Goal: Task Accomplishment & Management: Complete application form

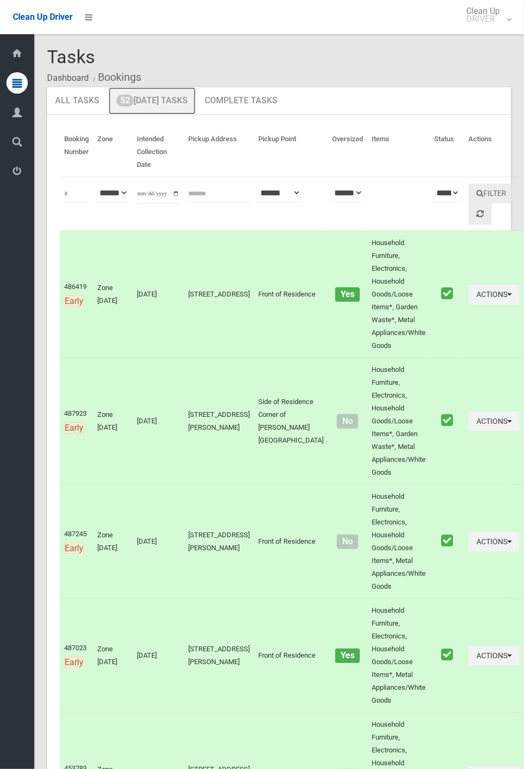
click at [155, 104] on link "52 Today's Tasks" at bounding box center [152, 101] width 87 height 28
click at [154, 105] on link "52 Today's Tasks" at bounding box center [152, 101] width 87 height 28
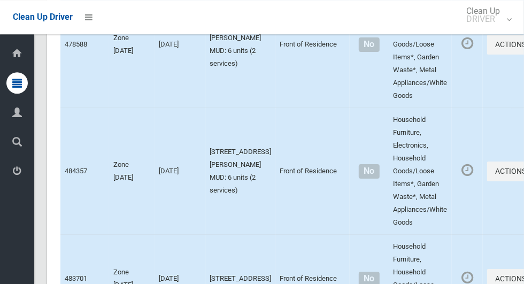
scroll to position [6694, 0]
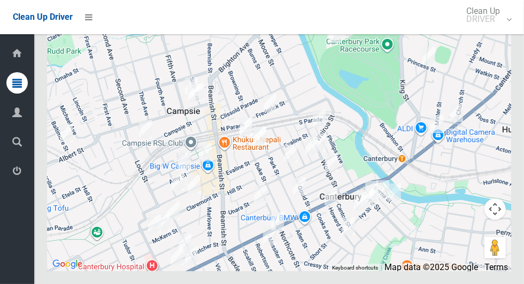
click at [100, 154] on div at bounding box center [279, 138] width 465 height 268
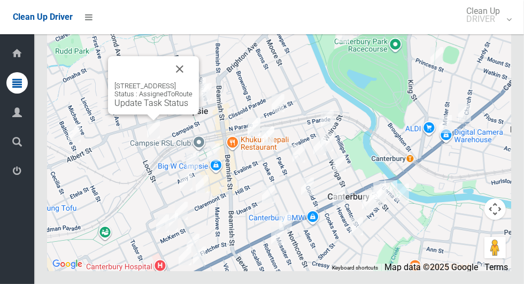
click at [193, 82] on button "Close" at bounding box center [180, 69] width 26 height 26
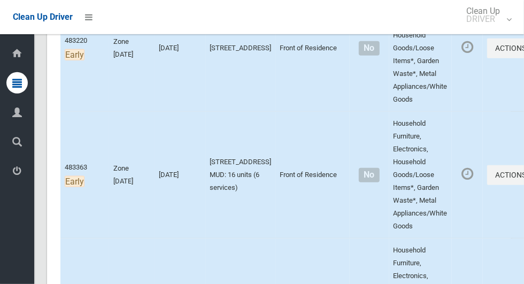
scroll to position [603, 0]
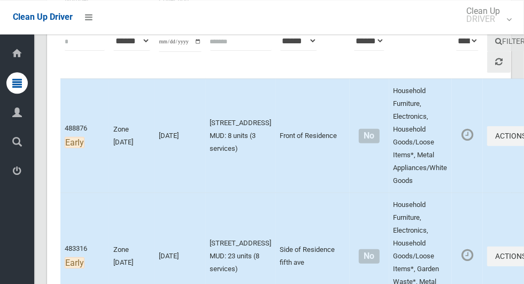
scroll to position [153, 0]
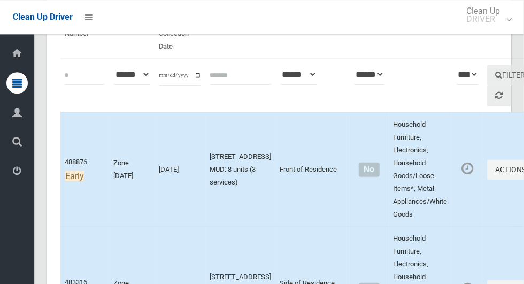
scroll to position [118, 0]
click at [524, 172] on icon "button" at bounding box center [529, 169] width 4 height 7
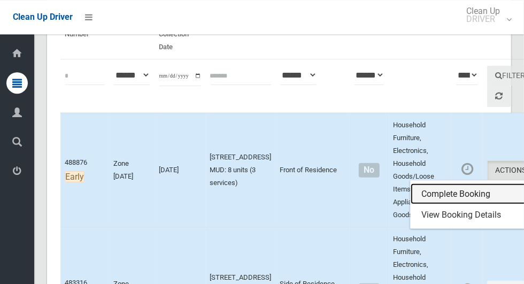
click at [465, 193] on link "Complete Booking" at bounding box center [474, 194] width 127 height 21
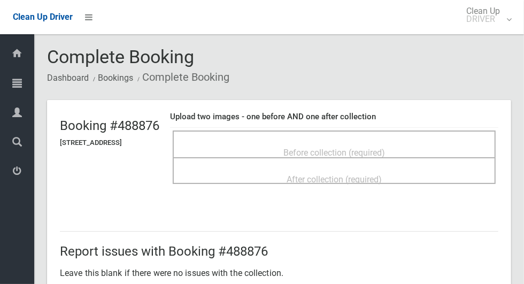
click at [385, 151] on span "Before collection (required)" at bounding box center [335, 153] width 102 height 10
click at [410, 144] on div "Before collection (required)" at bounding box center [335, 152] width 300 height 20
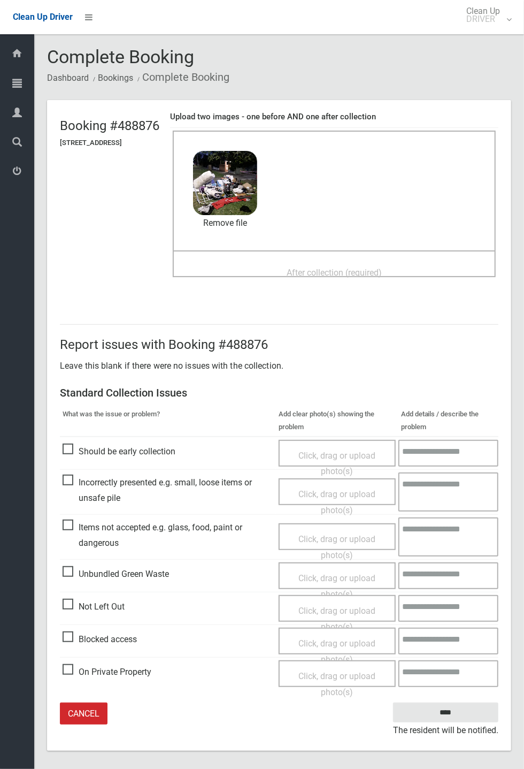
click at [382, 277] on span "After collection (required)" at bounding box center [334, 273] width 95 height 10
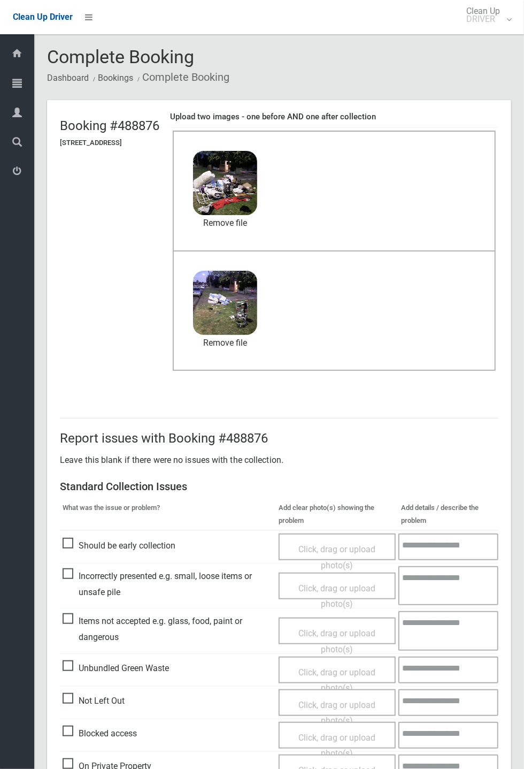
scroll to position [50, 0]
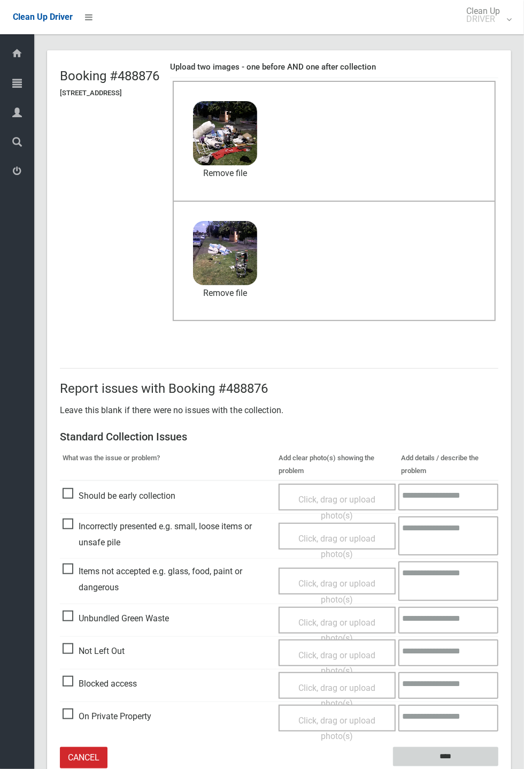
click at [499, 284] on input "****" at bounding box center [445, 757] width 105 height 20
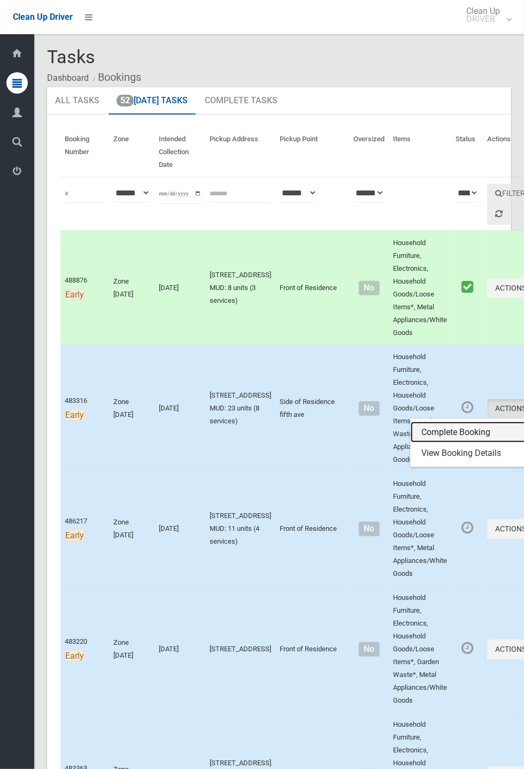
click at [445, 433] on link "Complete Booking" at bounding box center [474, 432] width 127 height 21
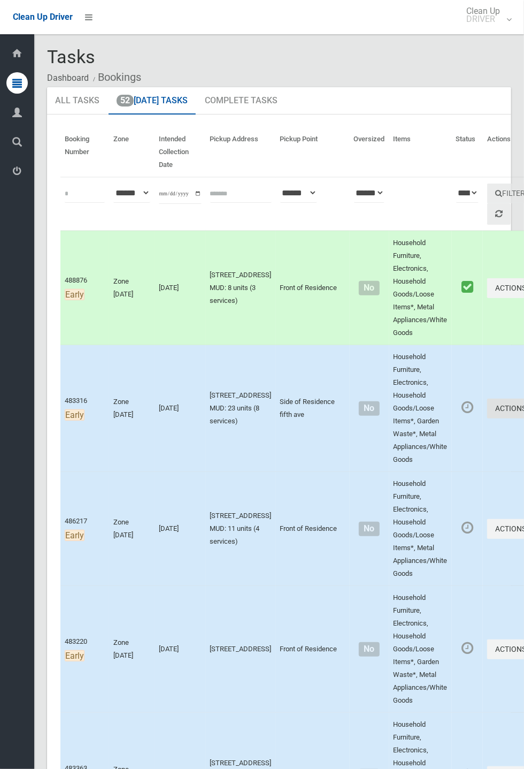
click at [524, 418] on button "Actions" at bounding box center [513, 409] width 51 height 20
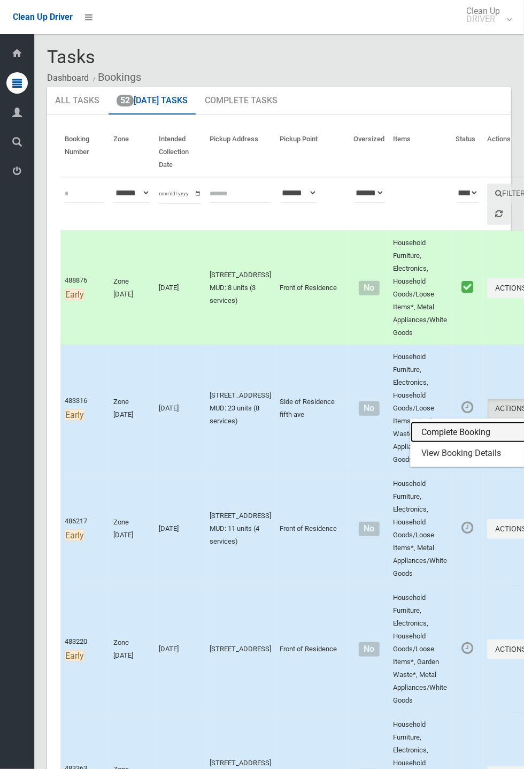
click at [446, 437] on link "Complete Booking" at bounding box center [474, 432] width 127 height 21
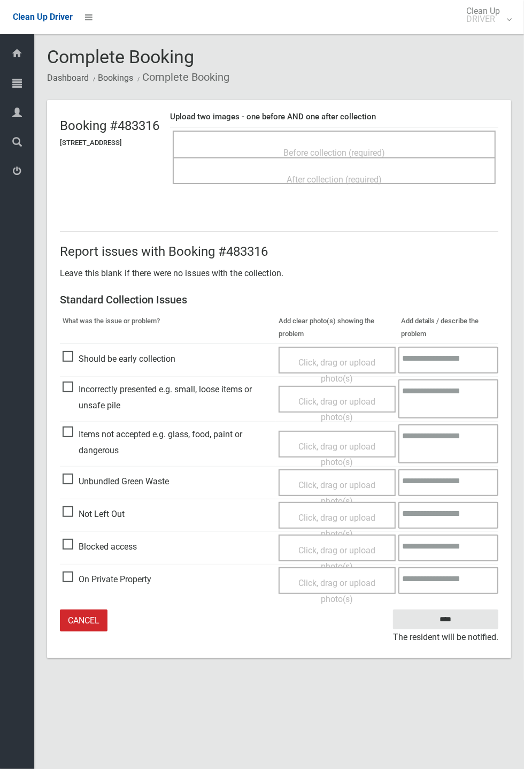
click at [385, 152] on span "Before collection (required)" at bounding box center [335, 153] width 102 height 10
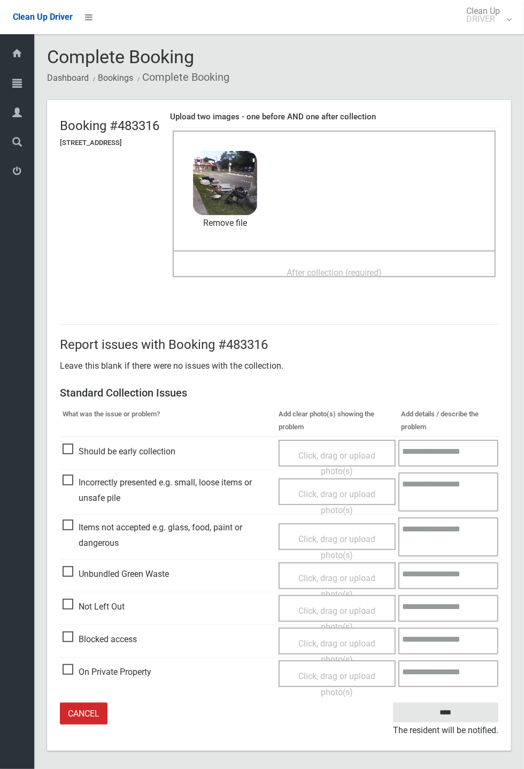
click at [382, 268] on span "After collection (required)" at bounding box center [334, 273] width 95 height 10
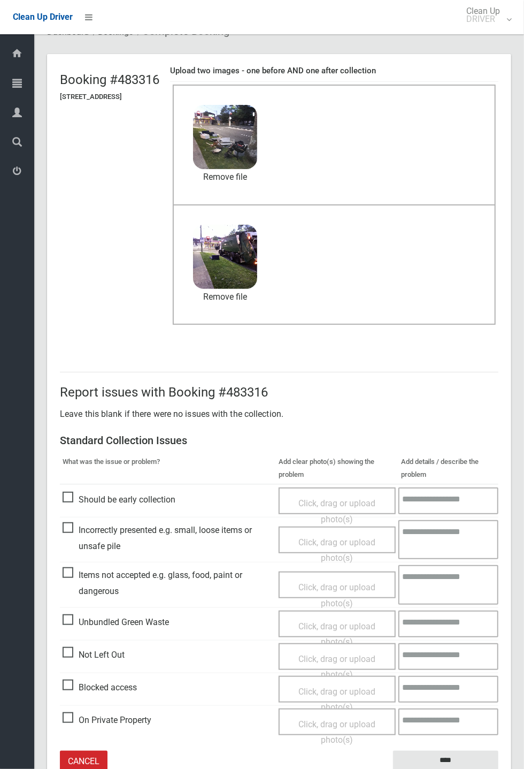
scroll to position [50, 0]
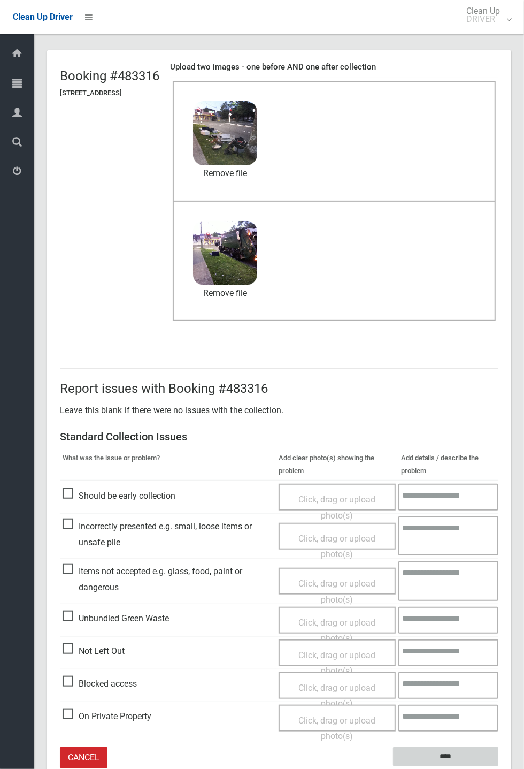
click at [499, 767] on input "****" at bounding box center [445, 757] width 105 height 20
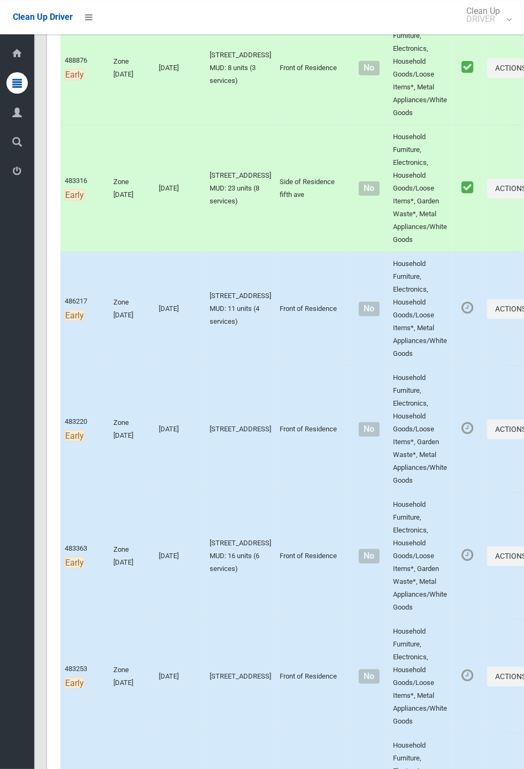
scroll to position [225, 0]
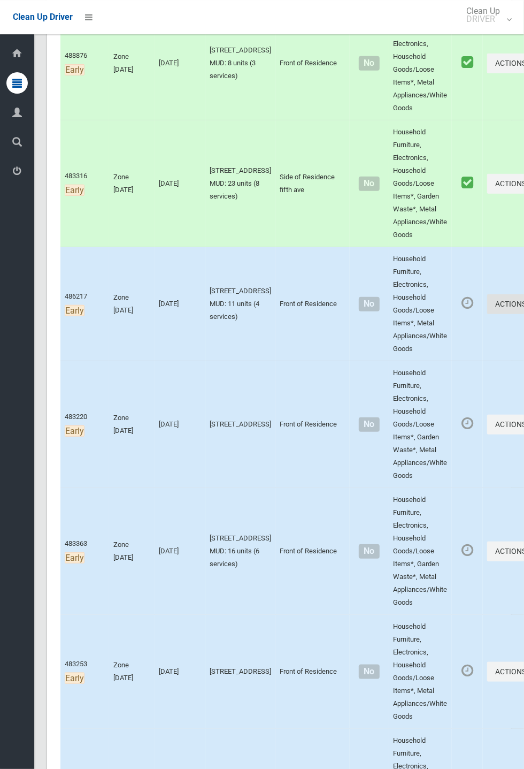
click at [524, 314] on button "Actions" at bounding box center [513, 304] width 51 height 20
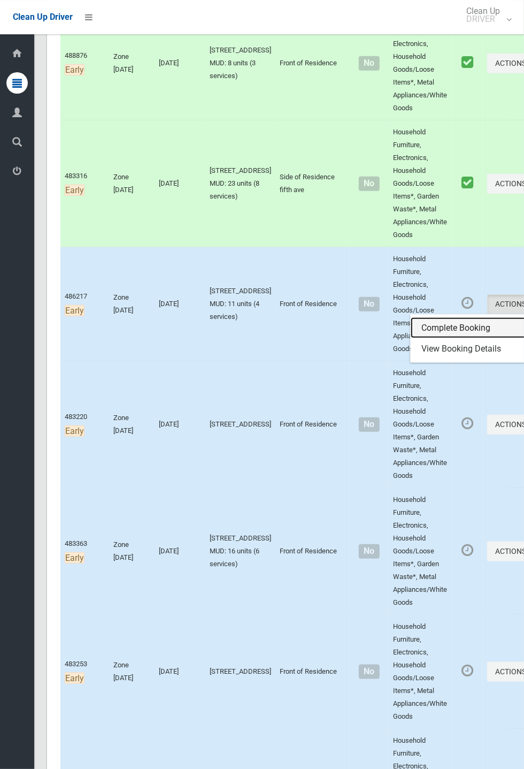
click at [465, 338] on link "Complete Booking" at bounding box center [474, 327] width 127 height 21
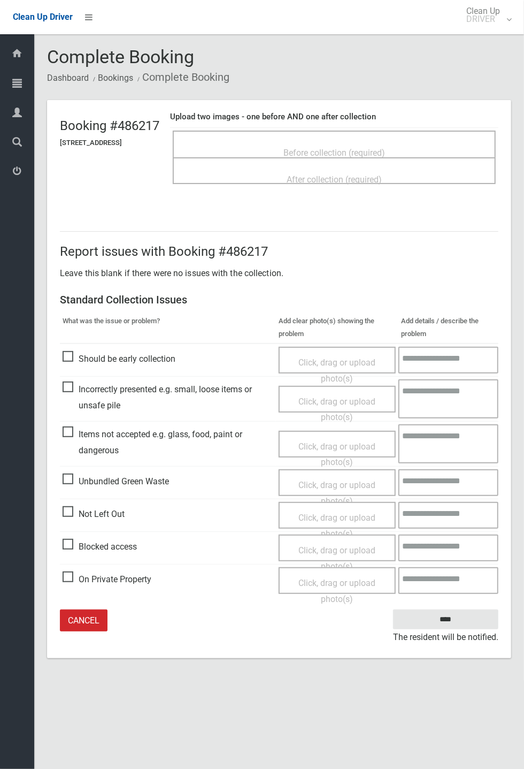
click at [385, 155] on span "Before collection (required)" at bounding box center [335, 153] width 102 height 10
click at [361, 148] on span "Before collection (required)" at bounding box center [335, 153] width 102 height 10
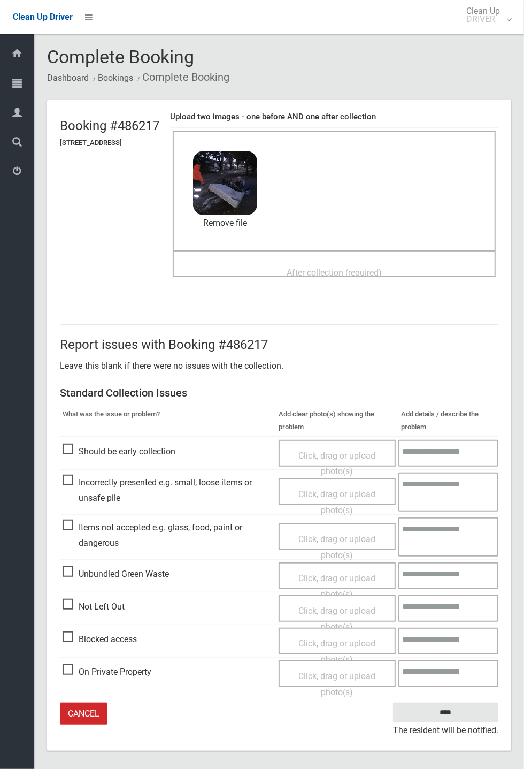
click at [382, 271] on span "After collection (required)" at bounding box center [334, 273] width 95 height 10
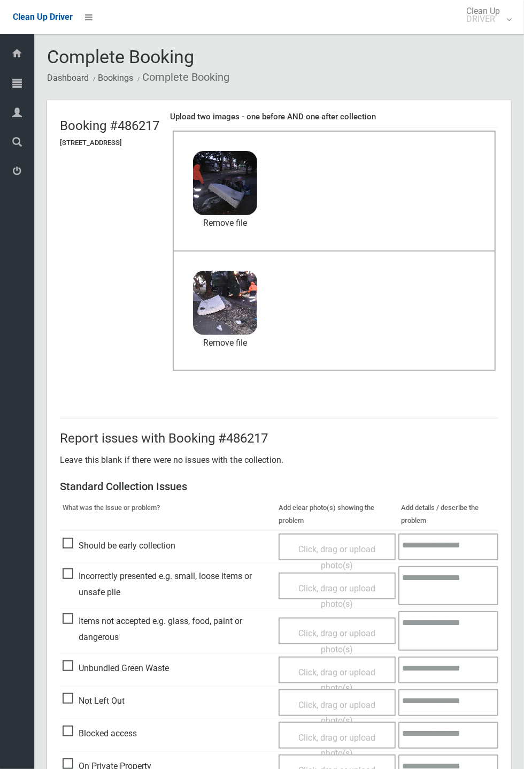
click at [418, 452] on p "Leave this blank if there were no issues with the collection." at bounding box center [279, 460] width 439 height 16
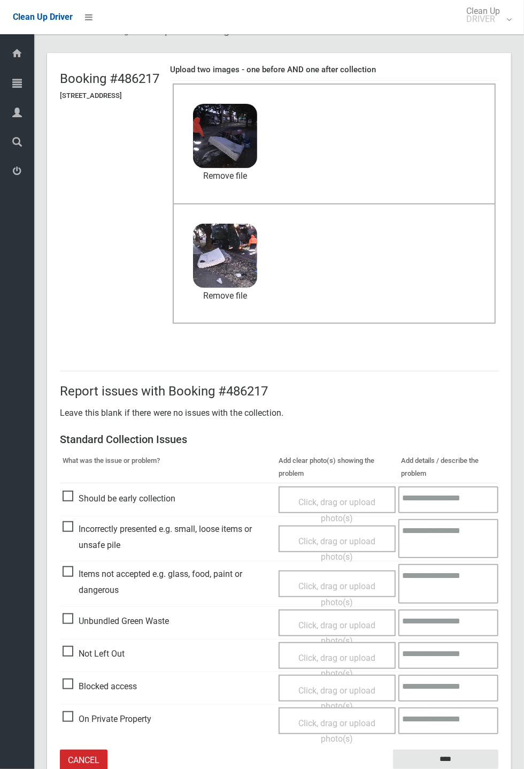
scroll to position [50, 0]
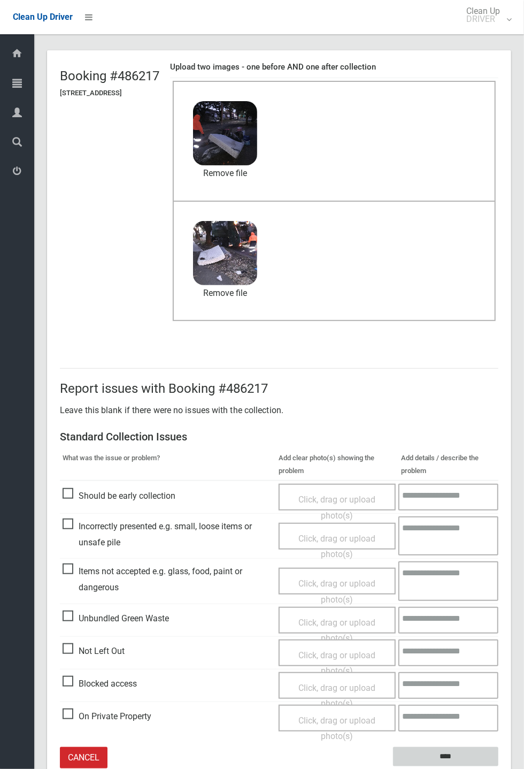
click at [499, 767] on input "****" at bounding box center [445, 757] width 105 height 20
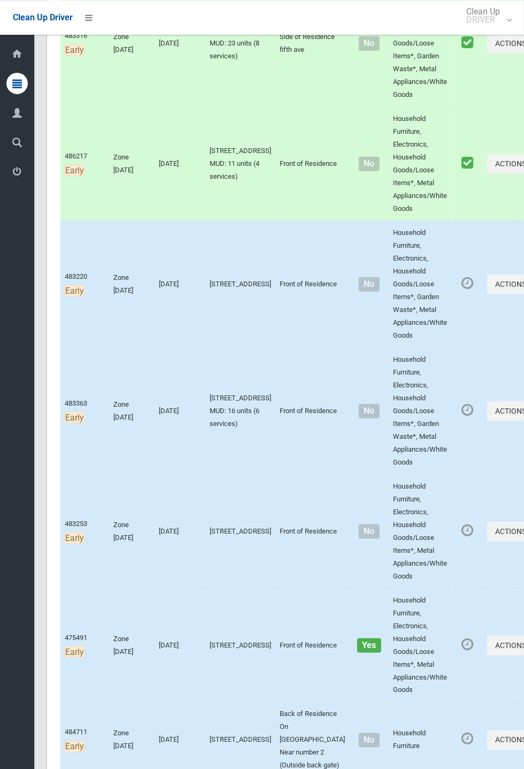
scroll to position [363, 0]
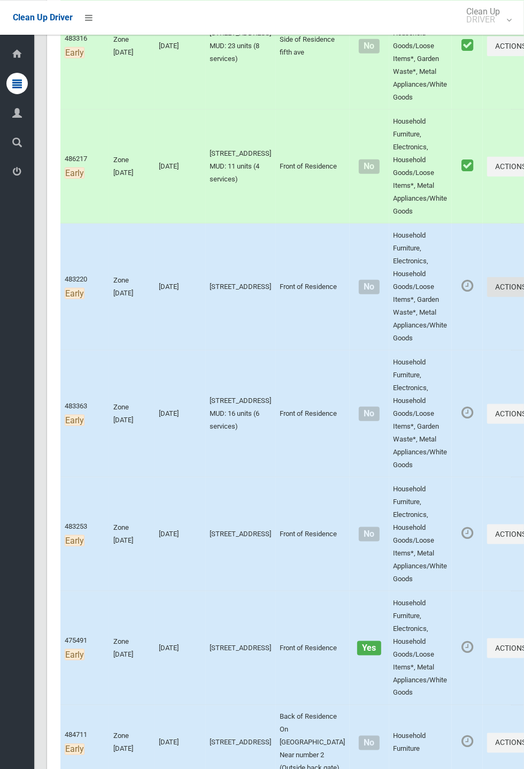
click at [524, 296] on button "Actions" at bounding box center [513, 287] width 51 height 20
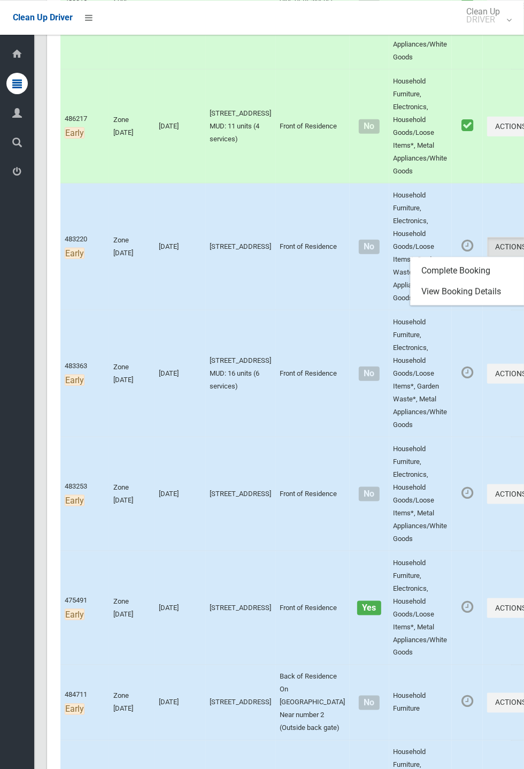
scroll to position [400, 0]
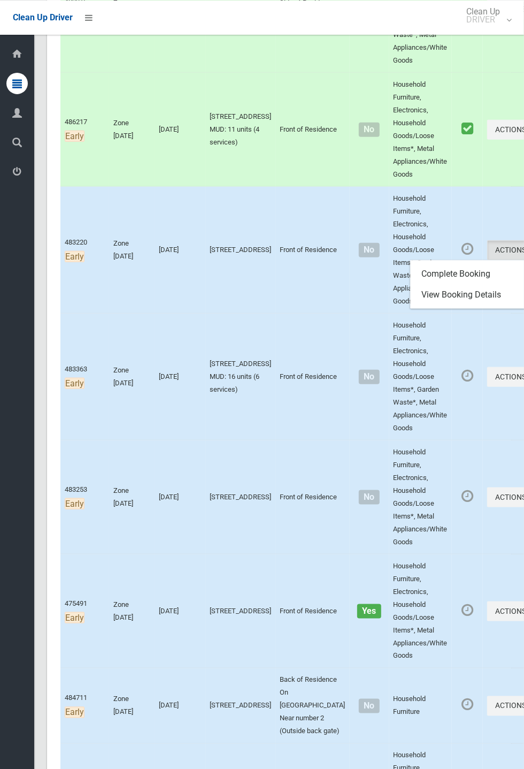
click at [473, 269] on div at bounding box center [262, 384] width 524 height 769
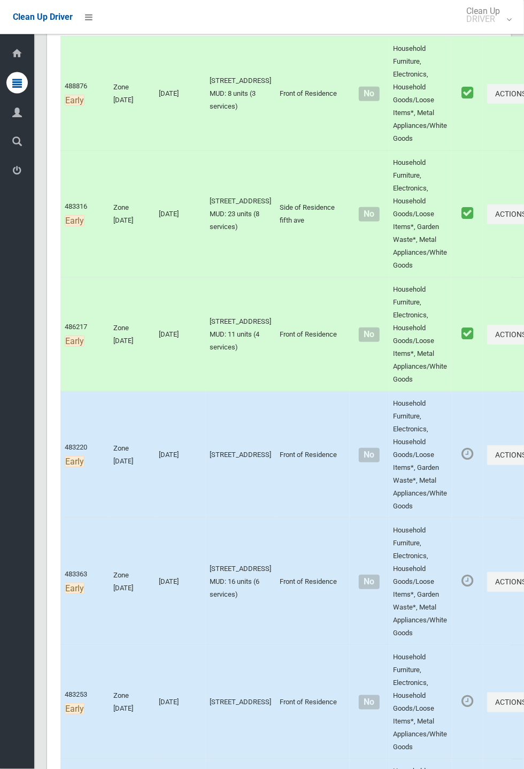
scroll to position [209, 0]
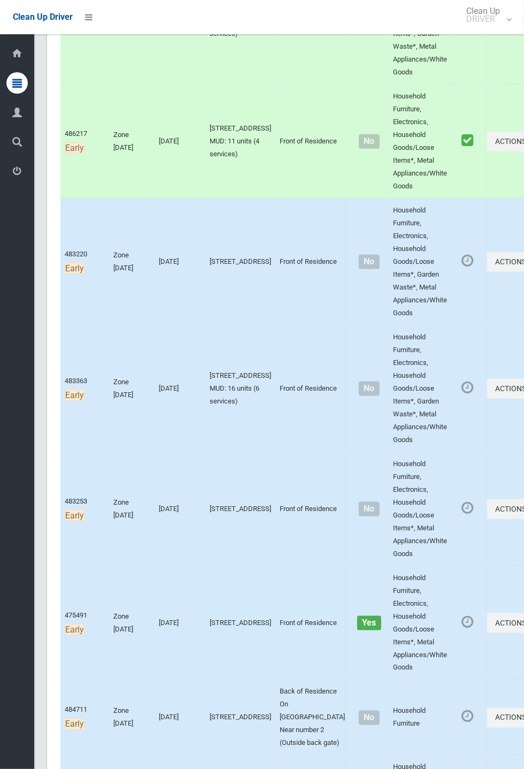
scroll to position [400, 0]
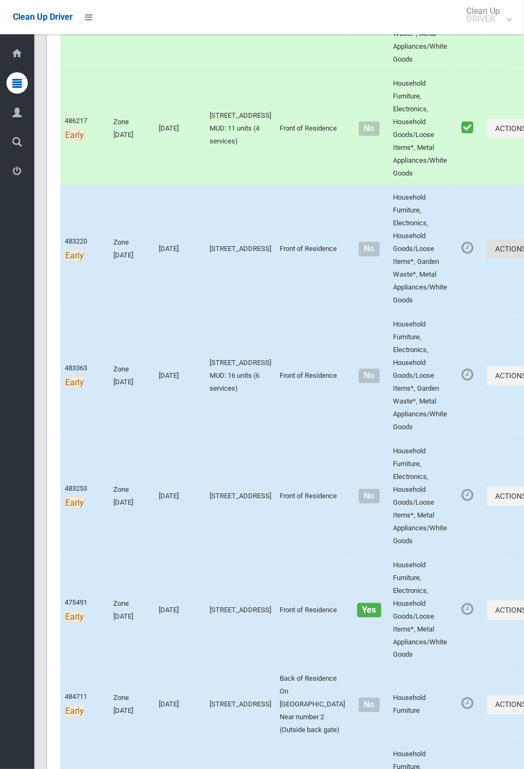
click at [524, 259] on button "Actions" at bounding box center [513, 249] width 51 height 20
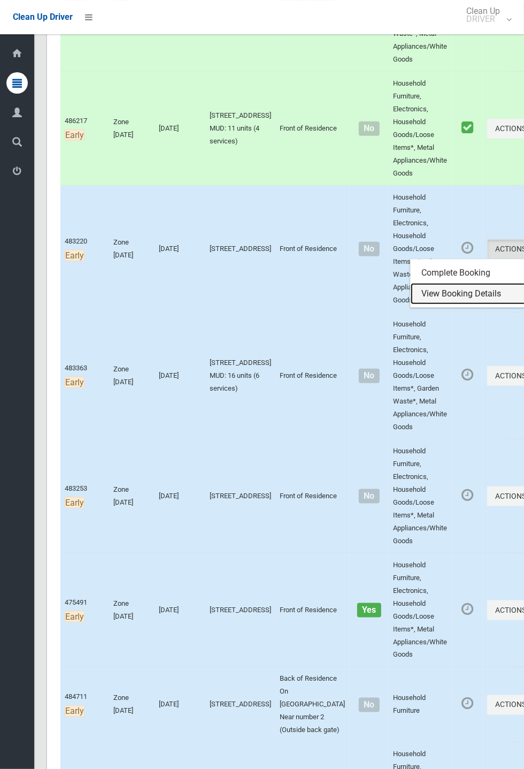
click at [451, 304] on link "View Booking Details" at bounding box center [474, 293] width 127 height 21
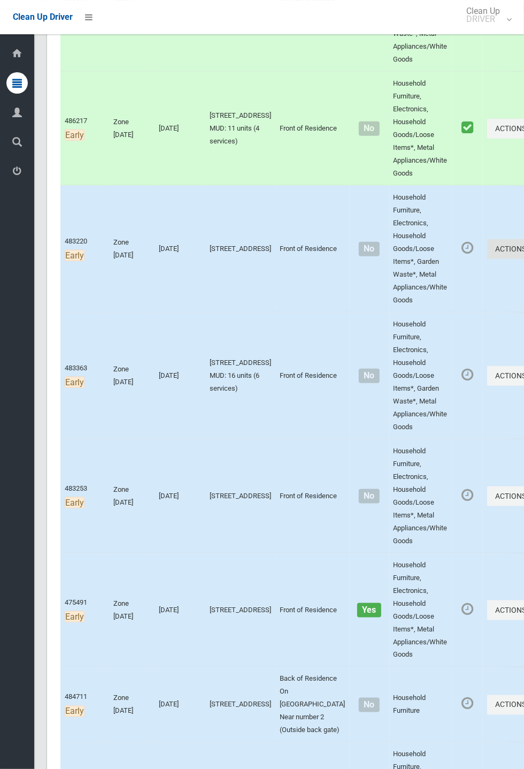
click at [524, 259] on button "Actions" at bounding box center [513, 249] width 51 height 20
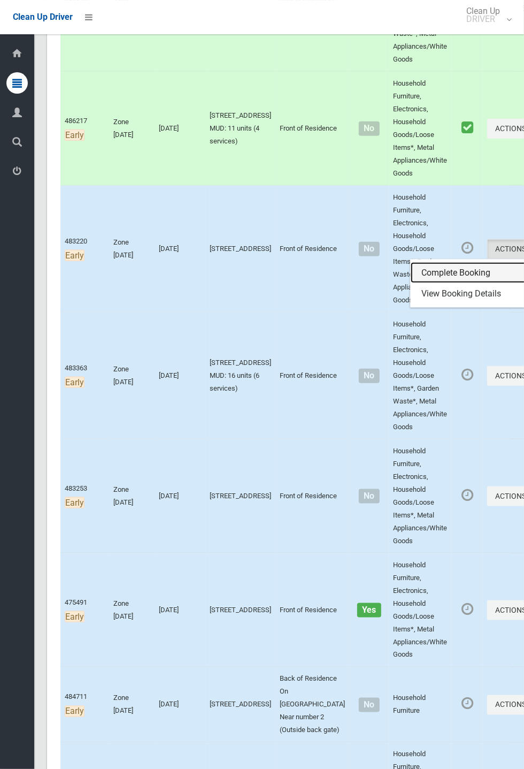
click at [446, 284] on link "Complete Booking" at bounding box center [474, 272] width 127 height 21
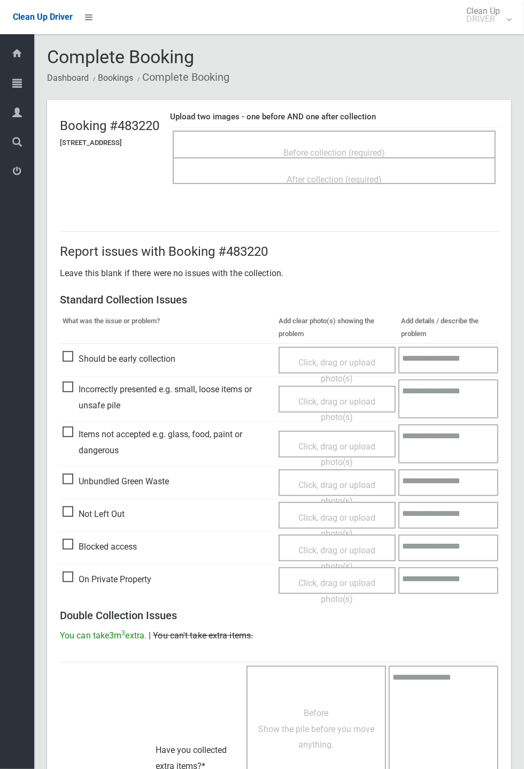
click at [379, 148] on span "Before collection (required)" at bounding box center [335, 153] width 102 height 10
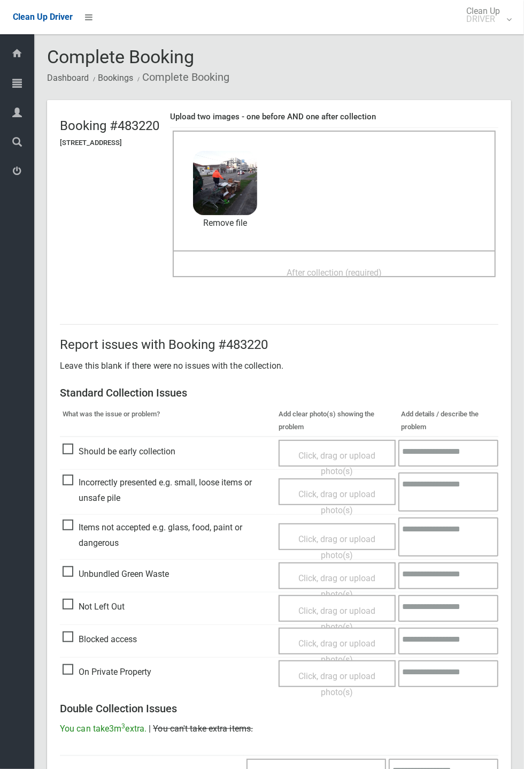
click at [382, 271] on span "After collection (required)" at bounding box center [334, 273] width 95 height 10
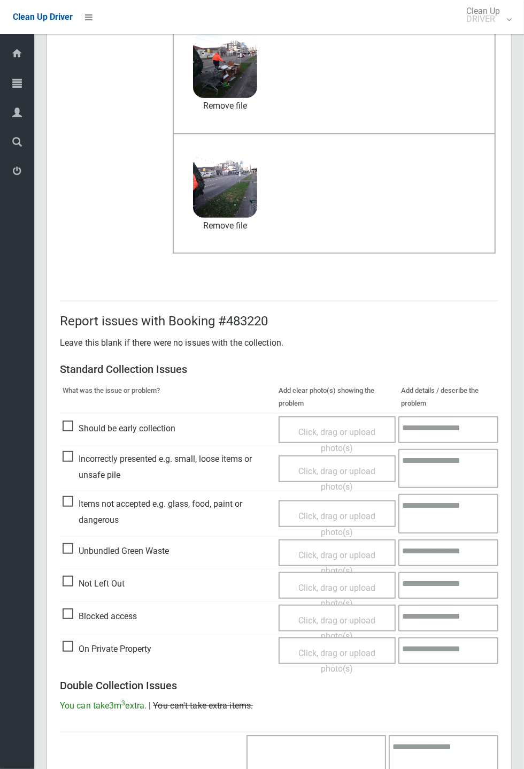
scroll to position [371, 0]
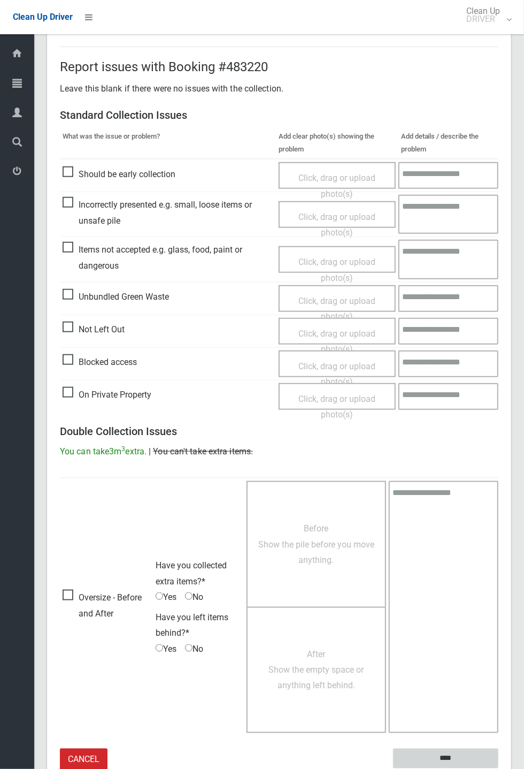
click at [499, 768] on input "****" at bounding box center [445, 759] width 105 height 20
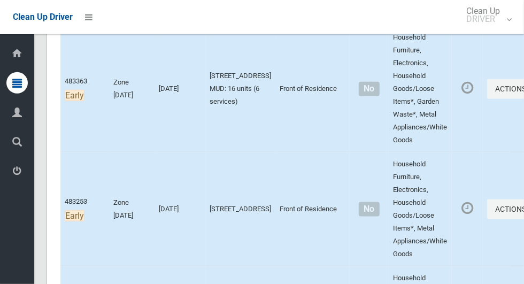
scroll to position [689, 0]
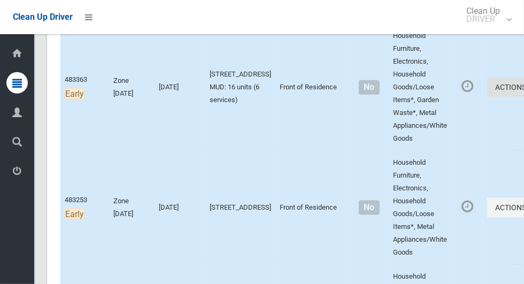
click at [491, 97] on button "Actions" at bounding box center [513, 88] width 51 height 20
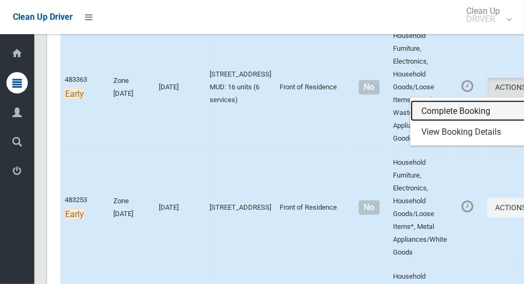
click at [460, 122] on link "Complete Booking" at bounding box center [474, 111] width 127 height 21
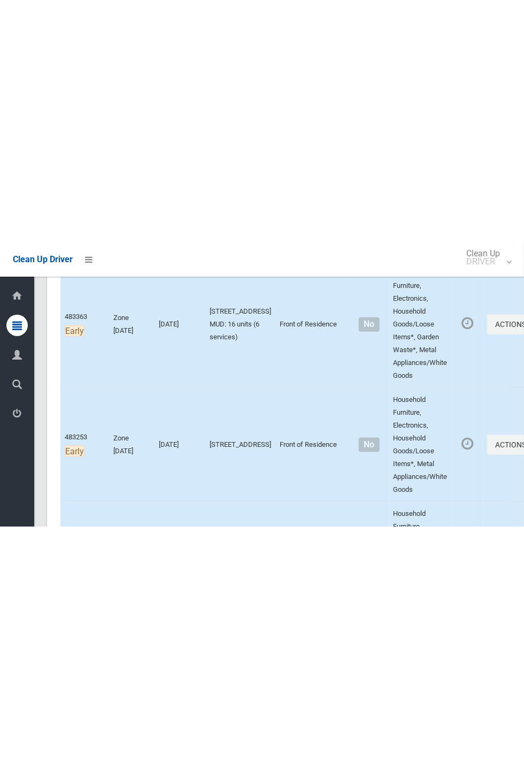
scroll to position [695, 0]
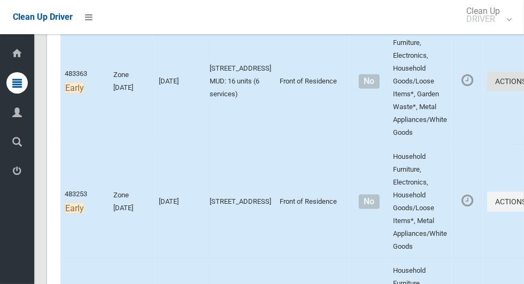
click at [488, 92] on button "Actions" at bounding box center [513, 82] width 51 height 20
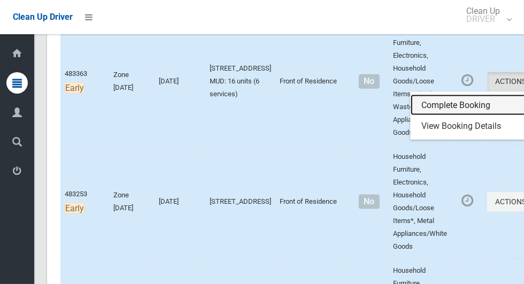
click at [446, 116] on link "Complete Booking" at bounding box center [474, 105] width 127 height 21
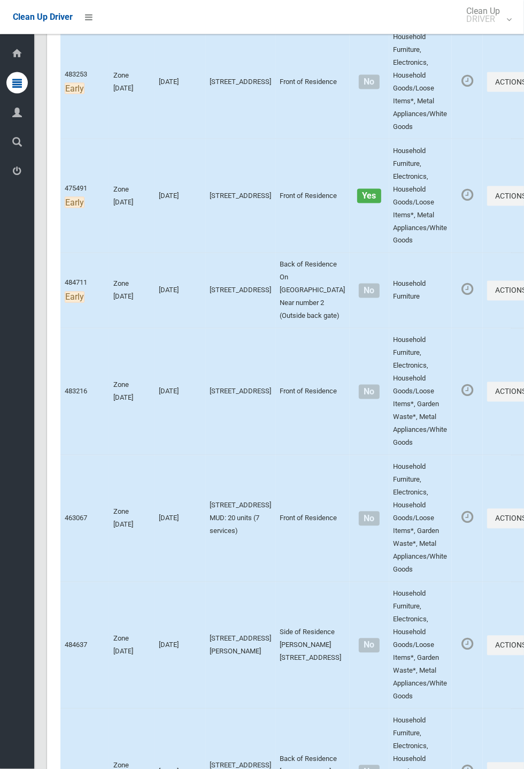
scroll to position [829, 0]
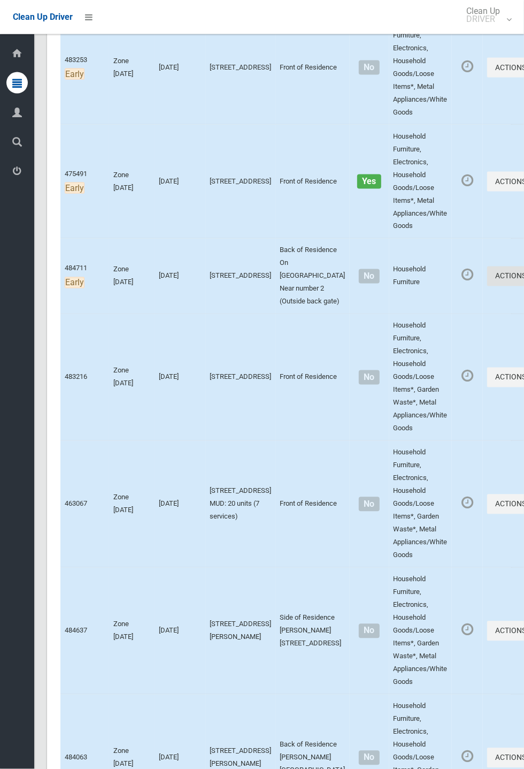
click at [524, 284] on button "Actions" at bounding box center [513, 277] width 51 height 20
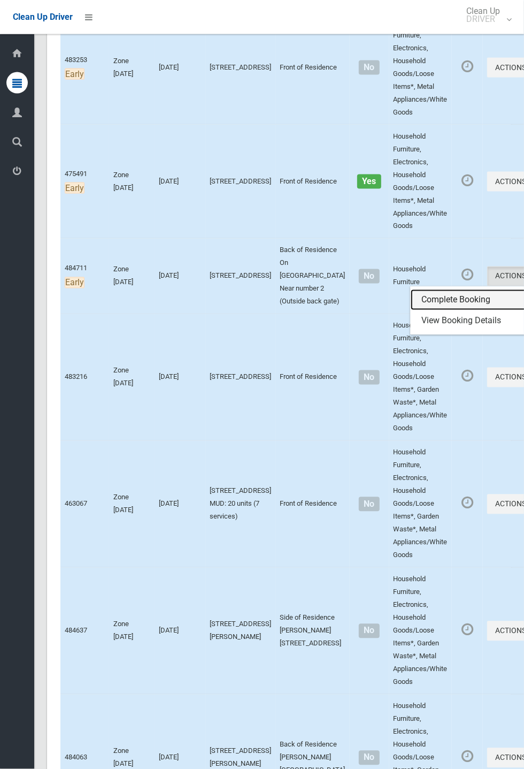
click at [446, 284] on link "Complete Booking" at bounding box center [474, 300] width 127 height 21
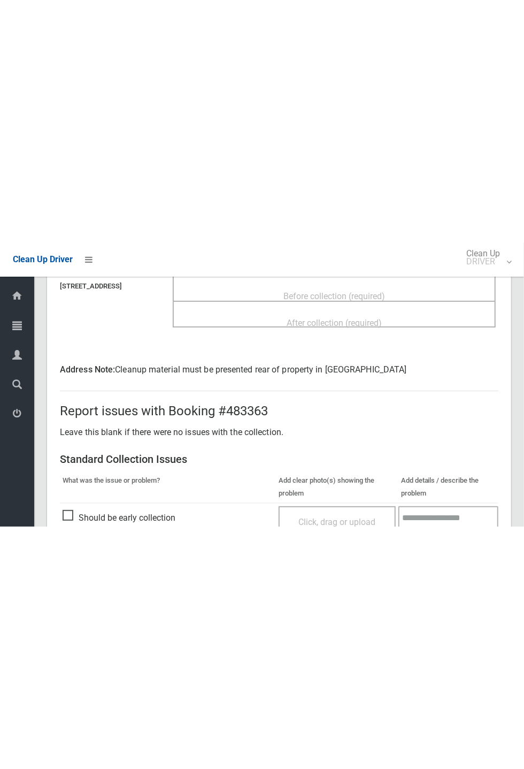
scroll to position [12, 0]
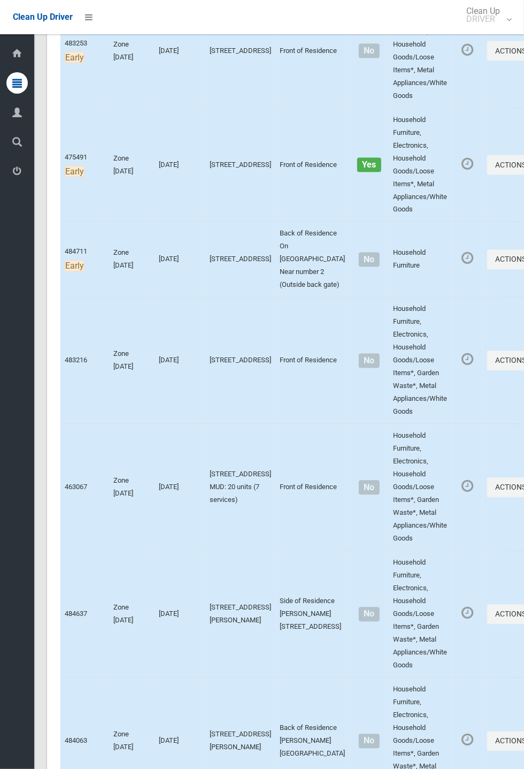
scroll to position [848, 0]
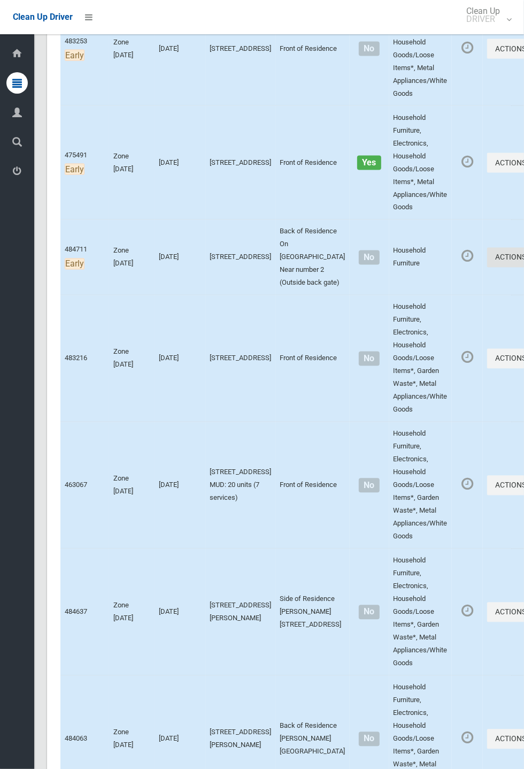
click at [524, 268] on button "Actions" at bounding box center [513, 258] width 51 height 20
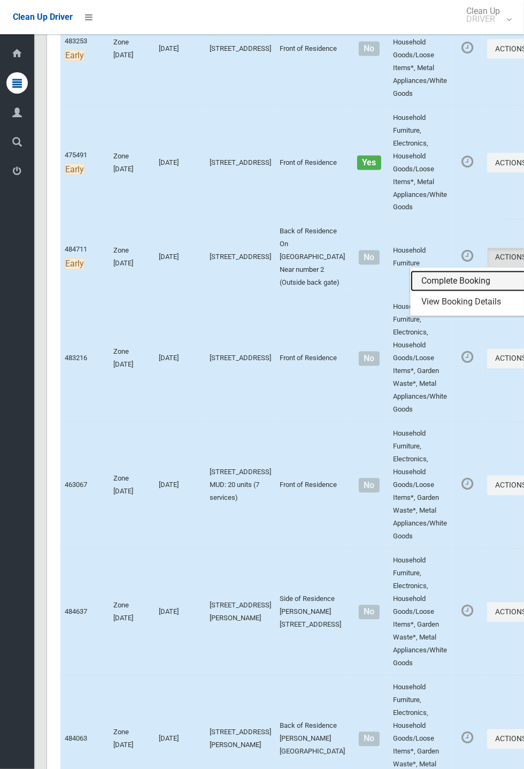
click at [446, 292] on link "Complete Booking" at bounding box center [474, 281] width 127 height 21
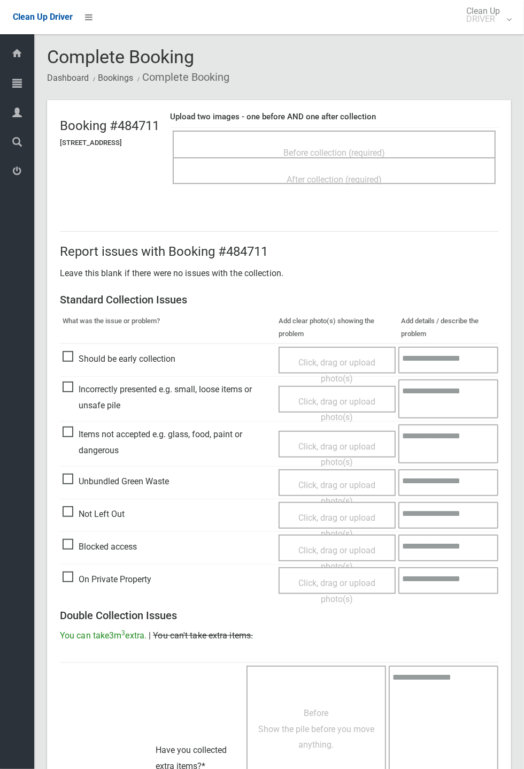
click at [379, 148] on span "Before collection (required)" at bounding box center [335, 153] width 102 height 10
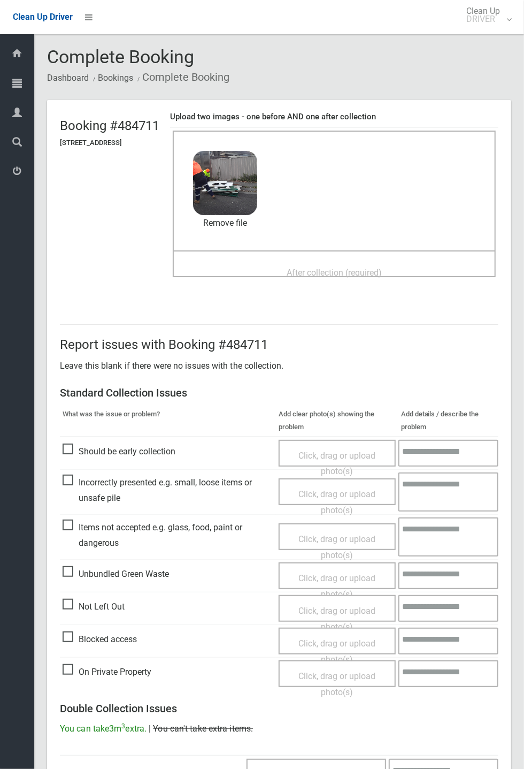
click at [357, 276] on span "After collection (required)" at bounding box center [334, 273] width 95 height 10
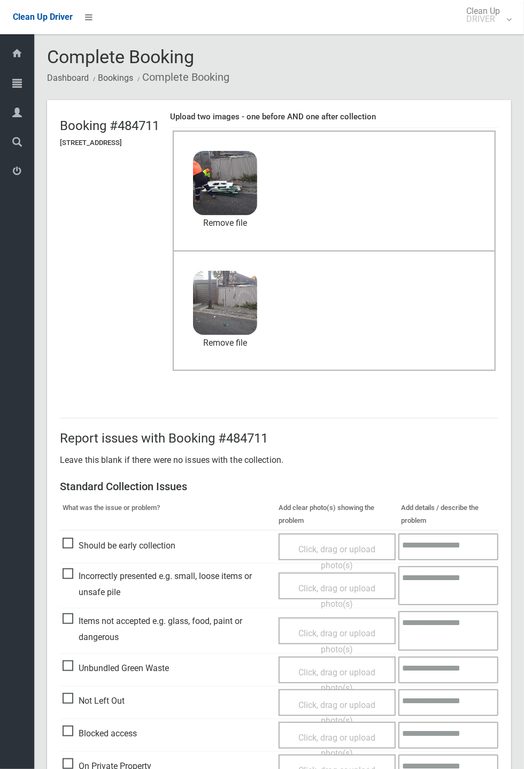
scroll to position [371, 0]
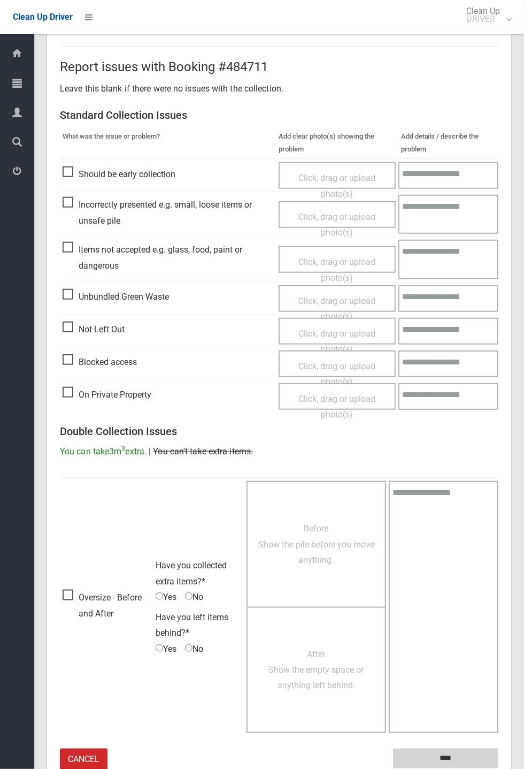
click at [499, 768] on input "****" at bounding box center [445, 759] width 105 height 20
click at [474, 760] on input "****" at bounding box center [445, 759] width 105 height 20
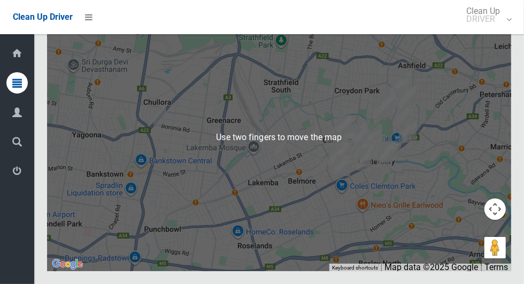
scroll to position [6689, 0]
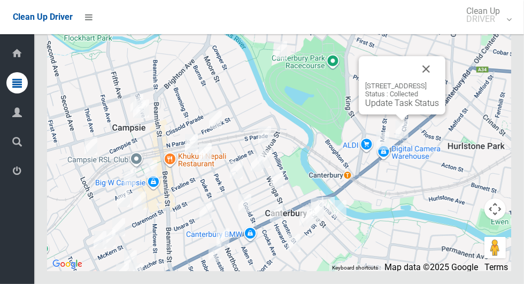
click at [439, 82] on button "Close" at bounding box center [427, 69] width 26 height 26
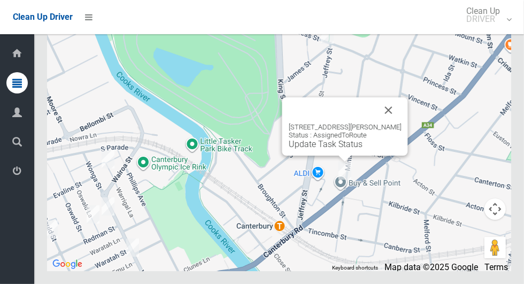
click at [394, 123] on button "Close" at bounding box center [389, 110] width 26 height 26
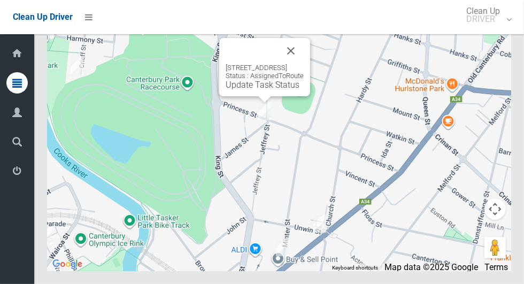
click at [304, 64] on button "Close" at bounding box center [291, 51] width 26 height 26
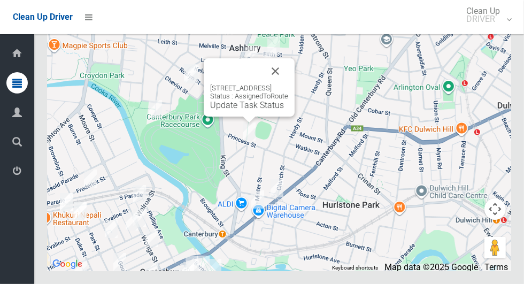
click at [288, 84] on button "Close" at bounding box center [276, 71] width 26 height 26
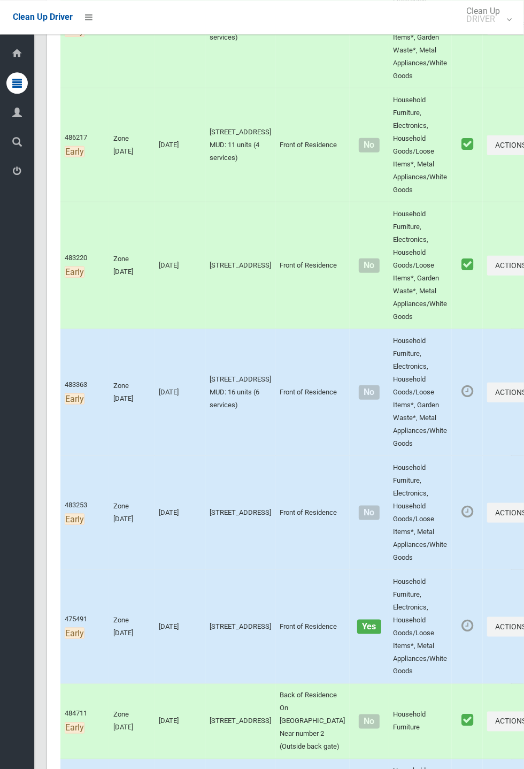
scroll to position [378, 0]
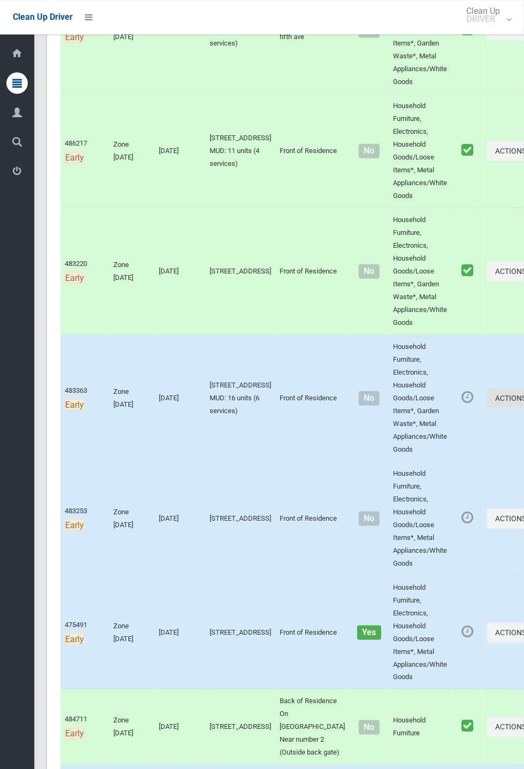
click at [488, 408] on button "Actions" at bounding box center [513, 398] width 51 height 20
click at [446, 432] on link "Complete Booking" at bounding box center [474, 421] width 127 height 21
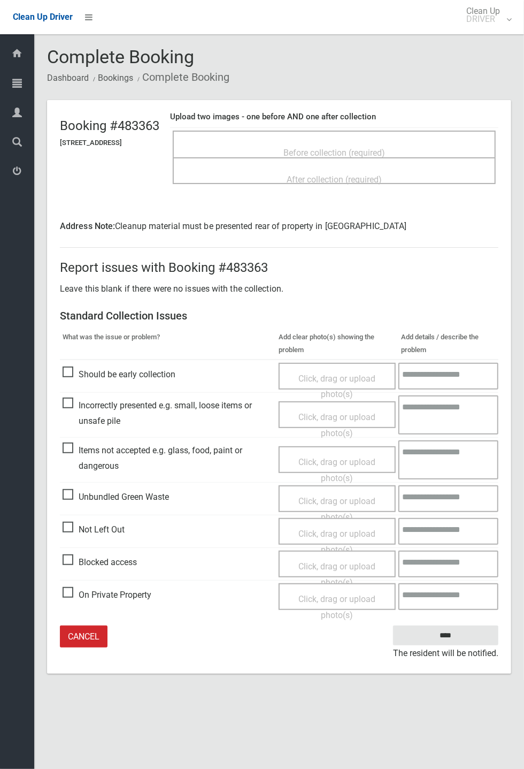
click at [115, 538] on span "Not Left Out" at bounding box center [94, 530] width 62 height 16
click at [344, 536] on span "Click, drag or upload photo(s)" at bounding box center [337, 542] width 77 height 26
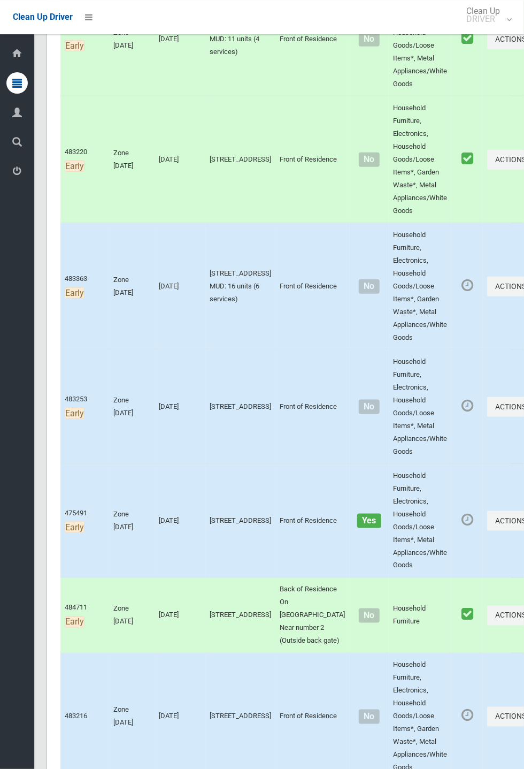
scroll to position [492, 0]
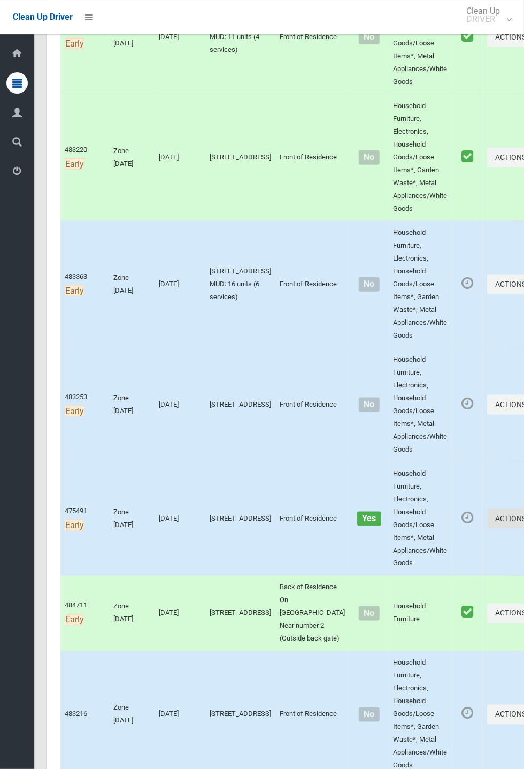
click at [488, 529] on button "Actions" at bounding box center [513, 519] width 51 height 20
click at [446, 553] on link "Complete Booking" at bounding box center [474, 542] width 127 height 21
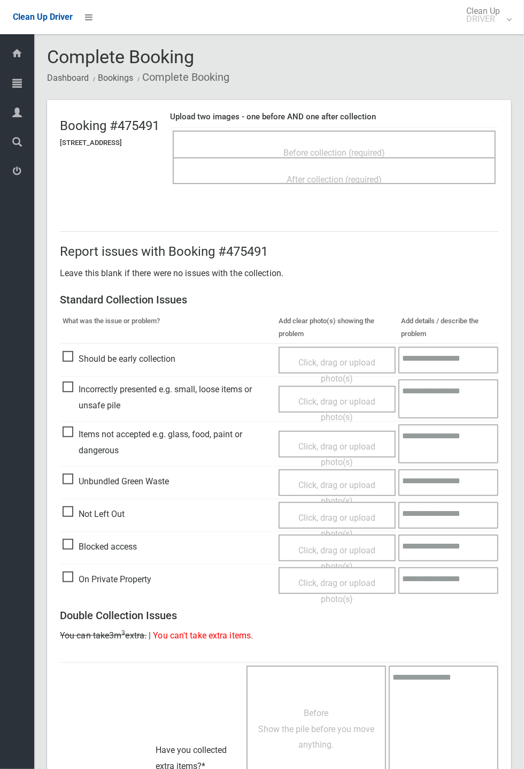
click at [376, 148] on span "Before collection (required)" at bounding box center [335, 153] width 102 height 10
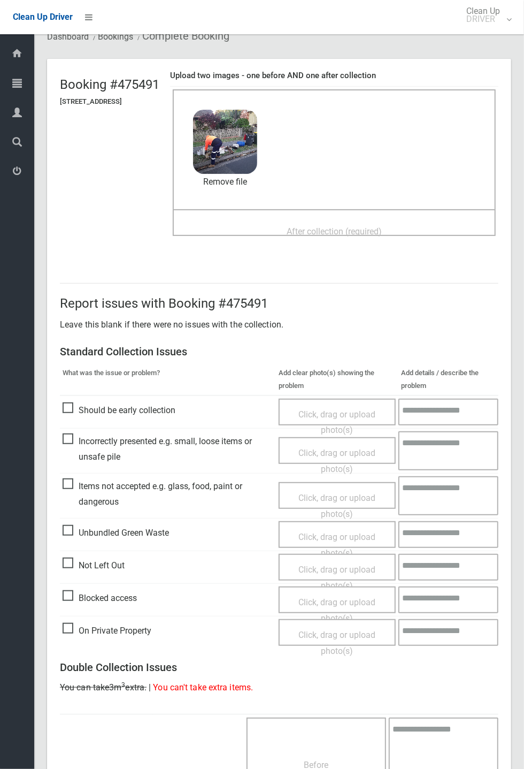
scroll to position [44, 0]
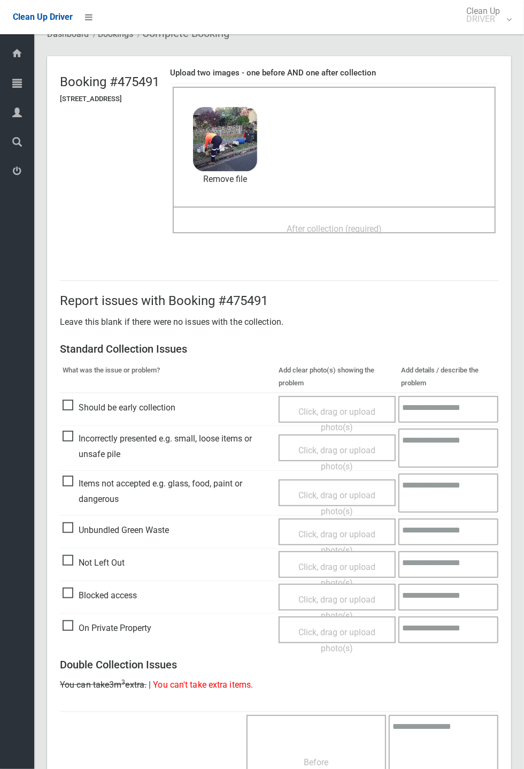
click at [382, 224] on span "After collection (required)" at bounding box center [334, 229] width 95 height 10
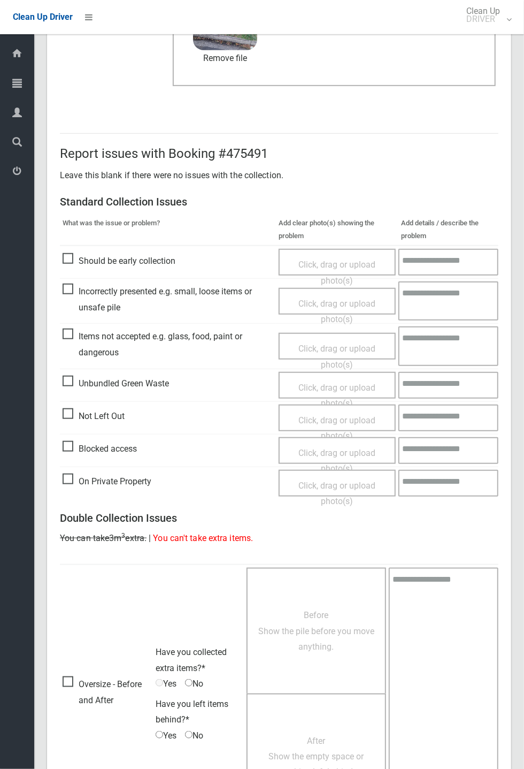
scroll to position [371, 0]
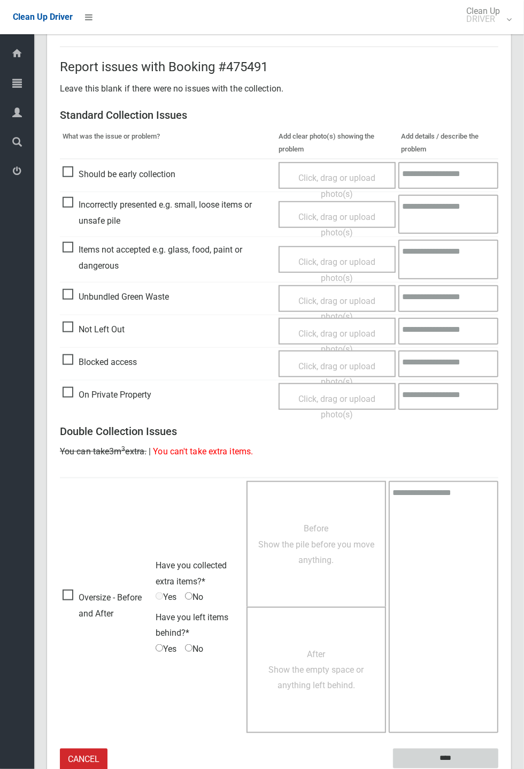
click at [499, 768] on input "****" at bounding box center [445, 759] width 105 height 20
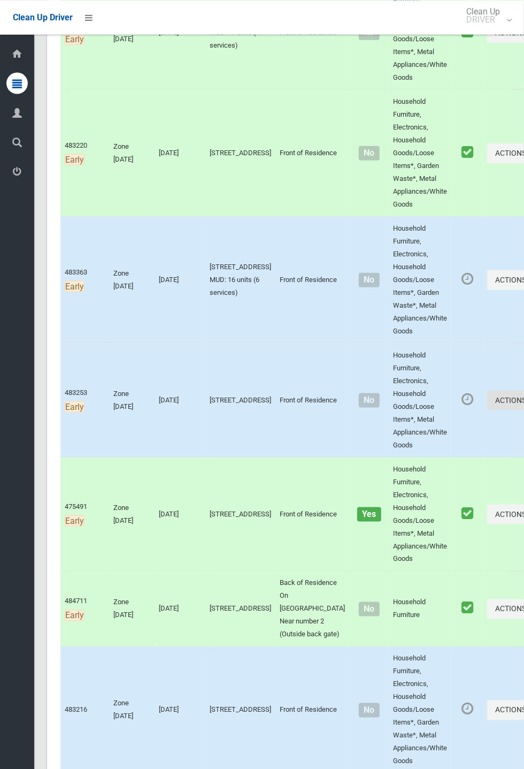
click at [524, 410] on button "Actions" at bounding box center [513, 400] width 51 height 20
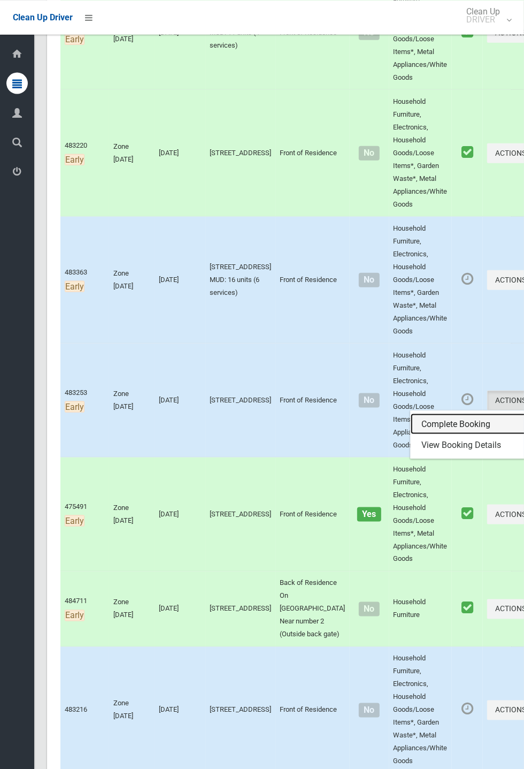
click at [468, 435] on link "Complete Booking" at bounding box center [474, 423] width 127 height 21
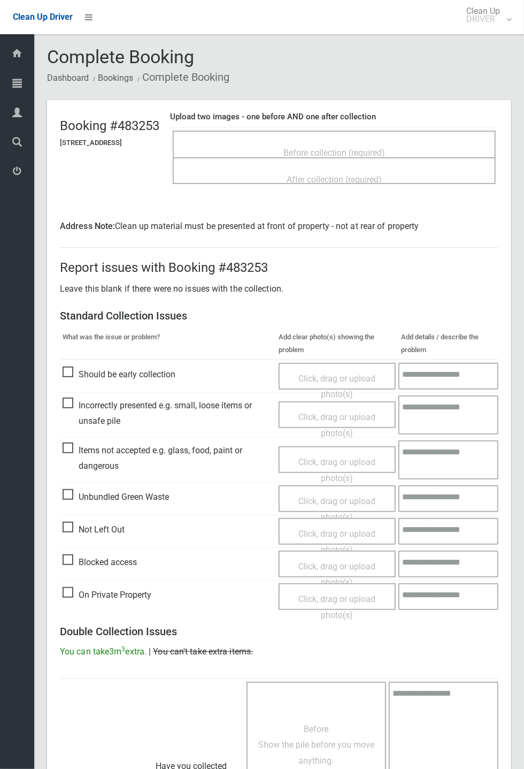
click at [385, 152] on span "Before collection (required)" at bounding box center [335, 153] width 102 height 10
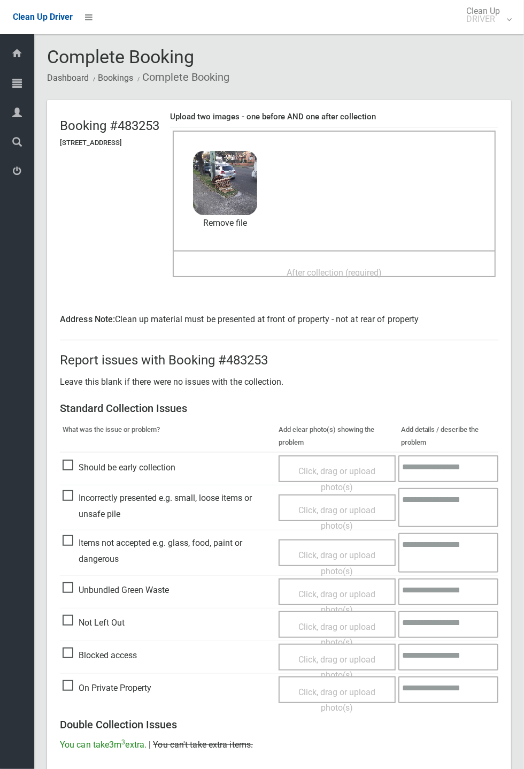
click at [362, 269] on span "After collection (required)" at bounding box center [334, 273] width 95 height 10
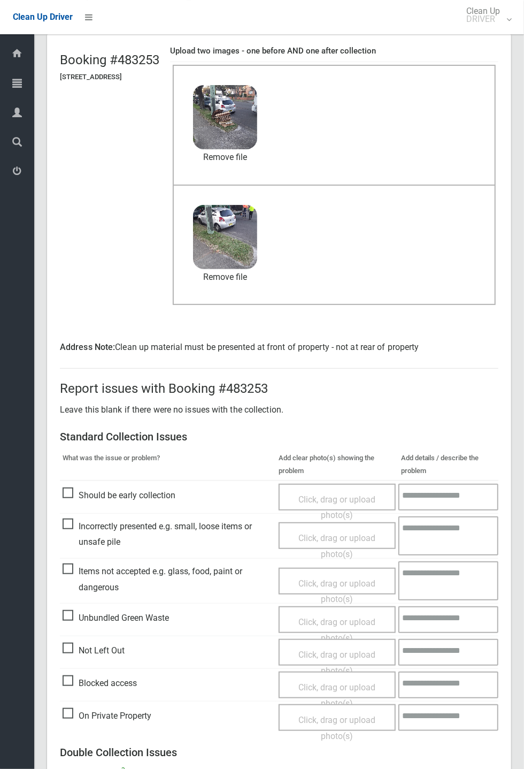
scroll to position [388, 0]
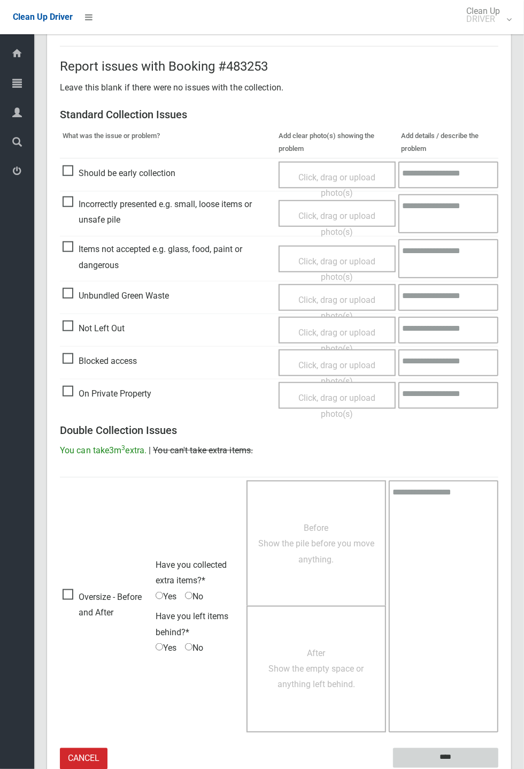
click at [451, 755] on input "****" at bounding box center [445, 758] width 105 height 20
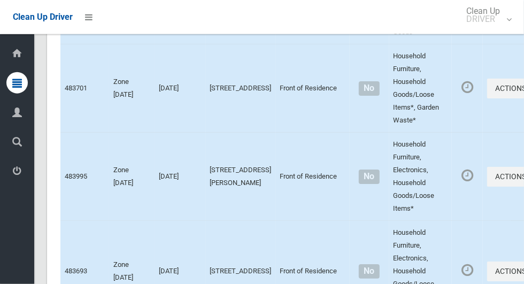
scroll to position [6694, 0]
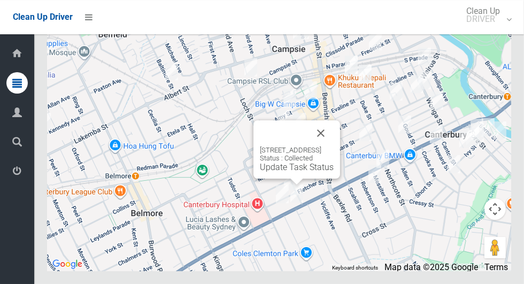
click at [334, 146] on button "Close" at bounding box center [321, 133] width 26 height 26
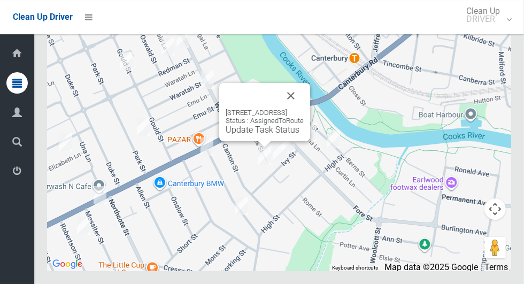
click at [304, 109] on button "Close" at bounding box center [291, 96] width 26 height 26
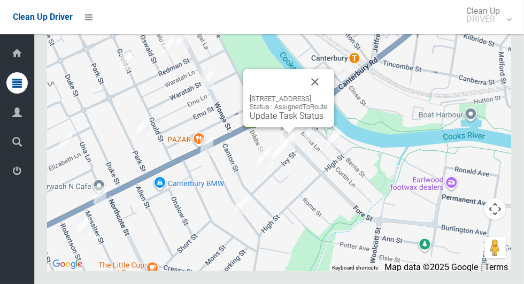
click at [328, 95] on button "Close" at bounding box center [315, 82] width 26 height 26
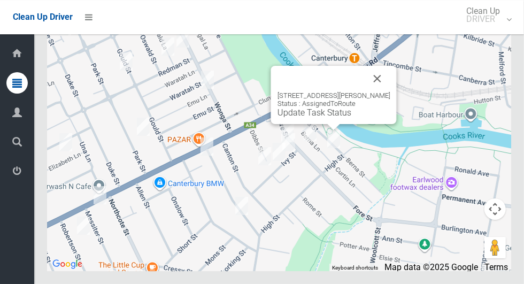
click at [389, 92] on button "Close" at bounding box center [378, 79] width 26 height 26
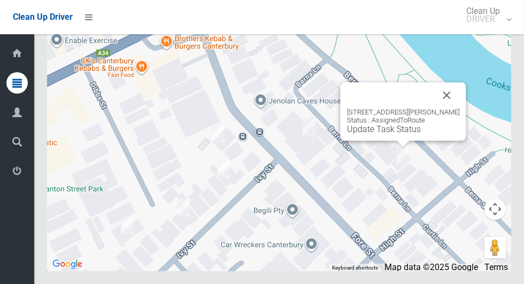
click at [458, 108] on button "Close" at bounding box center [448, 95] width 26 height 26
click at [453, 108] on button "Close" at bounding box center [448, 95] width 26 height 26
click at [387, 134] on link "Update Task Status" at bounding box center [384, 129] width 74 height 10
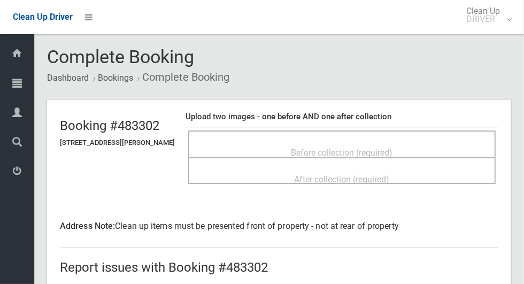
click at [393, 148] on span "Before collection (required)" at bounding box center [343, 153] width 102 height 10
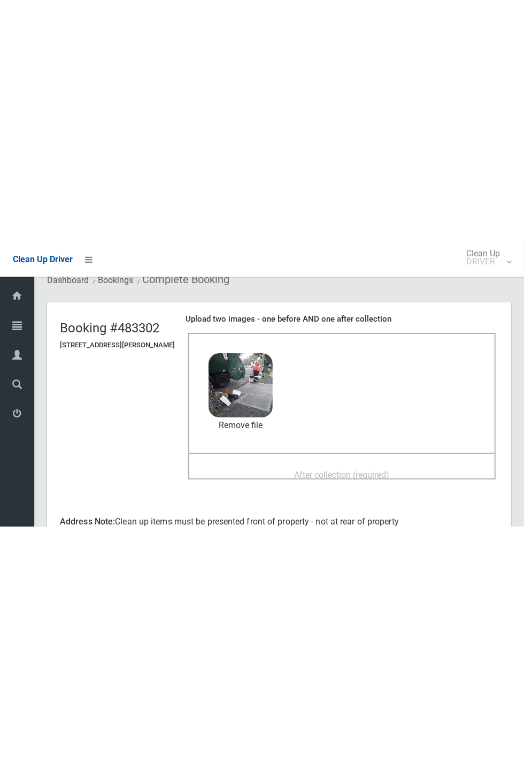
scroll to position [38, 0]
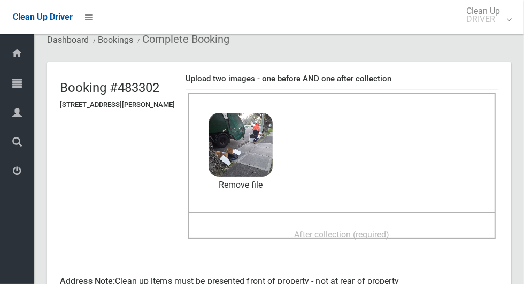
click at [416, 233] on div "After collection (required)" at bounding box center [342, 234] width 284 height 20
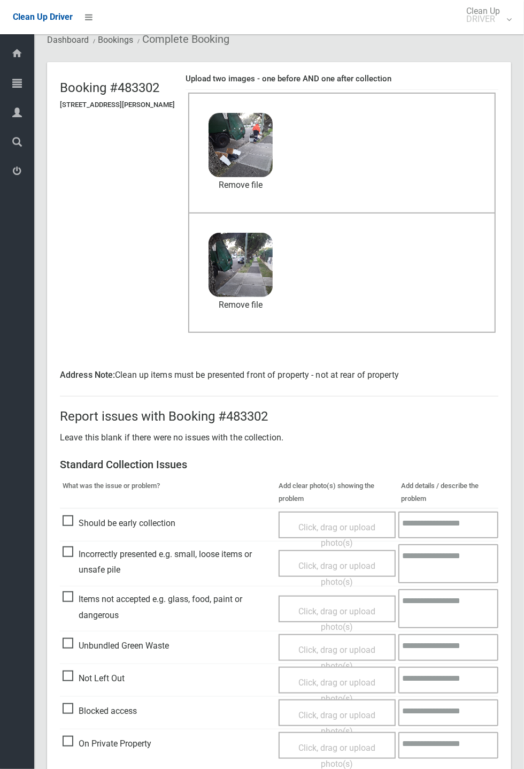
scroll to position [388, 0]
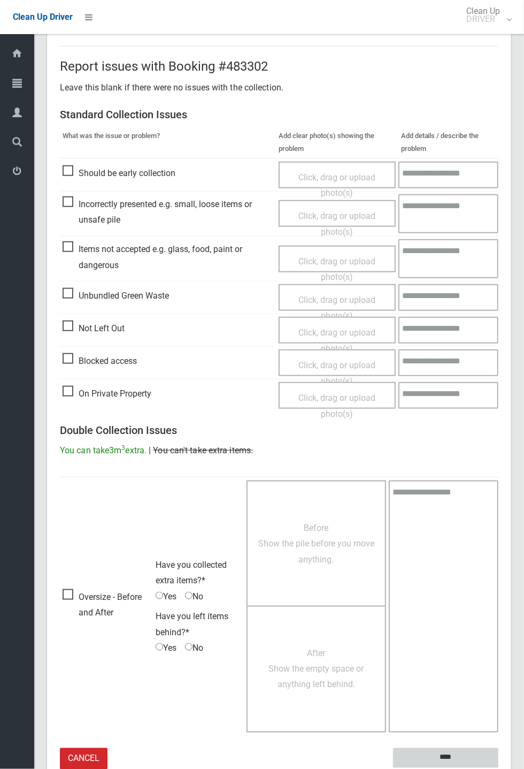
click at [499, 284] on input "****" at bounding box center [445, 758] width 105 height 20
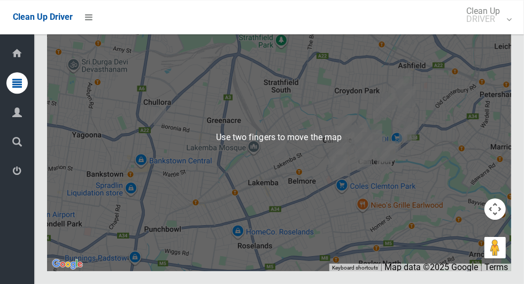
scroll to position [6694, 0]
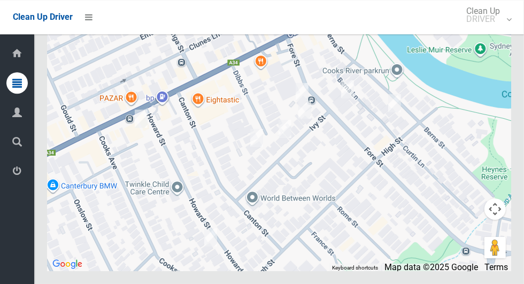
click at [242, 125] on div at bounding box center [279, 138] width 465 height 268
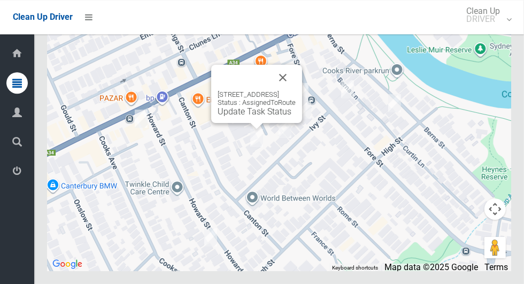
click at [296, 90] on button "Close" at bounding box center [283, 78] width 26 height 26
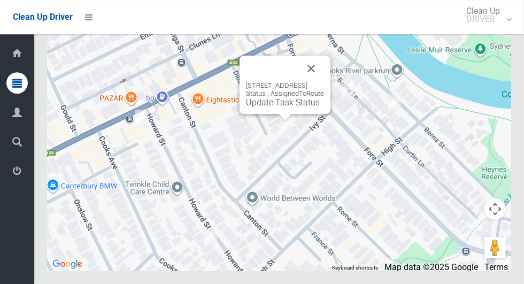
click at [317, 81] on button "Close" at bounding box center [312, 69] width 26 height 26
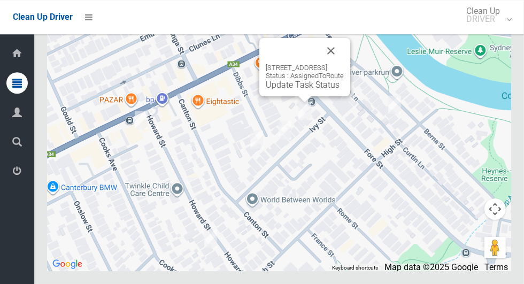
scroll to position [6694, 0]
click at [344, 64] on button "Close" at bounding box center [331, 51] width 26 height 26
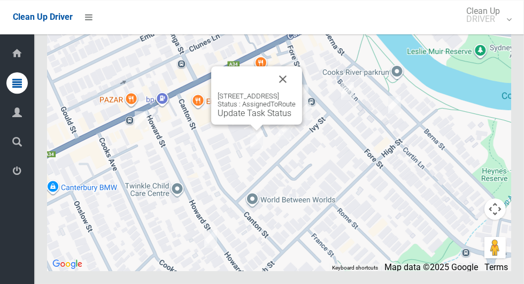
click at [296, 92] on button "Close" at bounding box center [283, 79] width 26 height 26
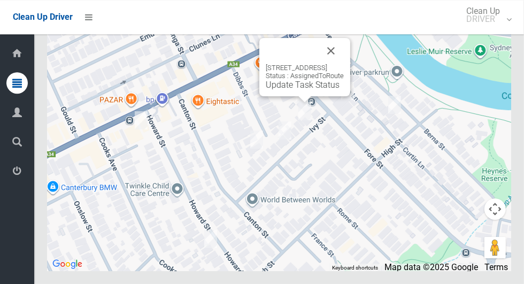
click at [344, 64] on button "Close" at bounding box center [331, 51] width 26 height 26
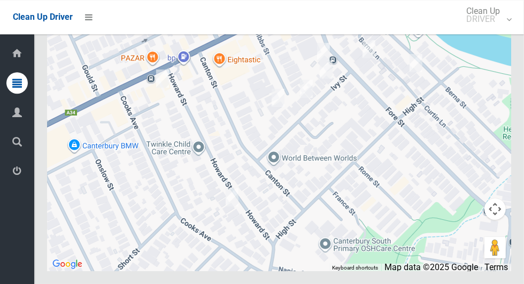
scroll to position [6685, 0]
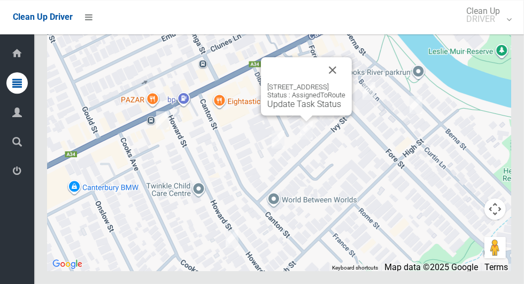
click at [346, 83] on button "Close" at bounding box center [333, 70] width 26 height 26
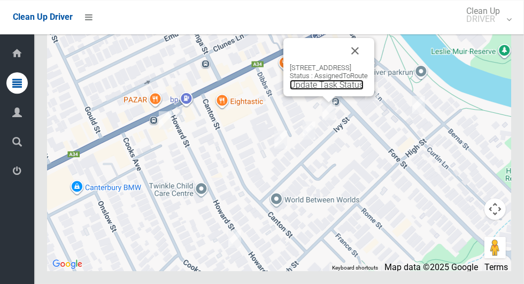
click at [334, 90] on link "Update Task Status" at bounding box center [327, 85] width 74 height 10
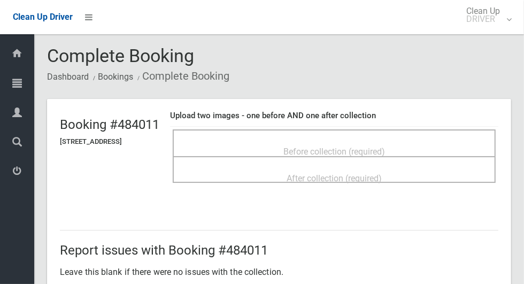
scroll to position [5, 0]
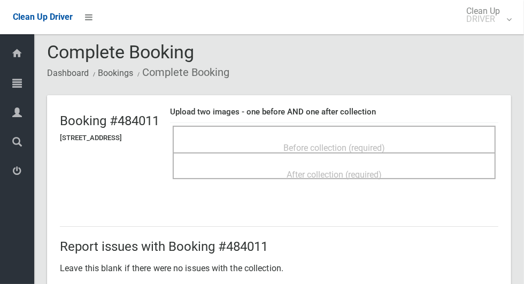
click at [367, 143] on span "Before collection (required)" at bounding box center [335, 148] width 102 height 10
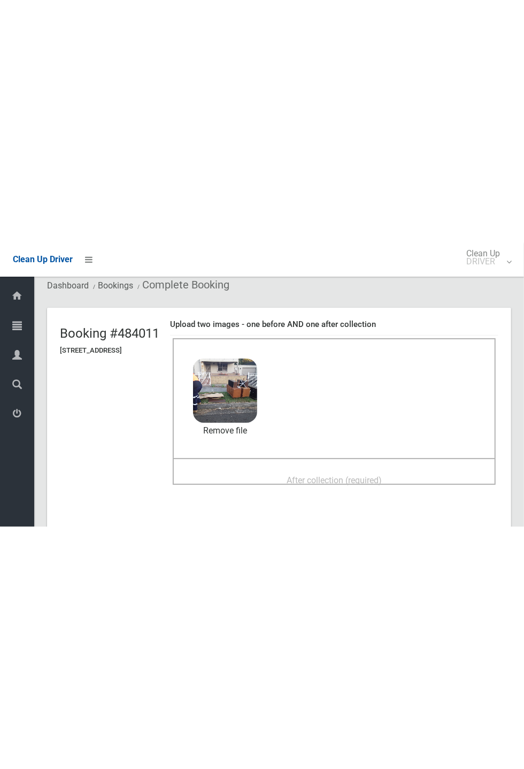
scroll to position [35, 0]
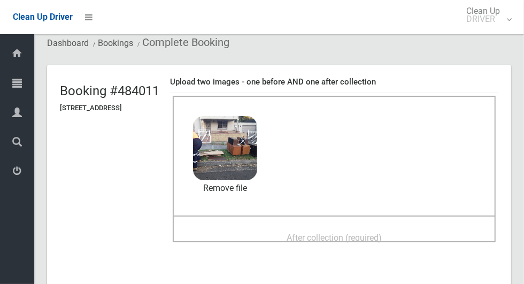
click at [430, 231] on div "After collection (required)" at bounding box center [335, 237] width 300 height 20
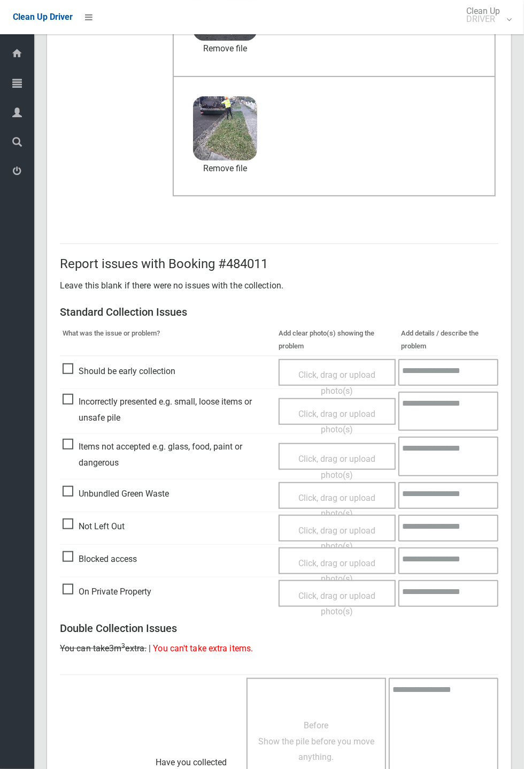
scroll to position [371, 0]
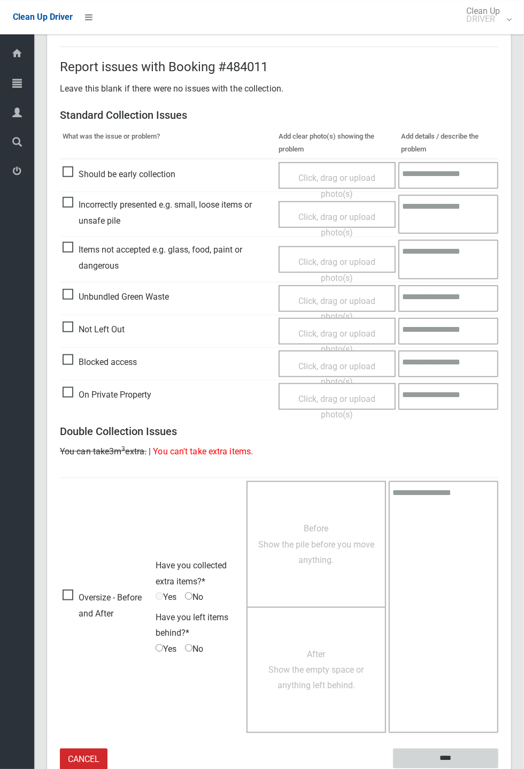
click at [499, 284] on input "****" at bounding box center [445, 759] width 105 height 20
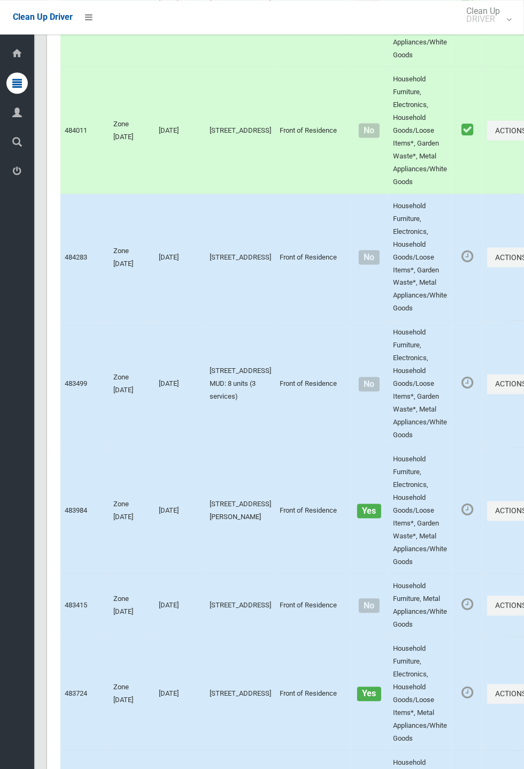
scroll to position [2877, 0]
click at [488, 265] on button "Actions" at bounding box center [513, 256] width 51 height 20
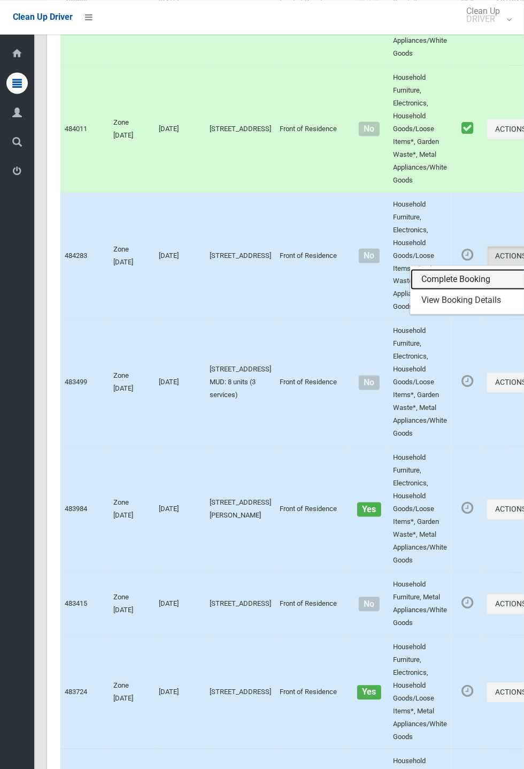
click at [444, 290] on link "Complete Booking" at bounding box center [474, 279] width 127 height 21
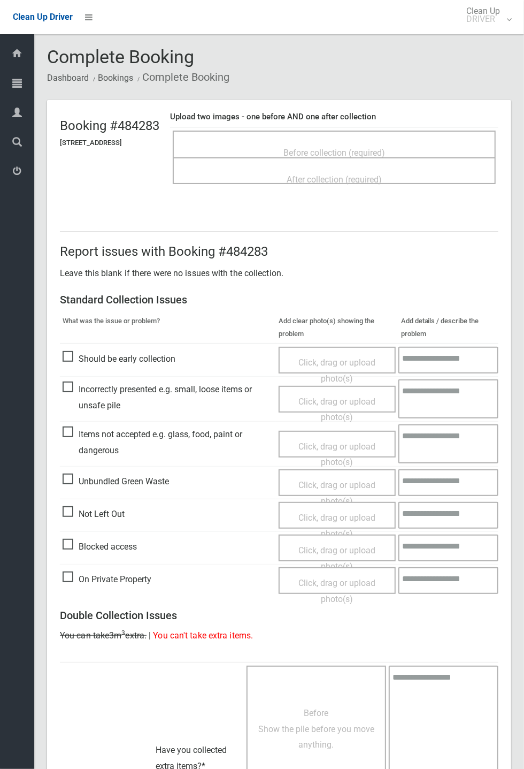
click at [385, 148] on span "Before collection (required)" at bounding box center [335, 153] width 102 height 10
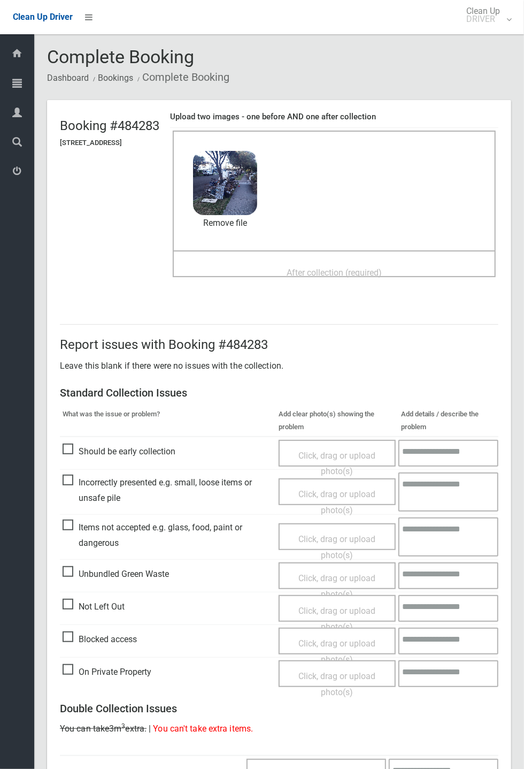
click at [382, 271] on span "After collection (required)" at bounding box center [334, 273] width 95 height 10
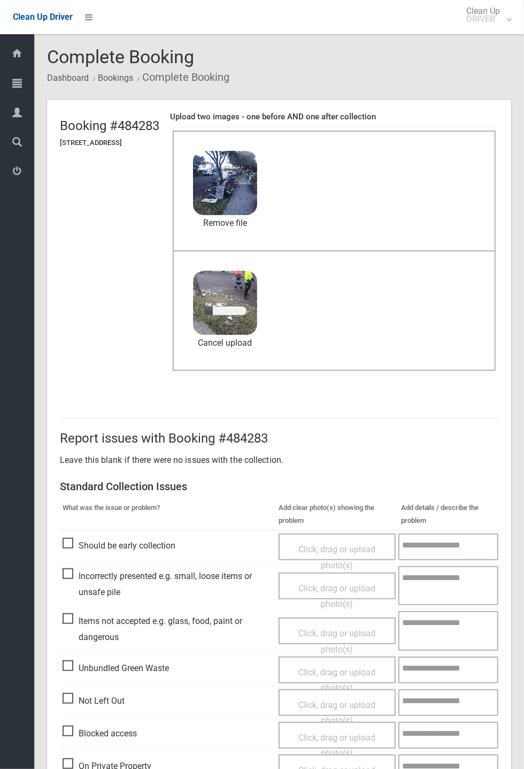
scroll to position [92, 0]
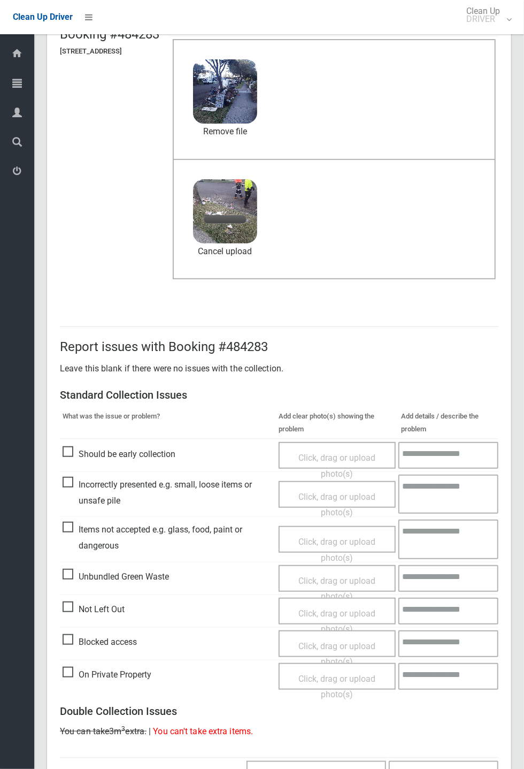
click at [79, 541] on span "Items not accepted e.g. glass, food, paint or dangerous" at bounding box center [168, 538] width 211 height 32
click at [79, 526] on span "Items not accepted e.g. glass, food, paint or dangerous" at bounding box center [168, 538] width 211 height 32
click at [120, 553] on span "Items not accepted e.g. glass, food, paint or dangerous" at bounding box center [168, 538] width 211 height 32
click at [341, 538] on span "Click, drag or upload photo(s)" at bounding box center [337, 550] width 77 height 26
click at [440, 538] on textarea at bounding box center [449, 539] width 99 height 39
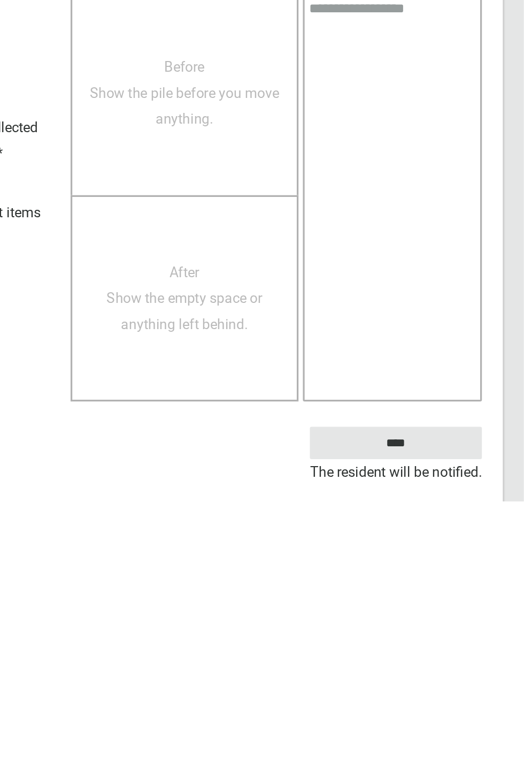
scroll to position [421, 0]
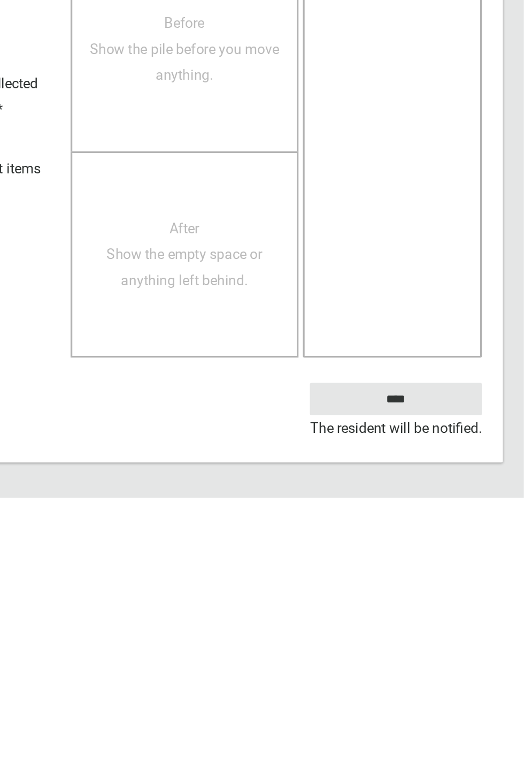
type textarea "****"
click at [469, 711] on input "****" at bounding box center [445, 709] width 105 height 20
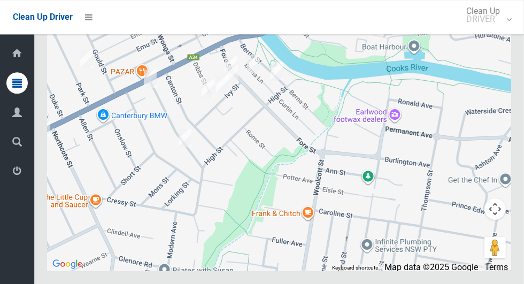
scroll to position [6694, 0]
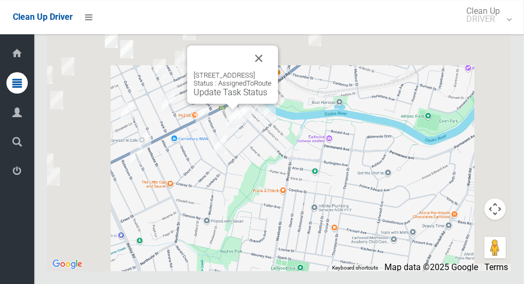
click at [272, 71] on button "Close" at bounding box center [259, 58] width 26 height 26
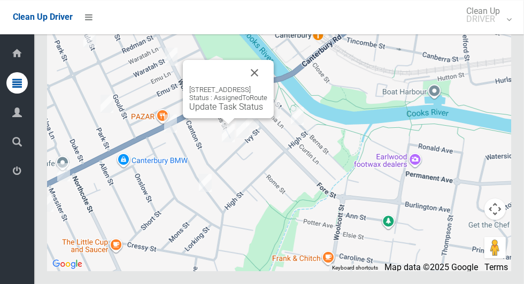
click at [268, 86] on button "Close" at bounding box center [255, 73] width 26 height 26
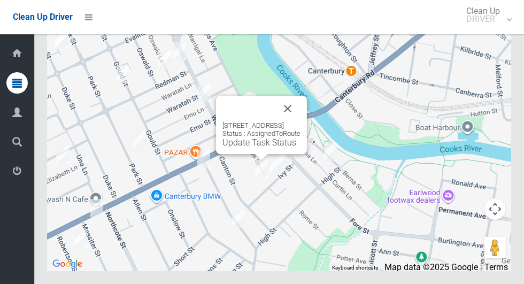
click at [301, 121] on button "Close" at bounding box center [288, 109] width 26 height 26
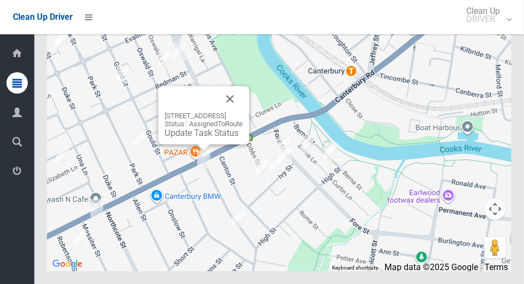
click at [243, 112] on button "Close" at bounding box center [230, 99] width 26 height 26
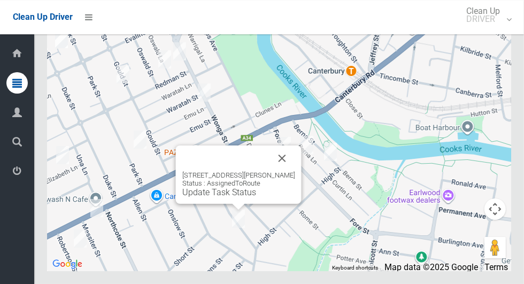
click at [295, 171] on button "Close" at bounding box center [283, 159] width 26 height 26
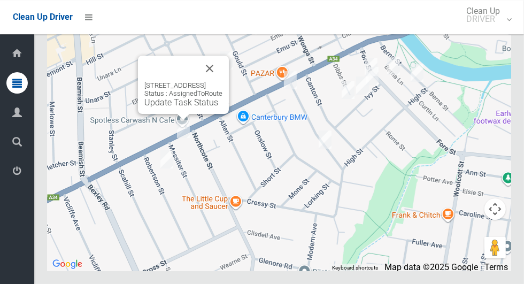
click at [223, 81] on button "Close" at bounding box center [210, 69] width 26 height 26
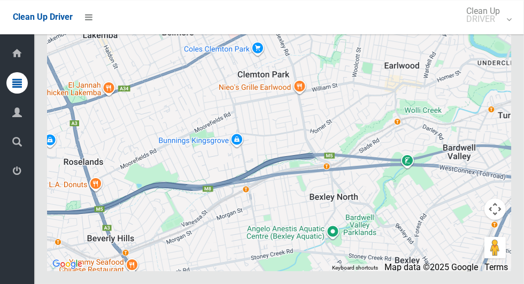
click at [342, 67] on div "14 Robertson Street, CAMPSIE NSW 2194 Status : AssignedToRoute Update Task Stat…" at bounding box center [279, 138] width 465 height 268
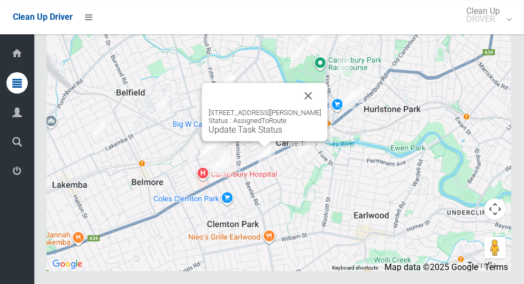
click at [316, 109] on button "Close" at bounding box center [309, 96] width 26 height 26
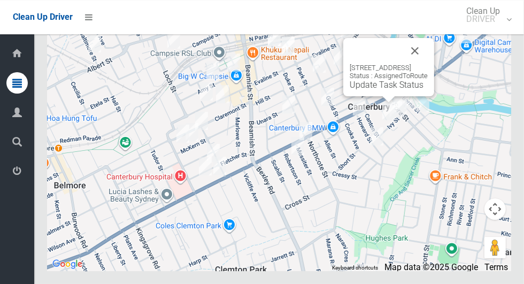
click at [428, 64] on button "Close" at bounding box center [415, 51] width 26 height 26
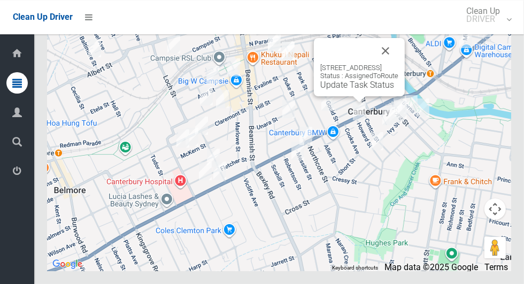
click at [399, 64] on button "Close" at bounding box center [386, 51] width 26 height 26
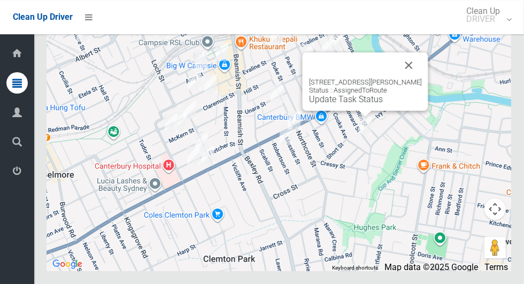
click at [464, 95] on div "35 Howard Street, CANTERBURY NSW 2193 Status : AssignedToRoute Update Task Stat…" at bounding box center [279, 138] width 465 height 268
click at [422, 78] on button "Close" at bounding box center [410, 65] width 26 height 26
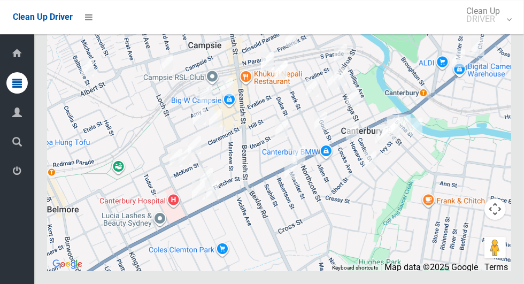
scroll to position [6686, 0]
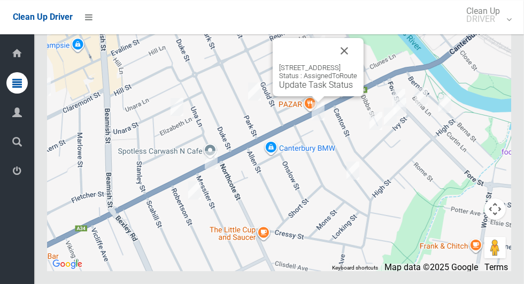
click at [357, 64] on button "Close" at bounding box center [345, 51] width 26 height 26
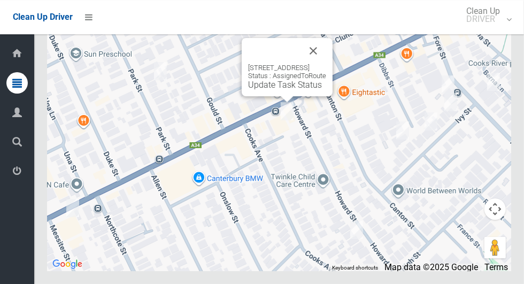
click at [326, 64] on button "Close" at bounding box center [314, 51] width 26 height 26
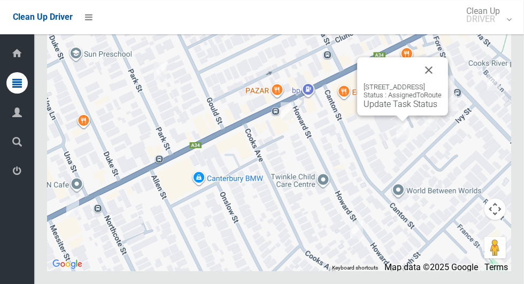
click at [442, 83] on button "Close" at bounding box center [429, 70] width 26 height 26
click at [385, 116] on div "13 Dibbs Street, CANTERBURY NSW 2193 Status : AssignedToRoute Update Task Status" at bounding box center [402, 86] width 91 height 58
click at [376, 109] on link "Update Task Status" at bounding box center [401, 104] width 74 height 10
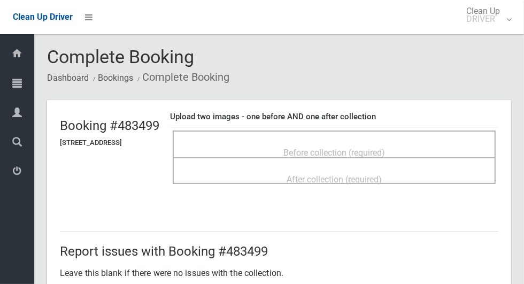
click at [385, 151] on span "Before collection (required)" at bounding box center [335, 153] width 102 height 10
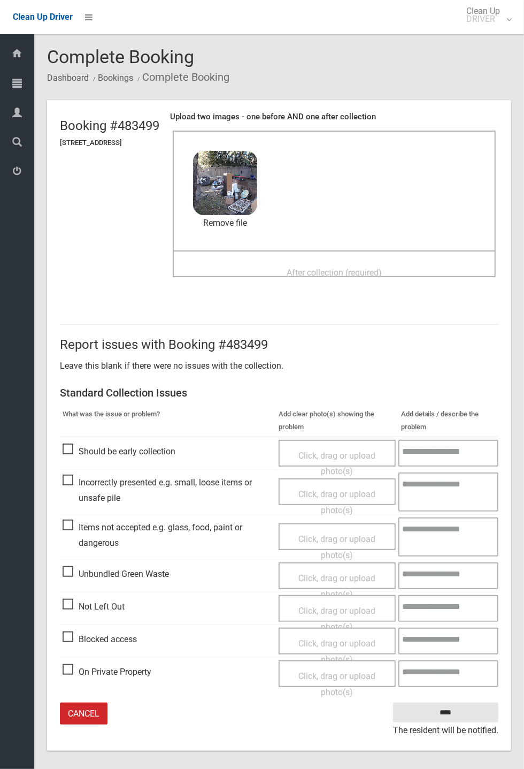
click at [420, 278] on div "After collection (required)" at bounding box center [335, 272] width 300 height 20
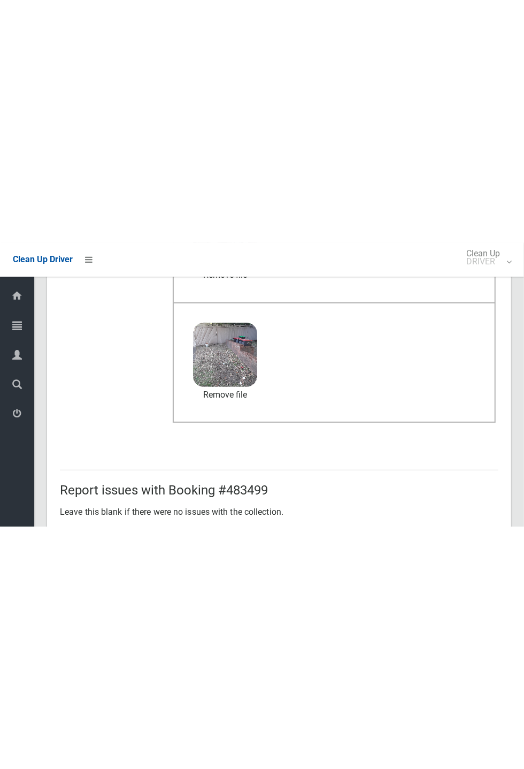
scroll to position [50, 0]
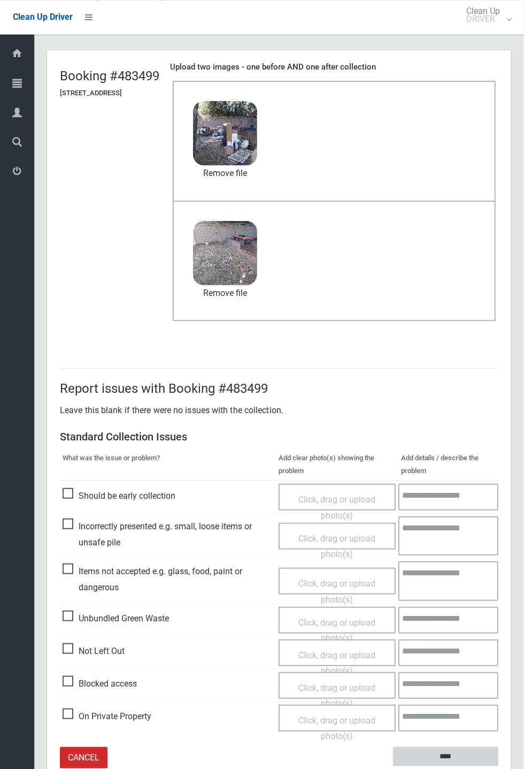
click at [475, 284] on input "****" at bounding box center [445, 757] width 105 height 20
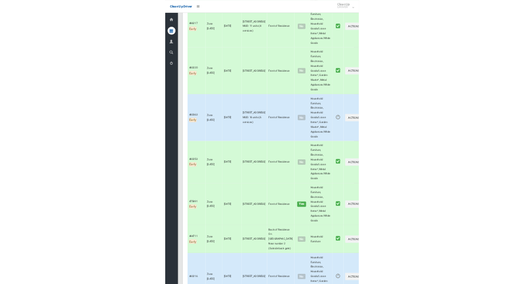
scroll to position [459, 0]
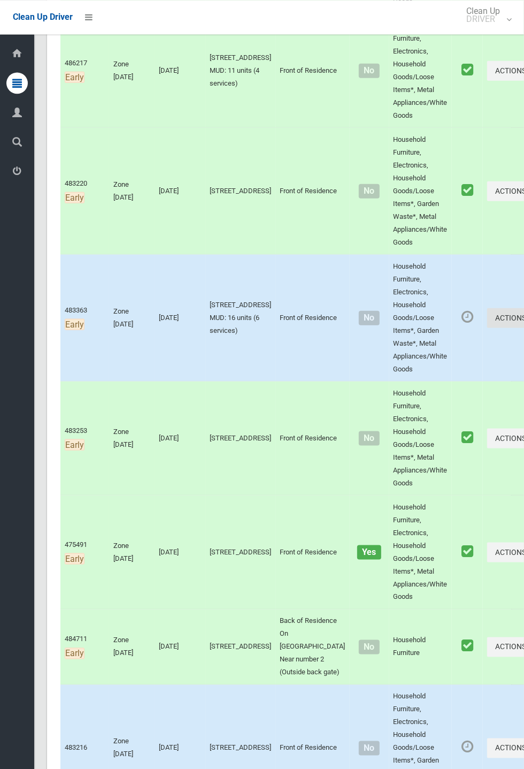
click at [524, 328] on button "Actions" at bounding box center [513, 318] width 51 height 20
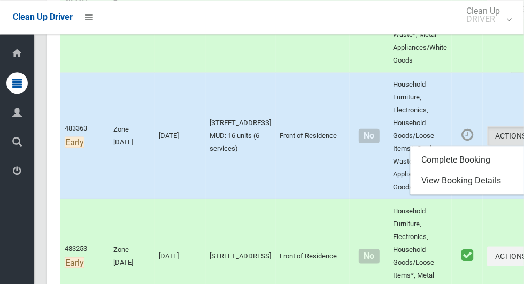
scroll to position [640, 0]
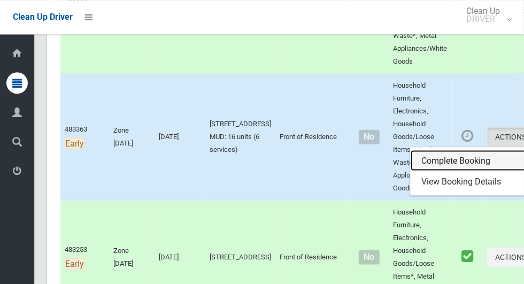
click at [467, 171] on link "Complete Booking" at bounding box center [474, 160] width 127 height 21
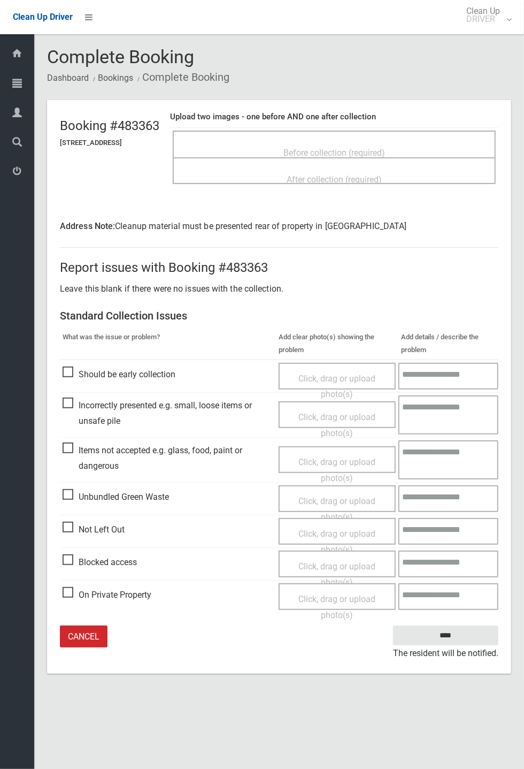
click at [111, 284] on span "Not Left Out" at bounding box center [94, 530] width 62 height 16
click at [360, 284] on span "Click, drag or upload photo(s)" at bounding box center [337, 542] width 77 height 26
click at [347, 284] on span "Click, drag or upload photo(s)" at bounding box center [337, 542] width 77 height 26
click at [314, 148] on span "Before collection (required)" at bounding box center [335, 153] width 102 height 10
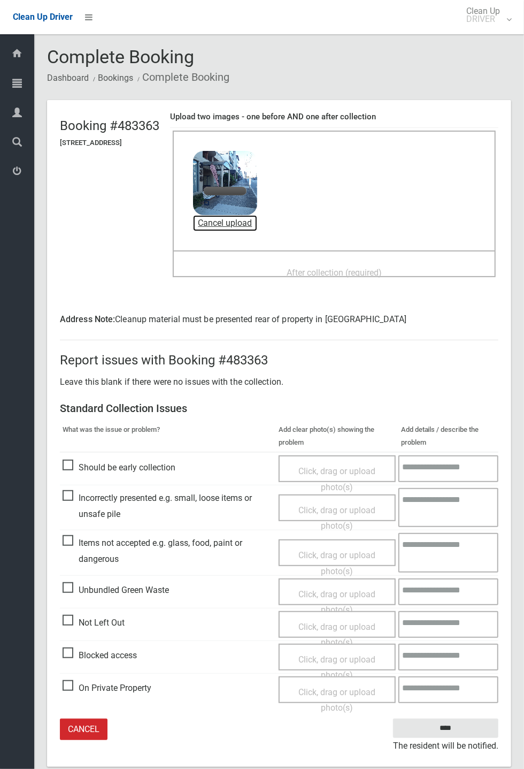
click at [257, 221] on link "Cancel upload" at bounding box center [225, 223] width 64 height 16
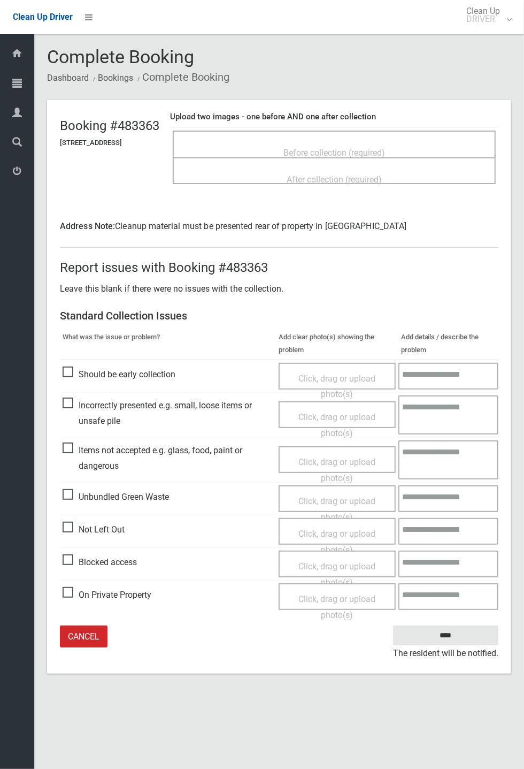
click at [367, 284] on span "Click, drag or upload photo(s)" at bounding box center [337, 542] width 77 height 26
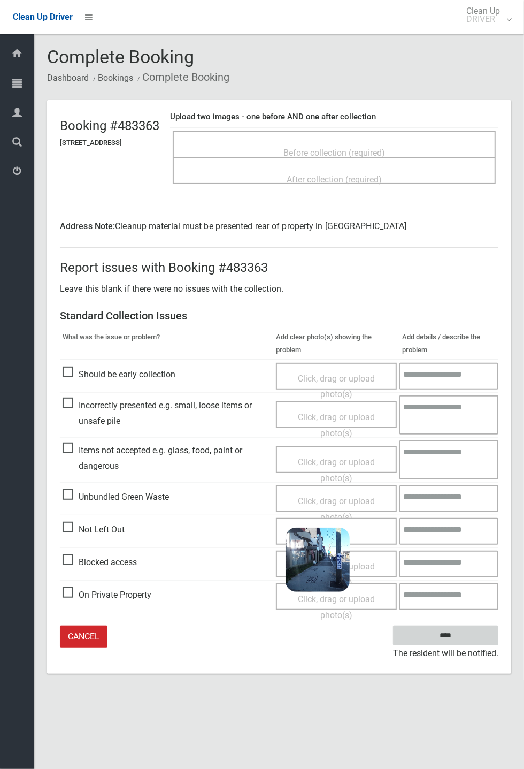
click at [474, 284] on input "****" at bounding box center [445, 636] width 105 height 20
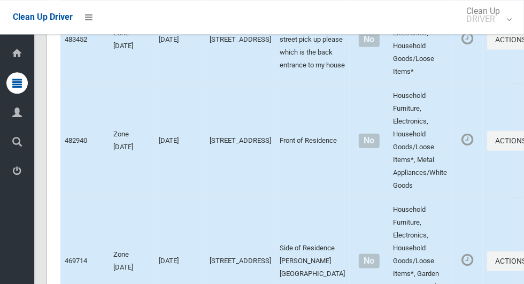
scroll to position [6694, 0]
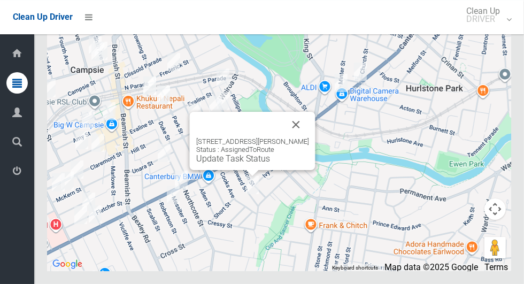
click at [308, 138] on button "Close" at bounding box center [297, 125] width 26 height 26
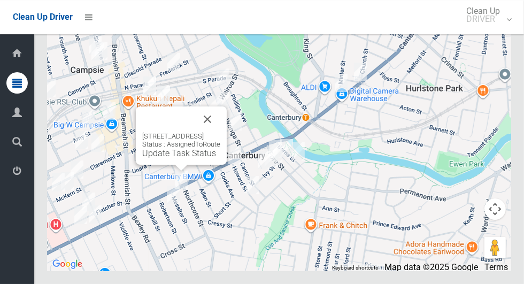
click at [220, 132] on button "Close" at bounding box center [208, 119] width 26 height 26
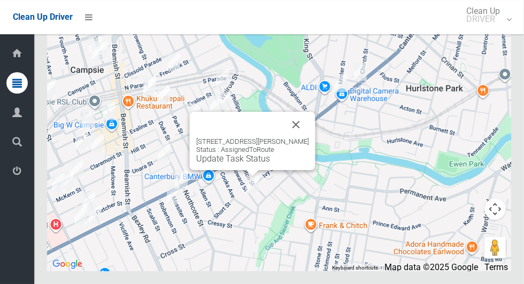
click at [242, 164] on link "Update Task Status" at bounding box center [233, 159] width 74 height 10
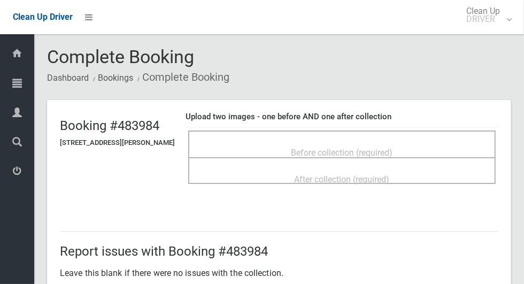
click at [393, 148] on span "Before collection (required)" at bounding box center [343, 153] width 102 height 10
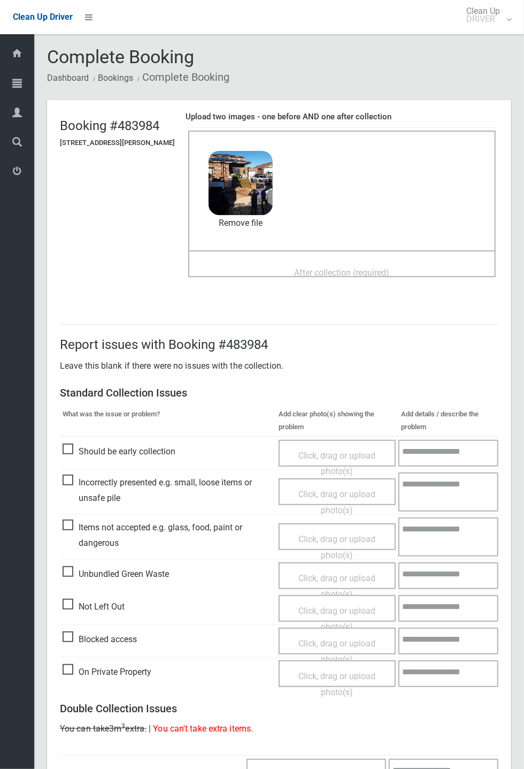
click at [512, 261] on header "Booking #483984 35 Howard Street, CANTERBURY NSW 2193 Upload two images - one b…" at bounding box center [279, 199] width 465 height 199
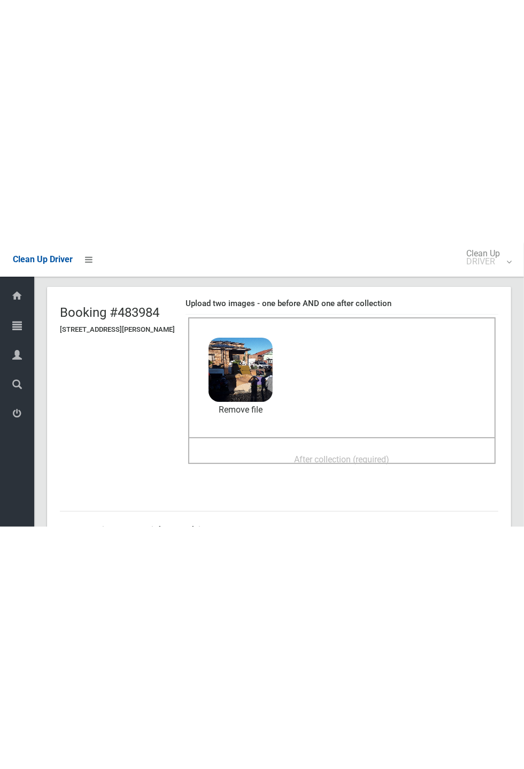
scroll to position [54, 0]
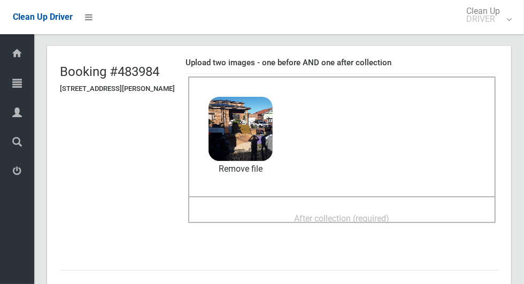
click at [414, 211] on div "After collection (required)" at bounding box center [342, 218] width 284 height 20
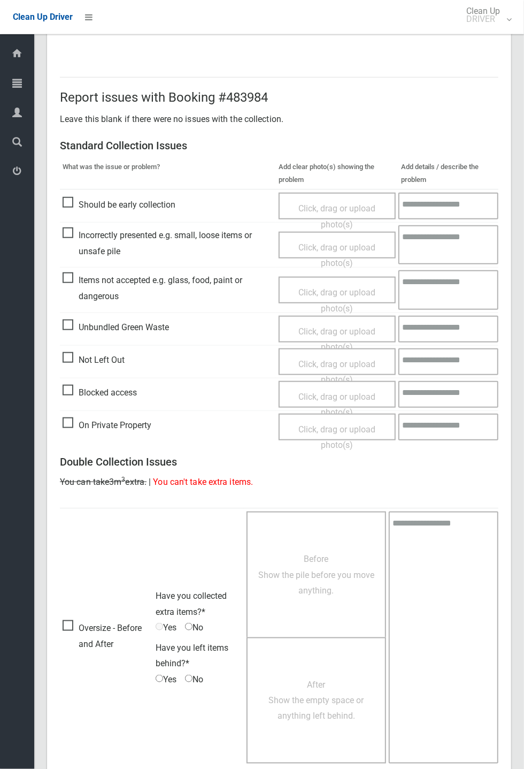
scroll to position [371, 0]
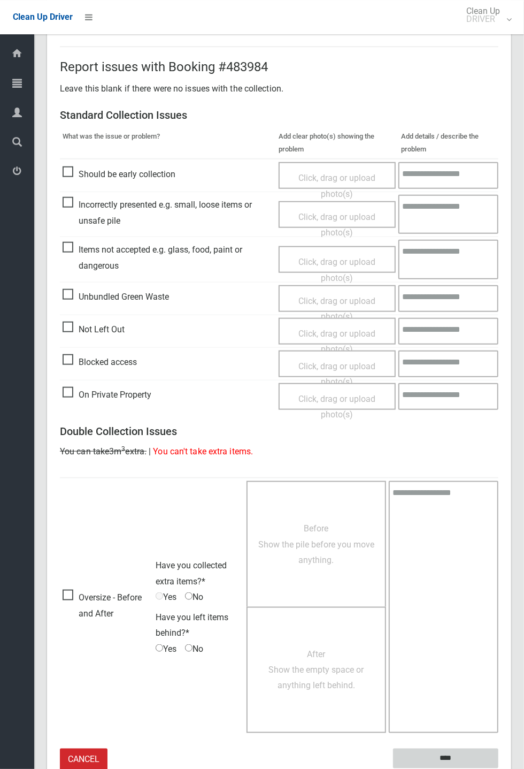
click at [499, 284] on input "****" at bounding box center [445, 759] width 105 height 20
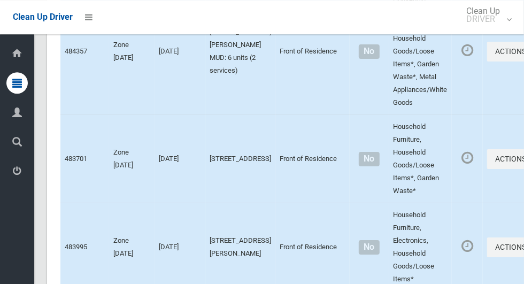
scroll to position [6694, 0]
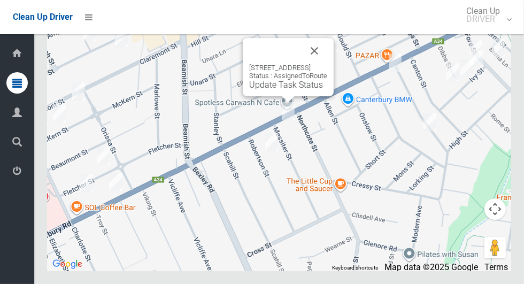
click at [328, 64] on button "Close" at bounding box center [315, 51] width 26 height 26
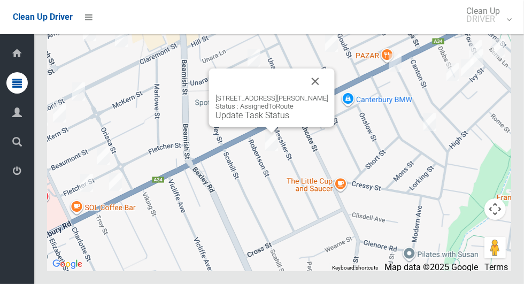
click at [318, 94] on button "Close" at bounding box center [316, 81] width 26 height 26
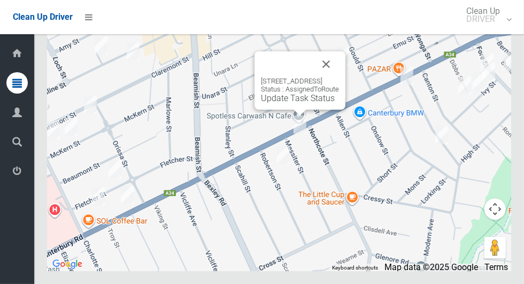
click at [339, 77] on button "Close" at bounding box center [327, 64] width 26 height 26
click at [255, 110] on div "2 Messiter Street, CAMPSIE NSW 2194 Status : AssignedToRoute Update Task Status" at bounding box center [300, 80] width 91 height 58
click at [306, 103] on div "2 Messiter Street, CAMPSIE NSW 2194 Status : AssignedToRoute Update Task Status" at bounding box center [300, 90] width 78 height 26
click at [311, 110] on div "2 Messiter Street, CAMPSIE NSW 2194 Status : AssignedToRoute Update Task Status" at bounding box center [300, 80] width 91 height 58
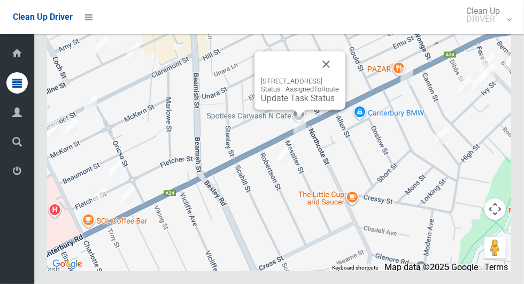
click at [314, 110] on div "2 Messiter Street, CAMPSIE NSW 2194 Status : AssignedToRoute Update Task Status" at bounding box center [300, 80] width 91 height 58
click at [300, 110] on div "2 Messiter Street, CAMPSIE NSW 2194 Status : AssignedToRoute Update Task Status" at bounding box center [300, 80] width 91 height 58
click at [295, 116] on div at bounding box center [300, 113] width 13 height 6
click at [292, 110] on div "2 Messiter Street, CAMPSIE NSW 2194 Status : AssignedToRoute Update Task Status" at bounding box center [300, 80] width 91 height 58
click at [261, 103] on link "Update Task Status" at bounding box center [298, 98] width 74 height 10
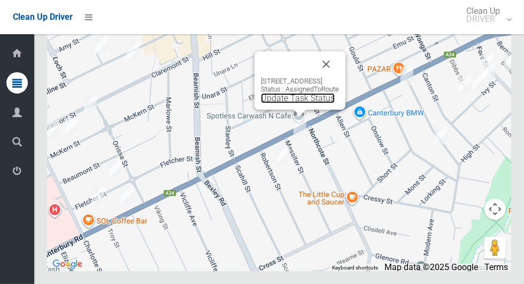
click at [261, 103] on link "Update Task Status" at bounding box center [298, 98] width 74 height 10
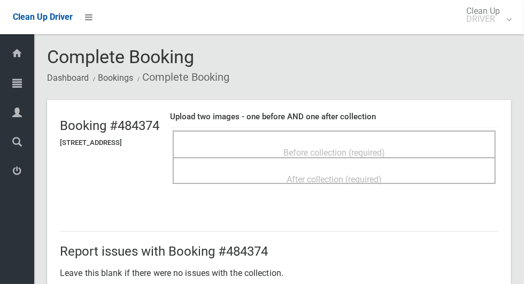
click at [224, 150] on div "Before collection (required)" at bounding box center [335, 152] width 300 height 20
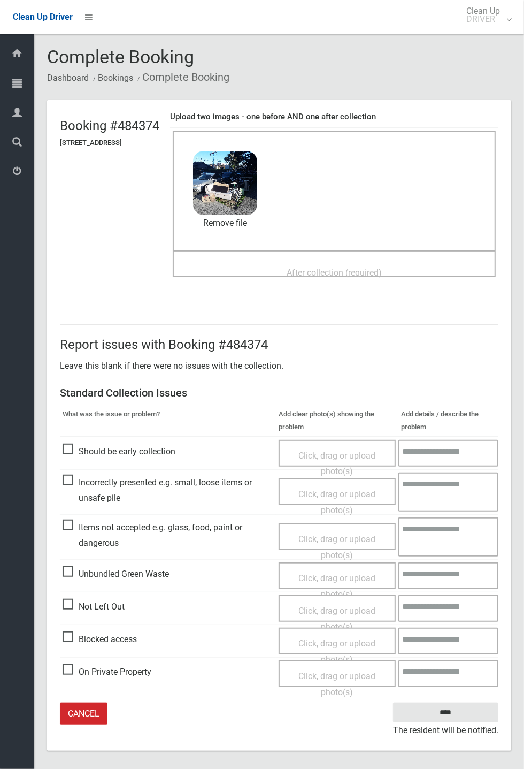
click at [120, 284] on span "Items not accepted e.g. glass, food, paint or dangerous" at bounding box center [168, 536] width 211 height 32
click at [329, 284] on span "Click, drag or upload photo(s)" at bounding box center [337, 547] width 77 height 26
click at [366, 268] on span "After collection (required)" at bounding box center [334, 273] width 95 height 10
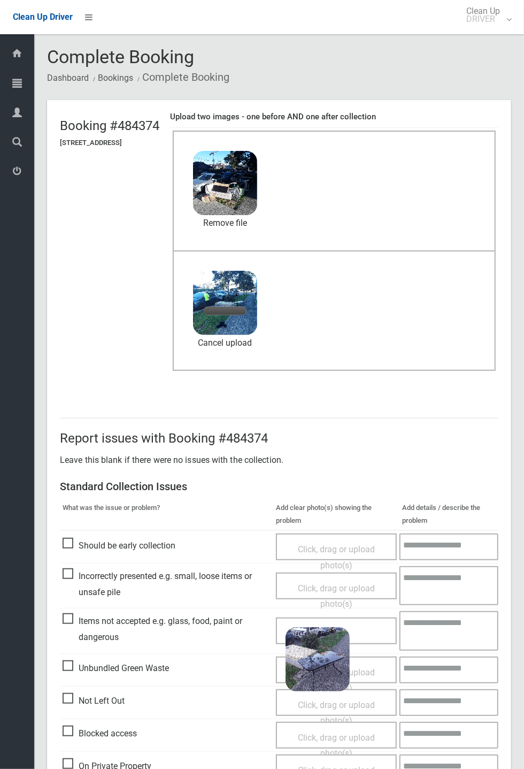
click at [447, 284] on textarea at bounding box center [449, 630] width 99 height 39
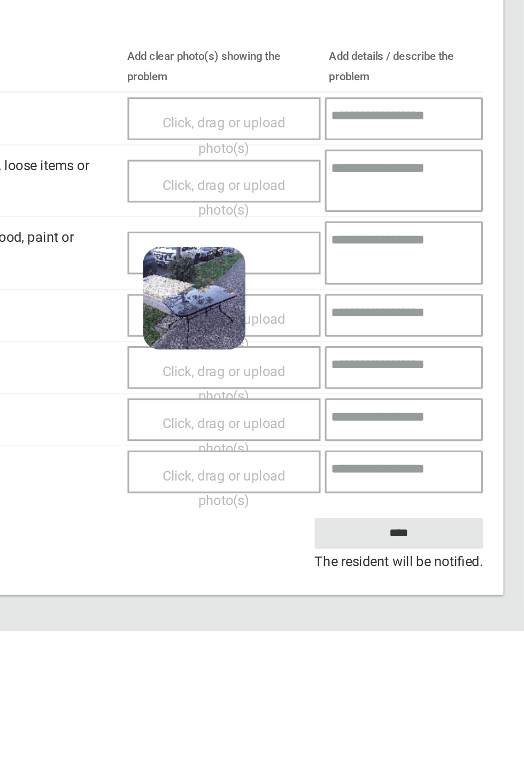
scroll to position [98, 0]
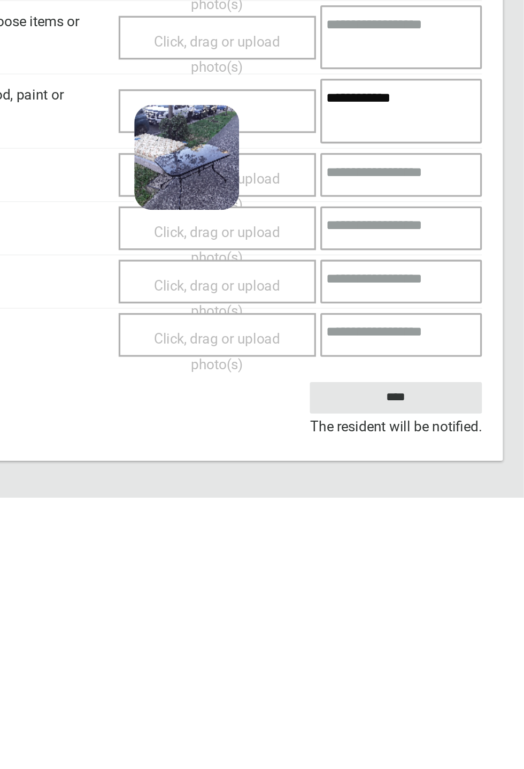
type textarea "**********"
click at [466, 284] on input "****" at bounding box center [445, 708] width 105 height 20
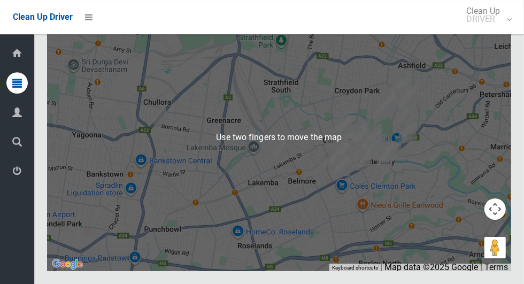
scroll to position [6690, 0]
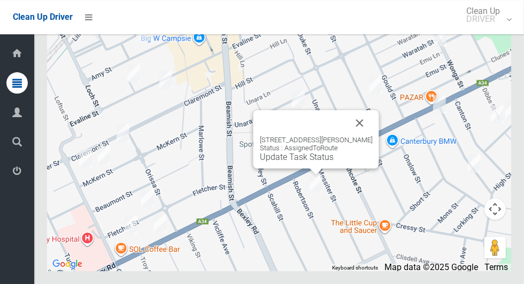
click at [370, 136] on button "Close" at bounding box center [360, 123] width 26 height 26
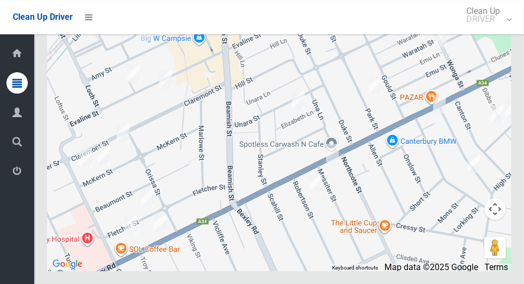
scroll to position [6694, 0]
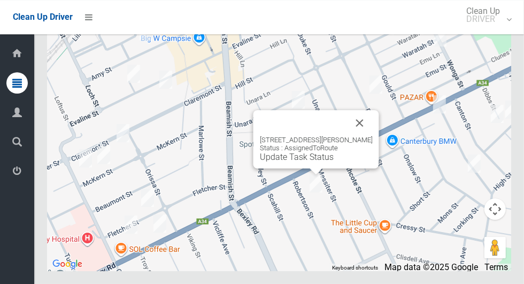
click at [306, 169] on div "[STREET_ADDRESS][PERSON_NAME] Status : AssignedToRoute Update Task Status" at bounding box center [317, 139] width 126 height 58
click at [300, 162] on link "Update Task Status" at bounding box center [297, 157] width 74 height 10
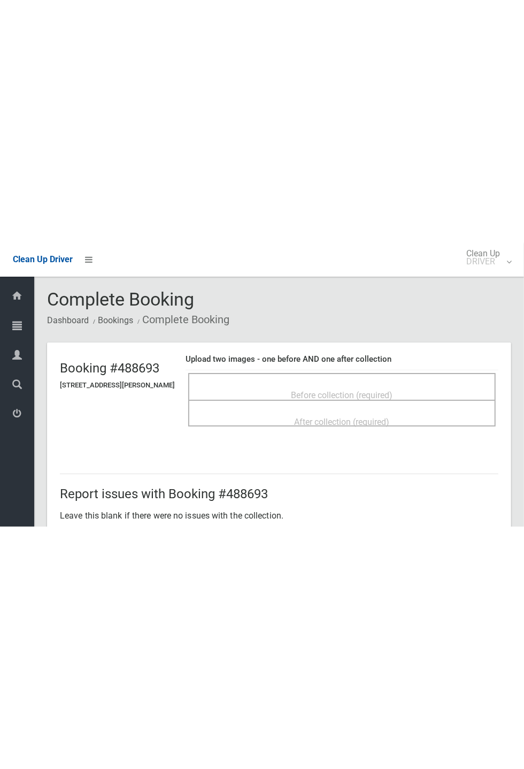
scroll to position [19, 0]
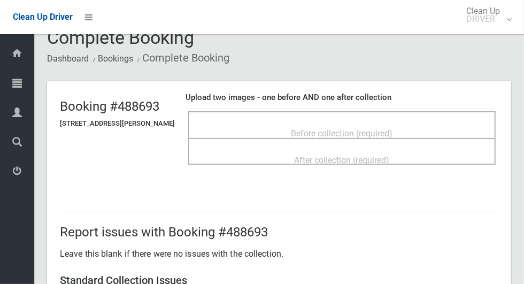
click at [362, 128] on span "Before collection (required)" at bounding box center [343, 133] width 102 height 10
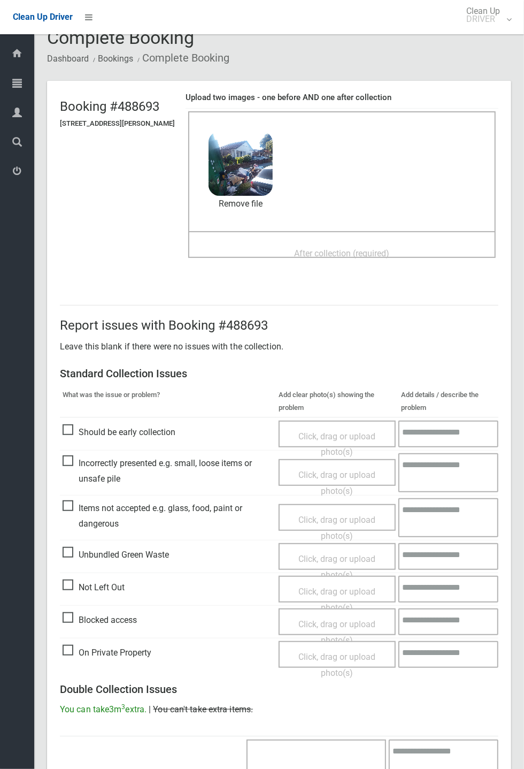
click at [390, 249] on span "After collection (required)" at bounding box center [342, 253] width 95 height 10
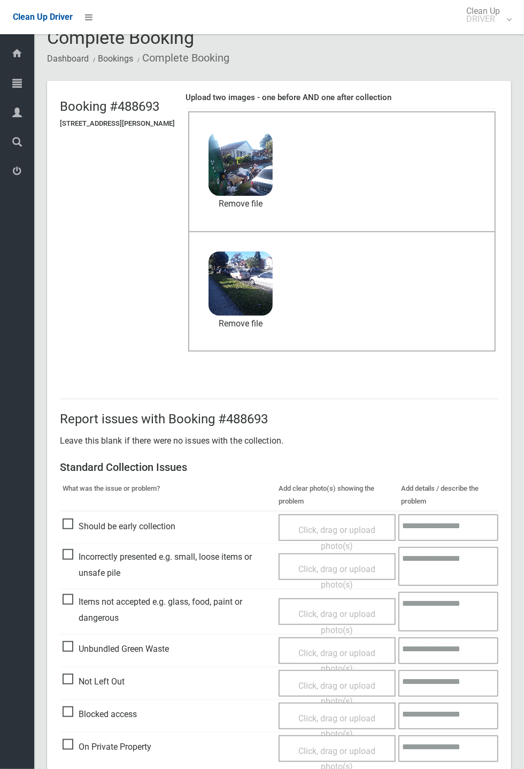
scroll to position [371, 0]
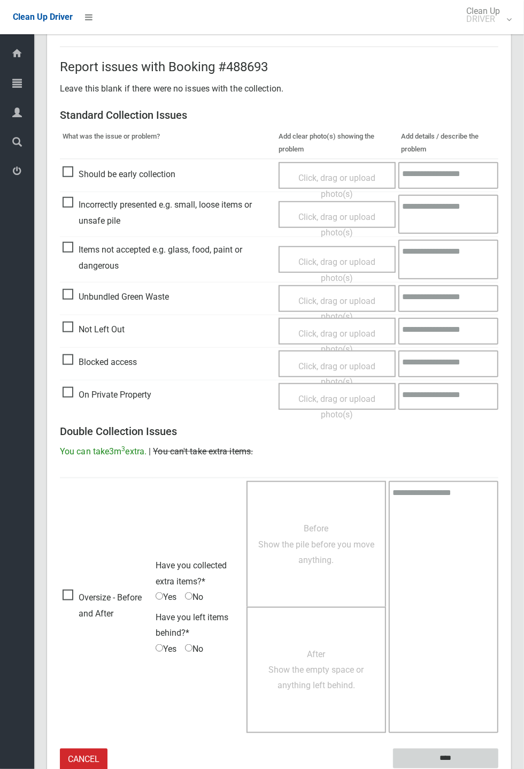
click at [478, 284] on input "****" at bounding box center [445, 759] width 105 height 20
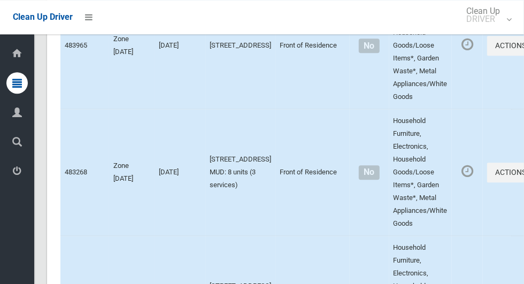
scroll to position [6694, 0]
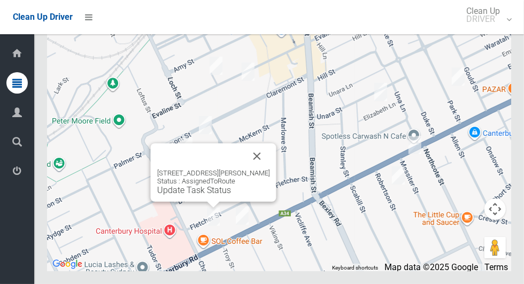
click at [260, 169] on button "Close" at bounding box center [258, 156] width 26 height 26
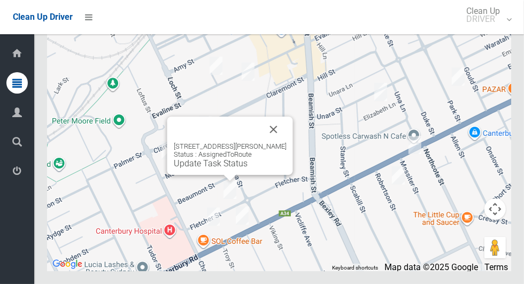
click at [286, 142] on button "Close" at bounding box center [274, 130] width 26 height 26
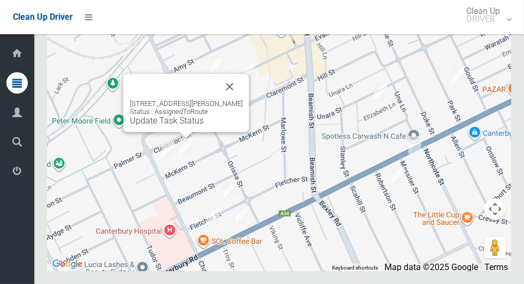
click at [229, 100] on button "Close" at bounding box center [230, 87] width 26 height 26
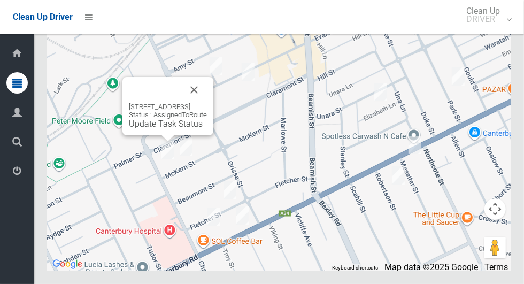
click at [207, 103] on button "Close" at bounding box center [194, 90] width 26 height 26
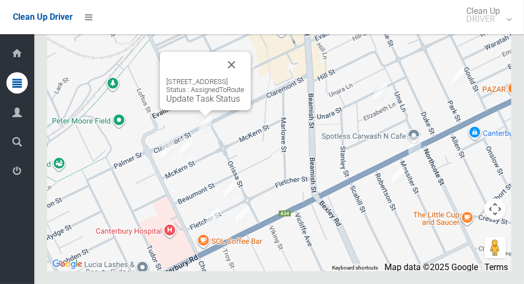
click at [245, 78] on button "Close" at bounding box center [232, 65] width 26 height 26
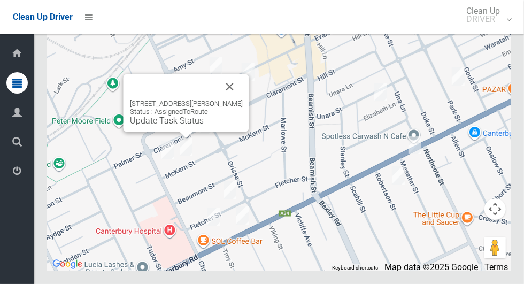
click at [238, 100] on button "Close" at bounding box center [230, 87] width 26 height 26
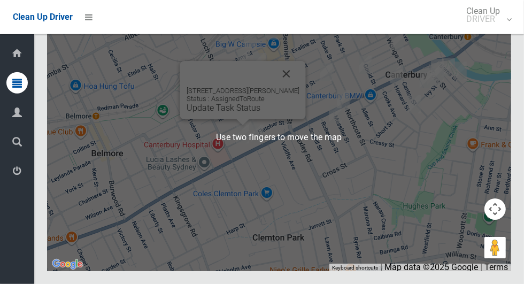
scroll to position [6686, 0]
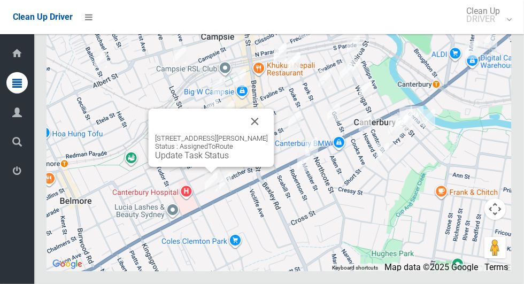
click at [267, 134] on button "Close" at bounding box center [255, 122] width 26 height 26
click at [195, 161] on link "Update Task Status" at bounding box center [192, 155] width 74 height 10
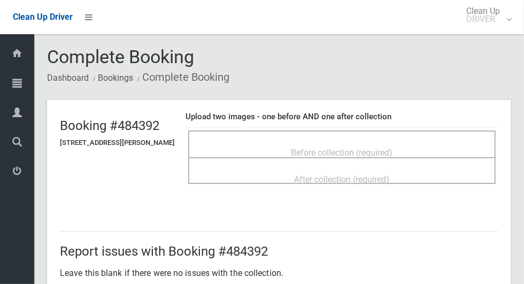
click at [351, 148] on span "Before collection (required)" at bounding box center [343, 153] width 102 height 10
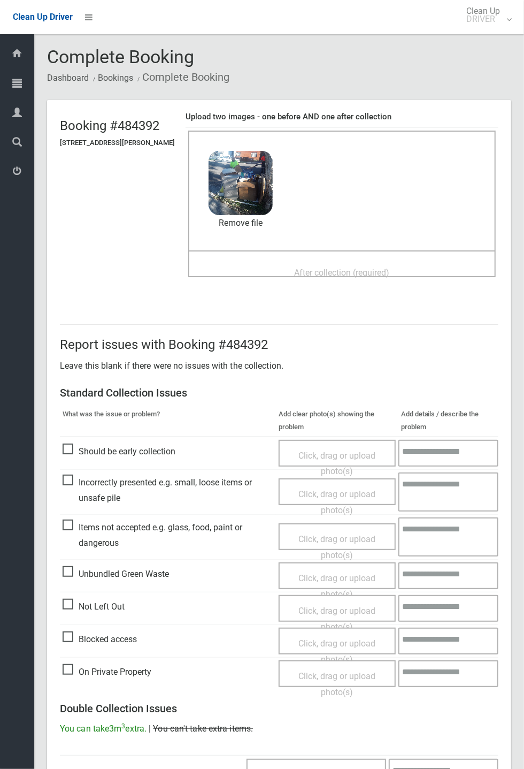
click at [375, 277] on span "After collection (required)" at bounding box center [342, 273] width 95 height 10
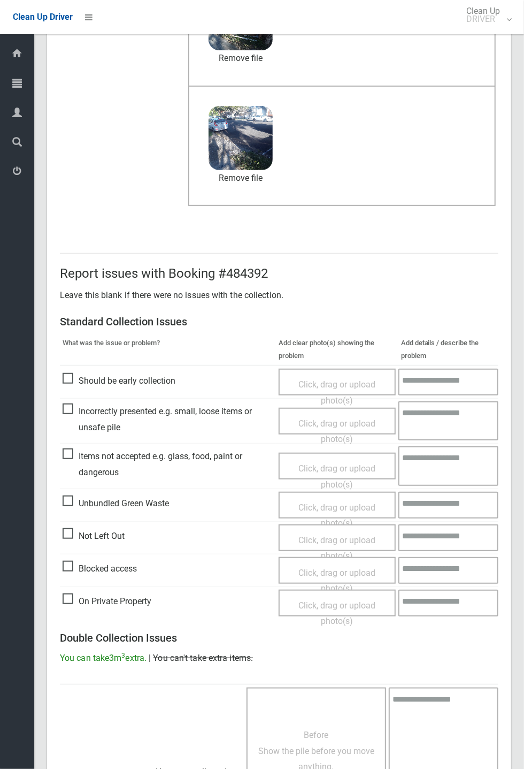
scroll to position [371, 0]
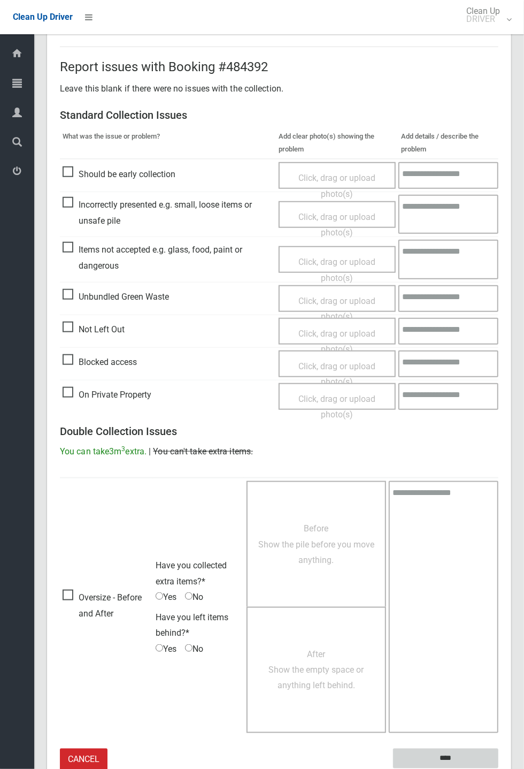
click at [499, 284] on input "****" at bounding box center [445, 759] width 105 height 20
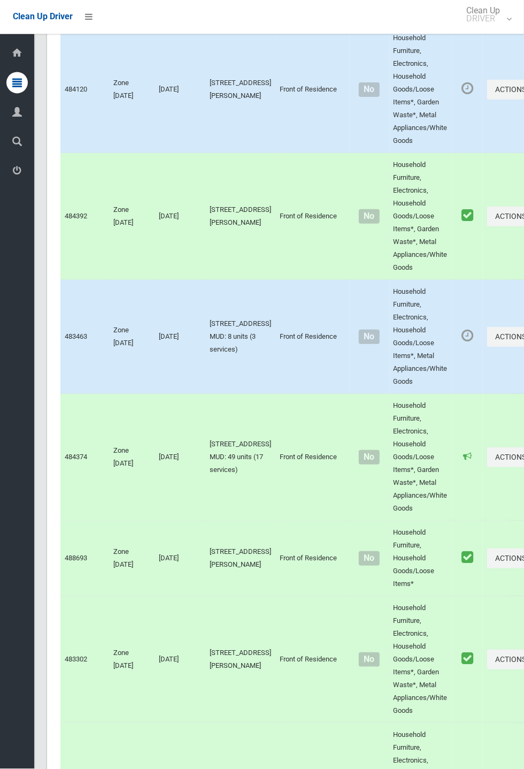
scroll to position [2222, 0]
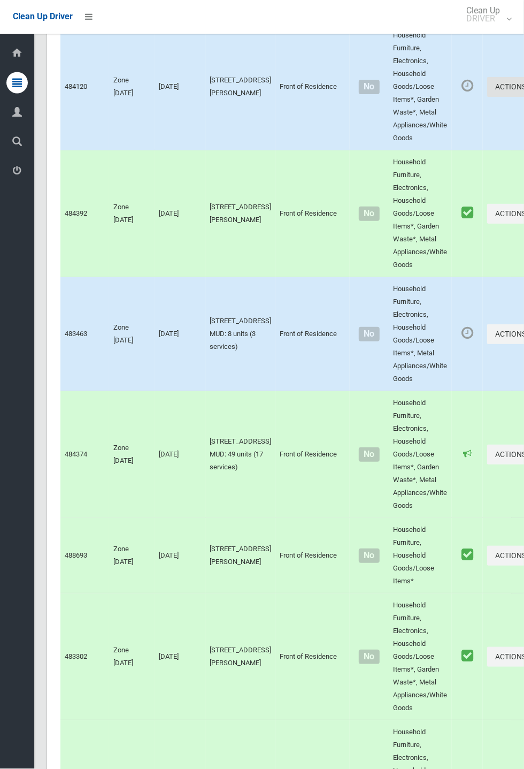
click at [524, 97] on button "Actions" at bounding box center [513, 87] width 51 height 20
click at [446, 121] on link "Complete Booking" at bounding box center [474, 110] width 127 height 21
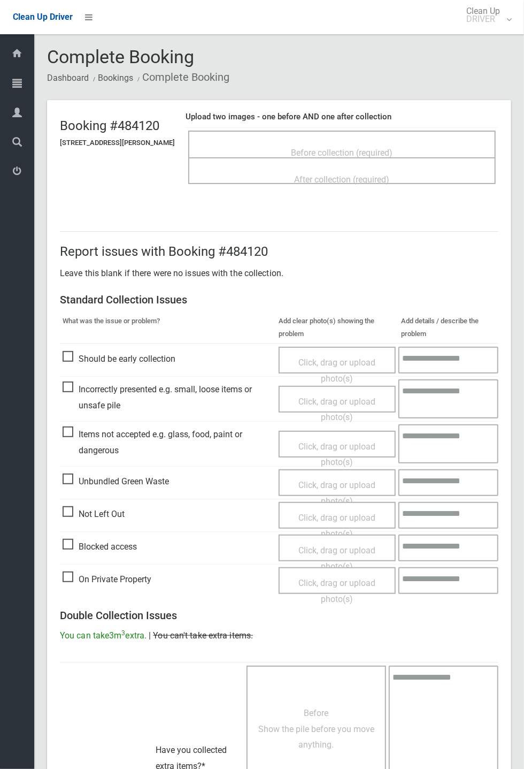
click at [393, 148] on span "Before collection (required)" at bounding box center [343, 153] width 102 height 10
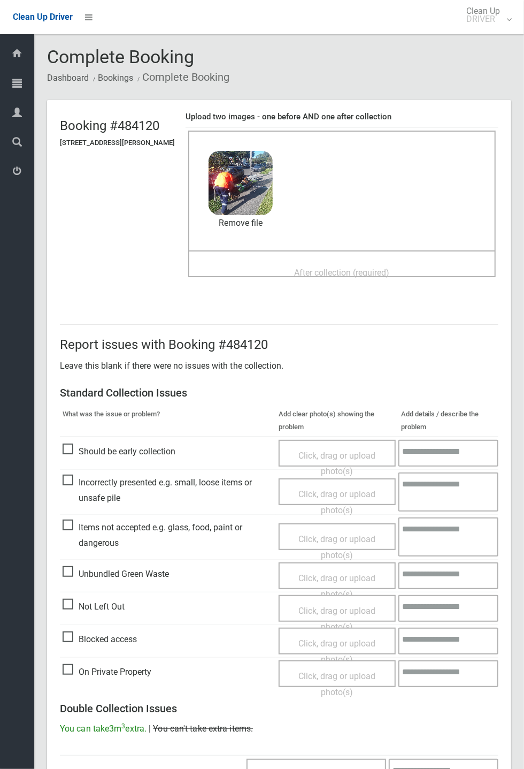
click at [373, 268] on span "After collection (required)" at bounding box center [342, 273] width 95 height 10
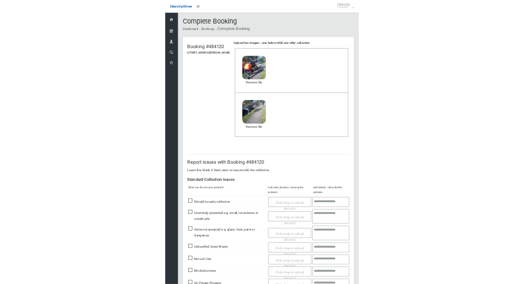
scroll to position [371, 0]
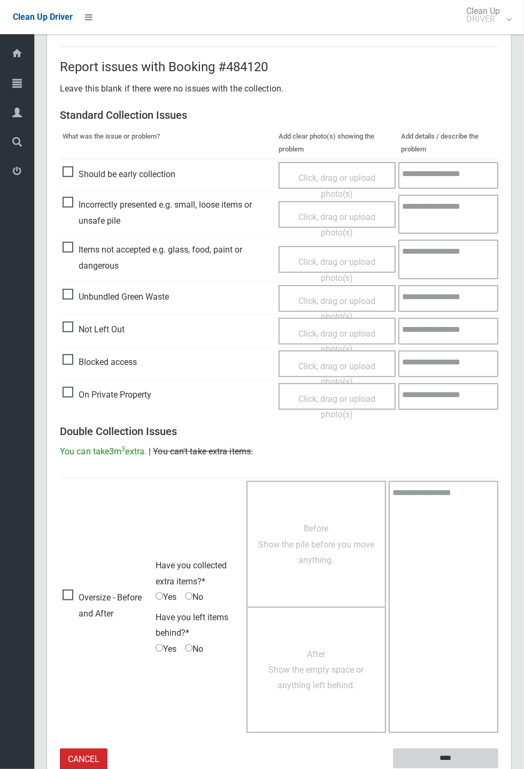
click at [499, 768] on input "****" at bounding box center [445, 759] width 105 height 20
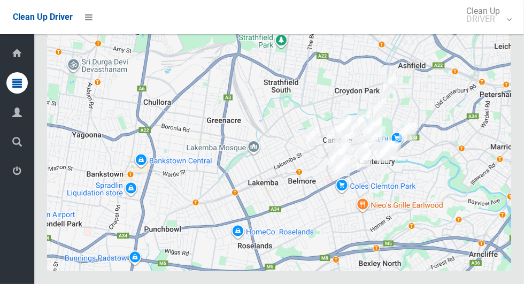
scroll to position [6694, 0]
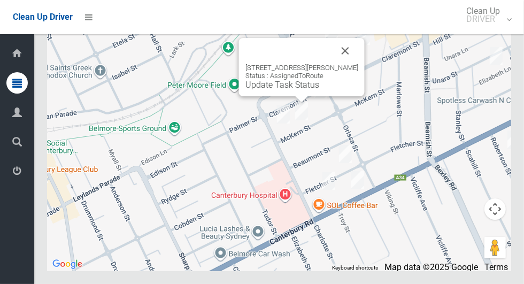
click at [361, 76] on div "49 McKern Street, CAMPSIE NSW 2194 Status : AssignedToRoute Update Task Status" at bounding box center [302, 67] width 126 height 58
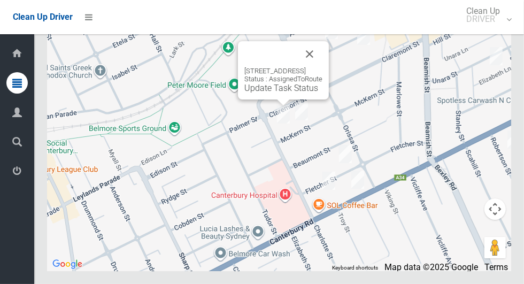
click at [323, 67] on button "Close" at bounding box center [310, 54] width 26 height 26
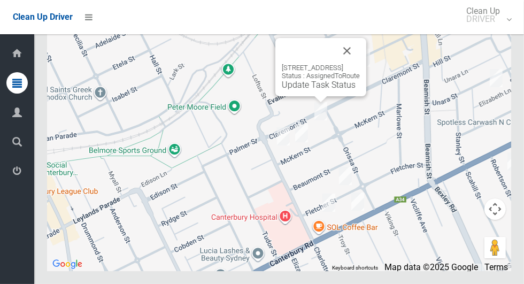
click at [360, 64] on button "Close" at bounding box center [347, 51] width 26 height 26
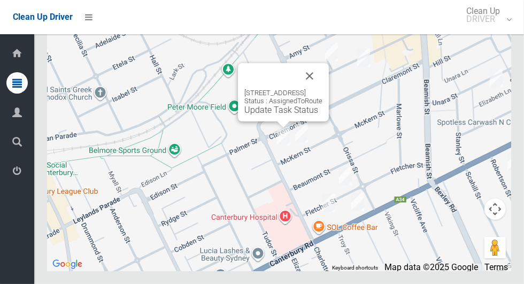
click at [329, 100] on div "8 Thorncraft Parade, CAMPSIE NSW 2194 Status : AssignedToRoute Update Task Stat…" at bounding box center [283, 92] width 91 height 58
click at [323, 89] on button "Close" at bounding box center [310, 76] width 26 height 26
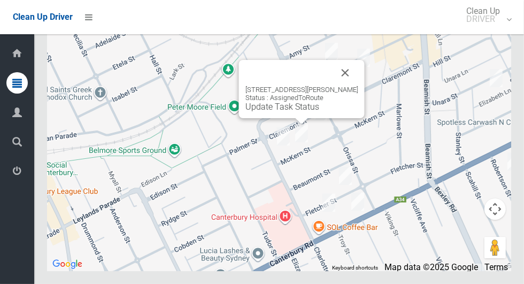
click at [357, 86] on button "Close" at bounding box center [346, 73] width 26 height 26
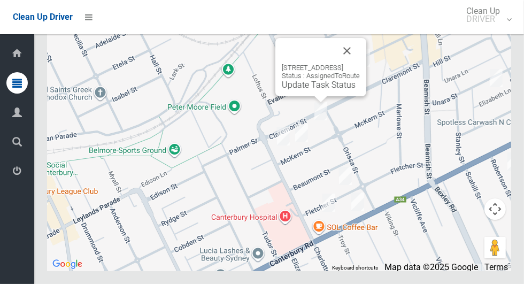
click at [360, 64] on button "Close" at bounding box center [347, 51] width 26 height 26
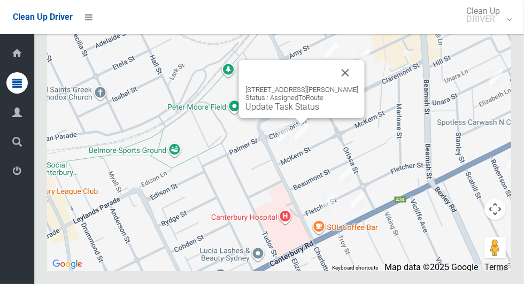
click at [352, 86] on button "Close" at bounding box center [346, 73] width 26 height 26
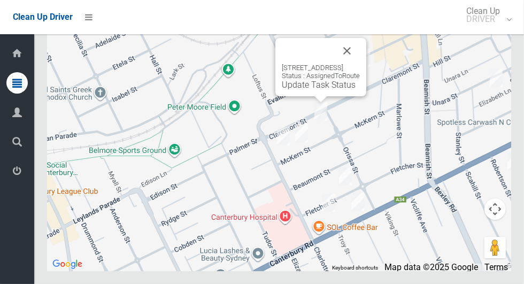
click at [360, 64] on button "Close" at bounding box center [347, 51] width 26 height 26
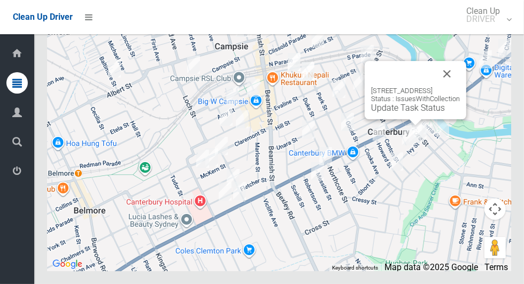
click at [457, 87] on button "Close" at bounding box center [448, 74] width 26 height 26
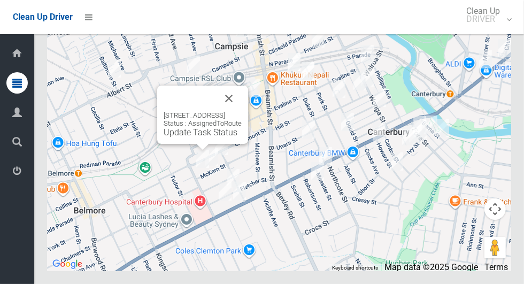
click at [242, 111] on button "Close" at bounding box center [229, 99] width 26 height 26
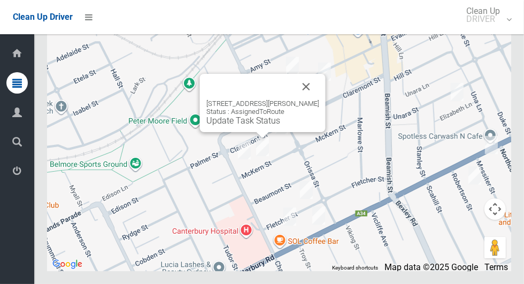
click at [311, 100] on button "Close" at bounding box center [307, 87] width 26 height 26
click at [318, 100] on button "Close" at bounding box center [307, 87] width 26 height 26
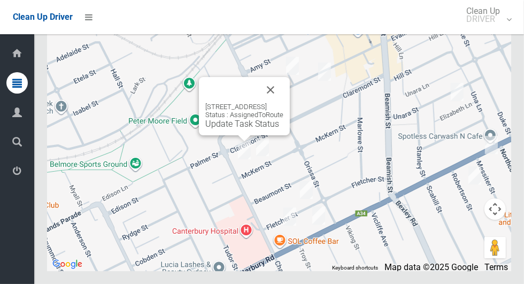
click at [284, 103] on button "Close" at bounding box center [271, 90] width 26 height 26
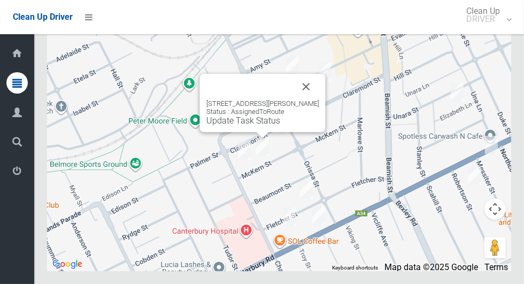
click at [306, 100] on button "Close" at bounding box center [307, 87] width 26 height 26
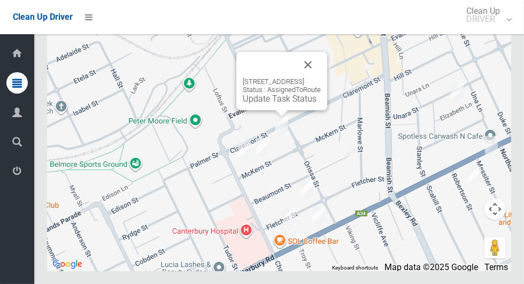
click at [321, 78] on button "Close" at bounding box center [308, 65] width 26 height 26
click at [265, 104] on link "Update Task Status" at bounding box center [280, 99] width 74 height 10
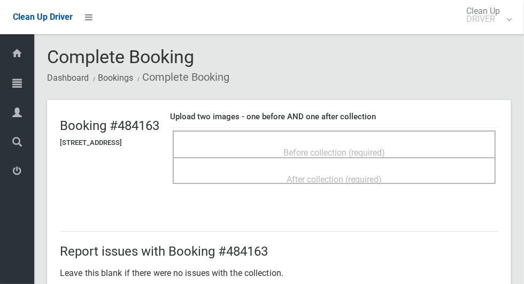
click at [471, 112] on h4 "Upload two images - one before AND one after collection" at bounding box center [334, 116] width 329 height 9
click at [351, 148] on span "Before collection (required)" at bounding box center [335, 153] width 102 height 10
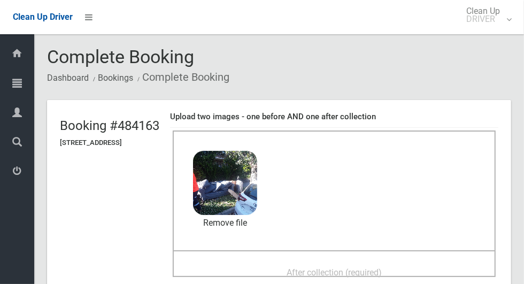
click at [382, 268] on span "After collection (required)" at bounding box center [334, 273] width 95 height 10
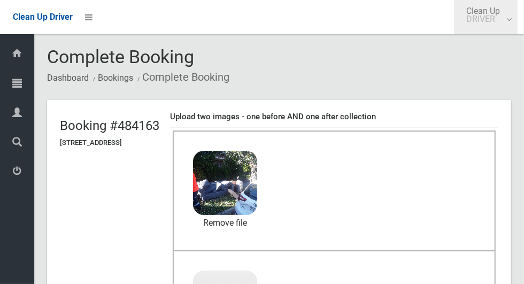
click at [497, 7] on span "Clean Up DRIVER" at bounding box center [486, 15] width 50 height 16
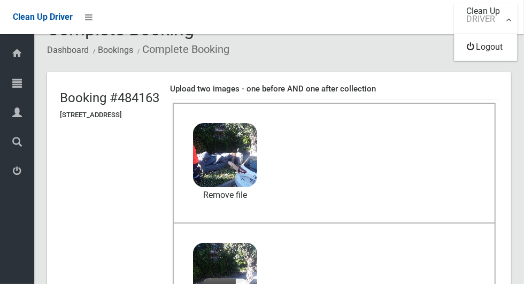
scroll to position [31, 0]
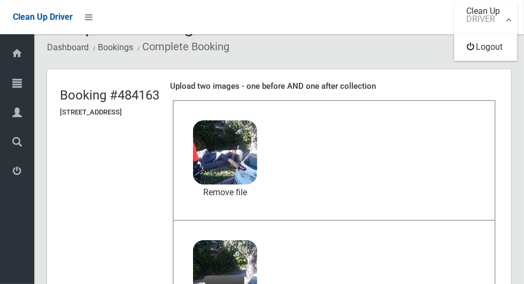
click at [380, 56] on div at bounding box center [262, 142] width 524 height 284
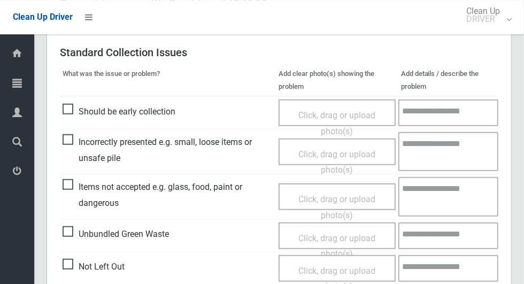
scroll to position [553, 0]
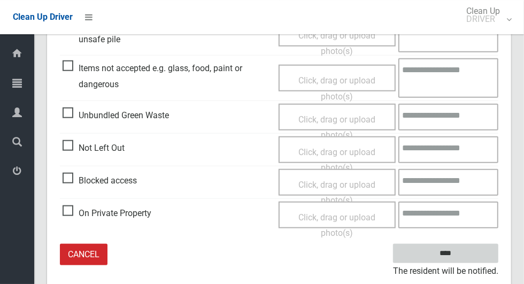
click at [473, 255] on input "****" at bounding box center [445, 254] width 105 height 20
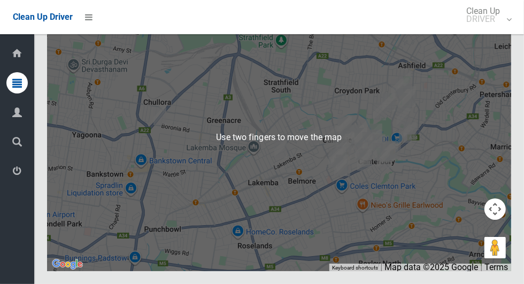
scroll to position [6694, 0]
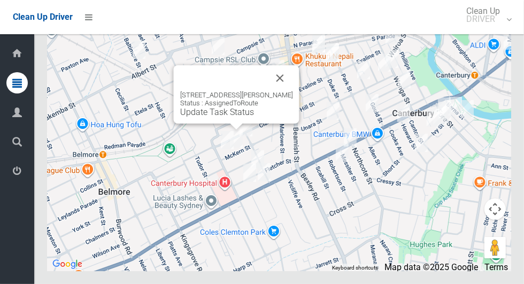
click at [286, 91] on button "Close" at bounding box center [281, 78] width 26 height 26
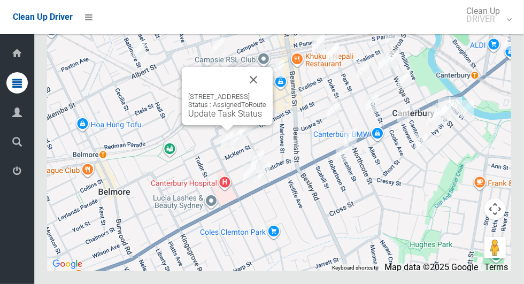
click at [273, 108] on div "[STREET_ADDRESS] Status : AssignedToRoute Update Task Status" at bounding box center [227, 96] width 91 height 58
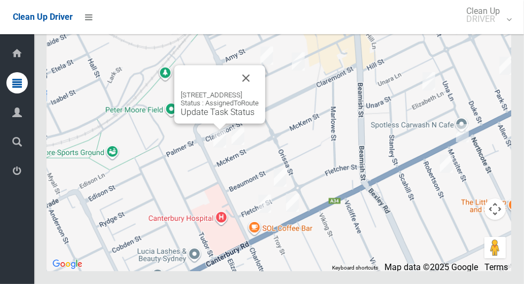
click at [259, 91] on button "Close" at bounding box center [246, 78] width 26 height 26
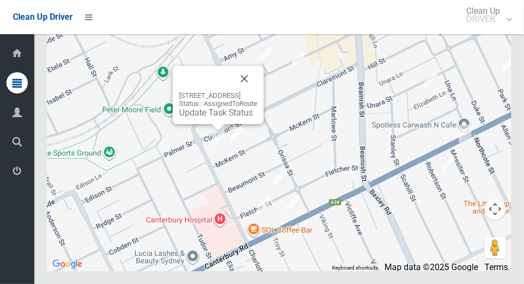
click at [212, 118] on link "Update Task Status" at bounding box center [216, 113] width 74 height 10
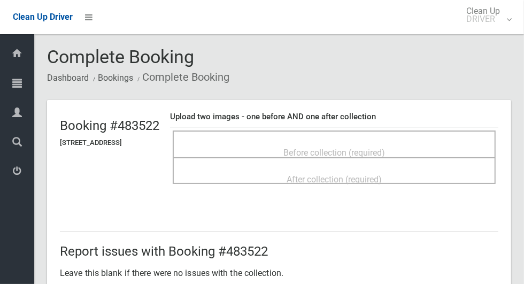
click at [364, 150] on span "Before collection (required)" at bounding box center [335, 153] width 102 height 10
click at [346, 150] on span "Before collection (required)" at bounding box center [335, 153] width 102 height 10
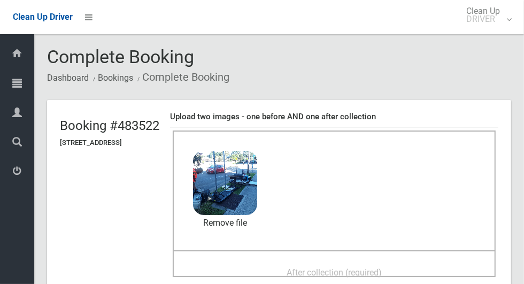
click at [392, 262] on div "After collection (required)" at bounding box center [335, 272] width 300 height 20
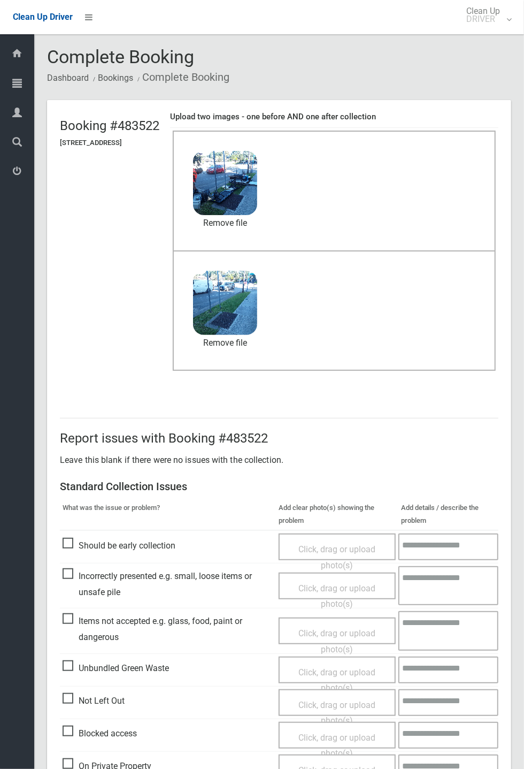
scroll to position [50, 0]
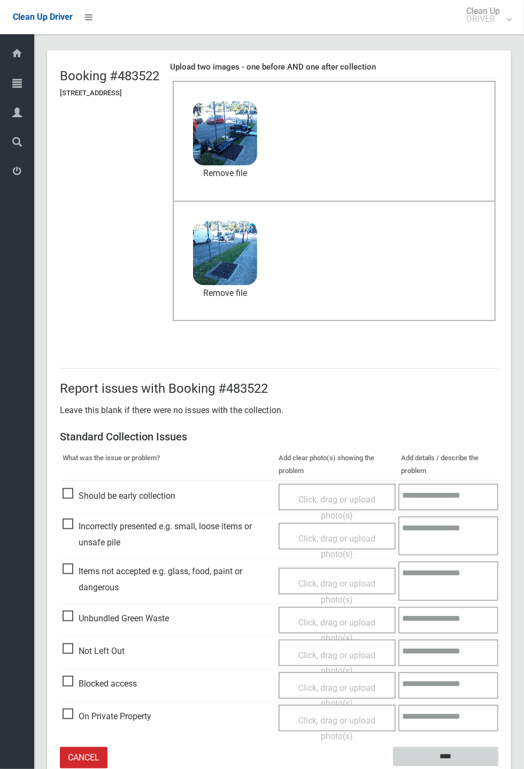
click at [499, 284] on input "****" at bounding box center [445, 757] width 105 height 20
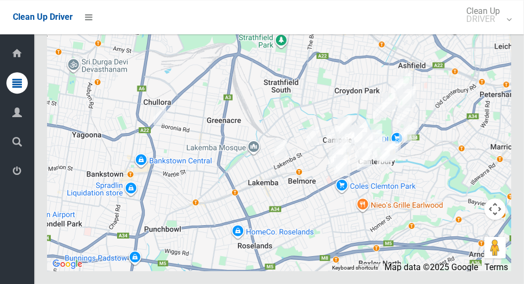
scroll to position [6693, 0]
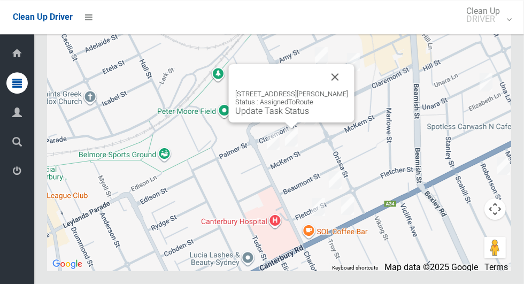
click at [289, 116] on link "Update Task Status" at bounding box center [272, 111] width 74 height 10
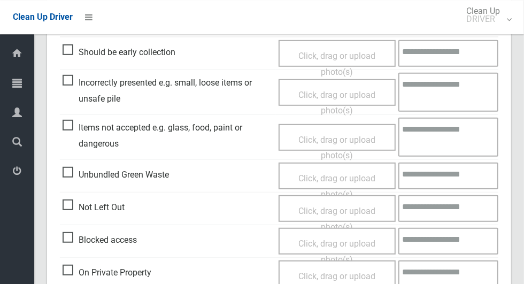
scroll to position [306, 0]
click at [75, 279] on span "On Private Property" at bounding box center [107, 273] width 89 height 16
click at [343, 272] on span "Click, drag or upload photo(s)" at bounding box center [337, 285] width 77 height 26
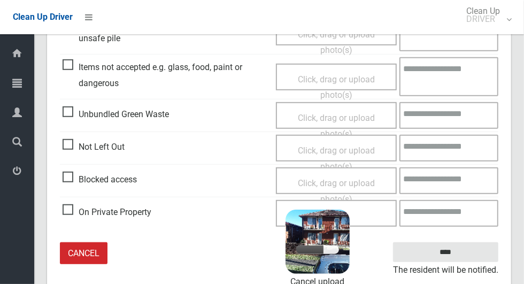
scroll to position [362, 0]
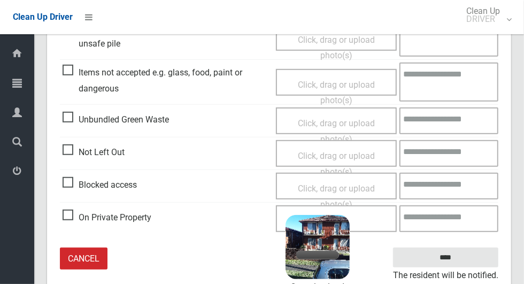
click at [457, 215] on textarea at bounding box center [449, 218] width 99 height 27
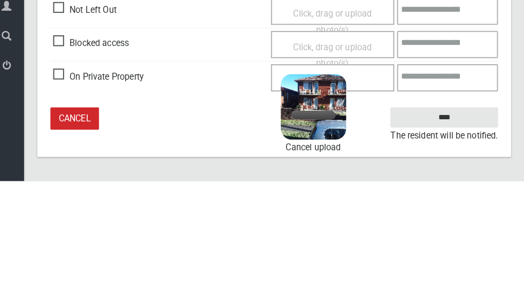
scroll to position [398, 0]
click at [474, 182] on textarea "**********" at bounding box center [449, 183] width 99 height 27
type textarea "**********"
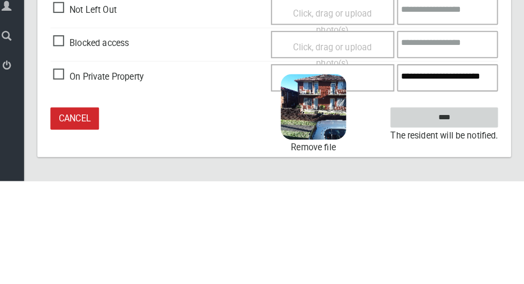
click at [475, 219] on input "****" at bounding box center [445, 222] width 105 height 20
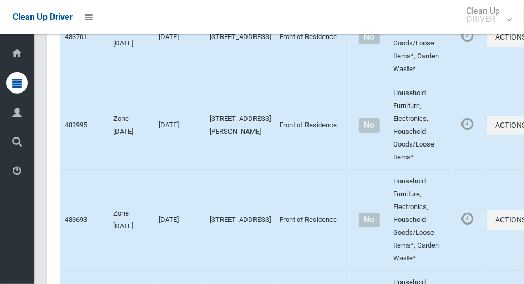
scroll to position [6694, 0]
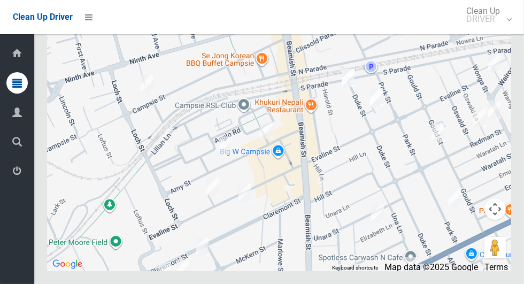
click at [180, 178] on div at bounding box center [279, 138] width 465 height 268
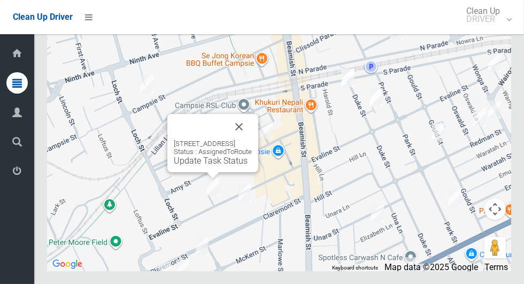
click at [252, 140] on button "Close" at bounding box center [239, 127] width 26 height 26
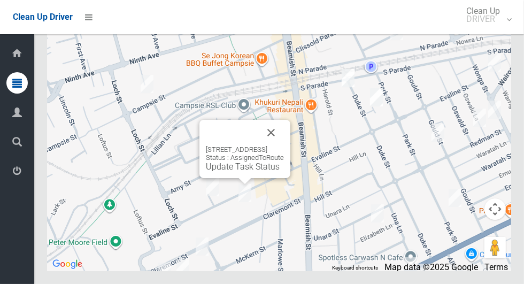
click at [284, 146] on button "Close" at bounding box center [271, 133] width 26 height 26
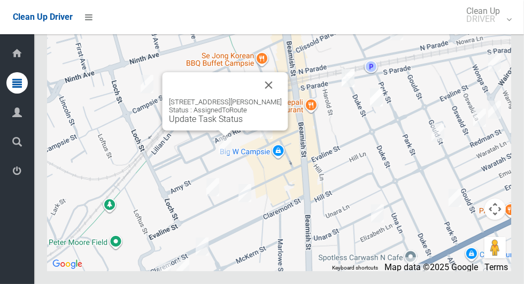
click at [268, 98] on button "Close" at bounding box center [269, 85] width 26 height 26
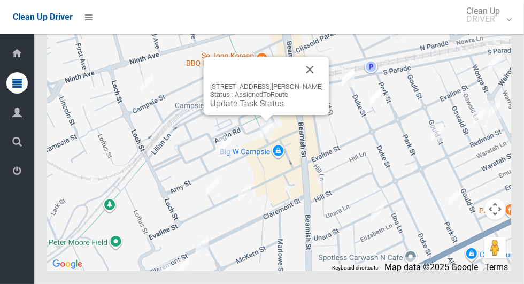
click at [306, 82] on button "Close" at bounding box center [311, 70] width 26 height 26
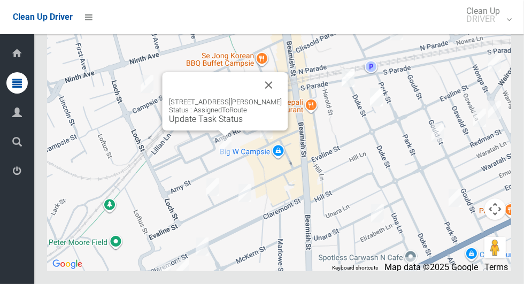
click at [268, 98] on button "Close" at bounding box center [269, 85] width 26 height 26
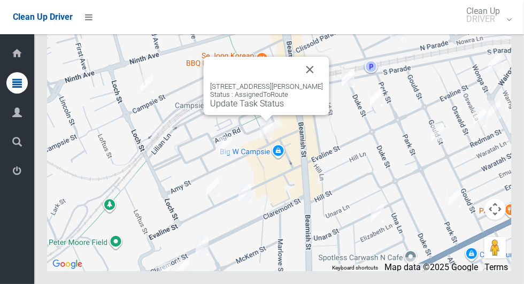
click at [307, 82] on button "Close" at bounding box center [311, 70] width 26 height 26
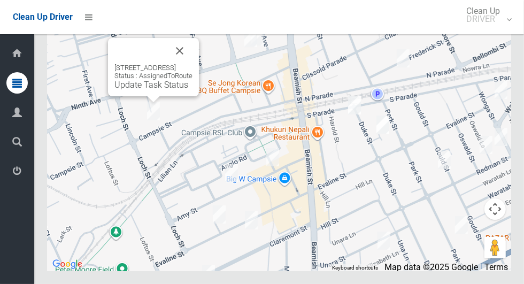
click at [193, 64] on button "Close" at bounding box center [180, 51] width 26 height 26
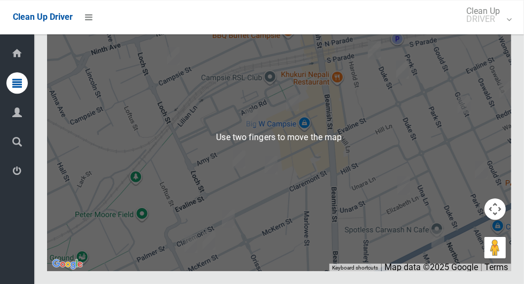
scroll to position [6662, 0]
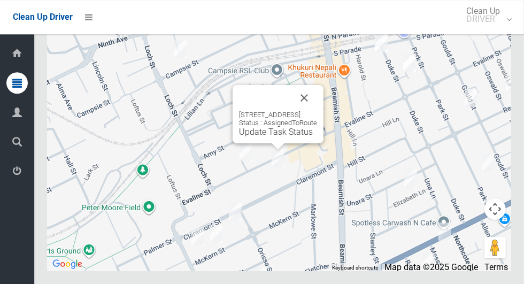
click at [317, 111] on button "Close" at bounding box center [305, 98] width 26 height 26
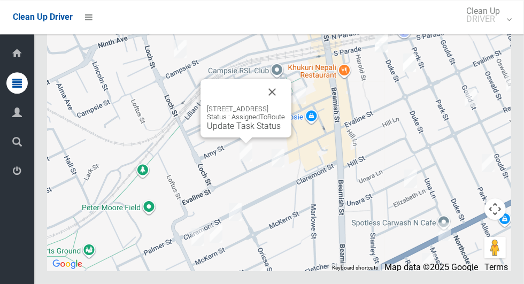
click at [285, 105] on button "Close" at bounding box center [273, 92] width 26 height 26
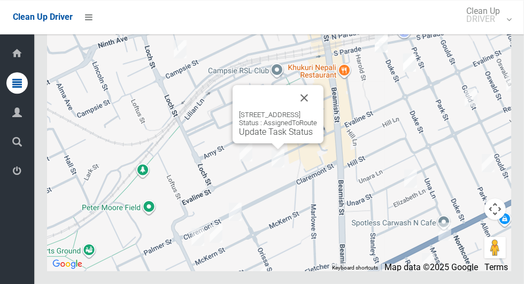
click at [316, 111] on button "Close" at bounding box center [305, 98] width 26 height 26
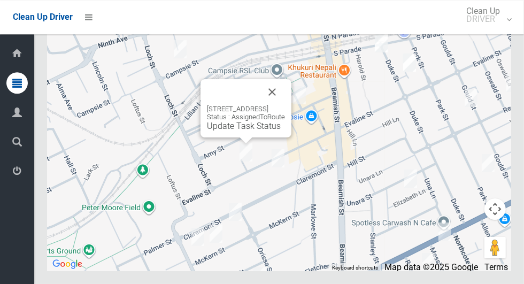
click at [285, 105] on button "Close" at bounding box center [273, 92] width 26 height 26
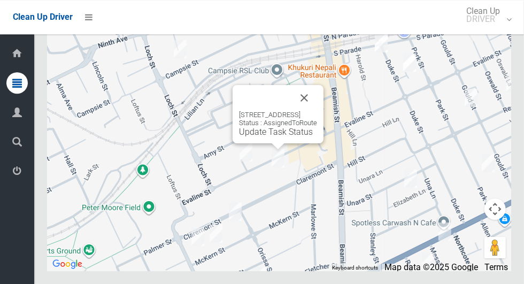
click at [279, 137] on link "Update Task Status" at bounding box center [276, 132] width 74 height 10
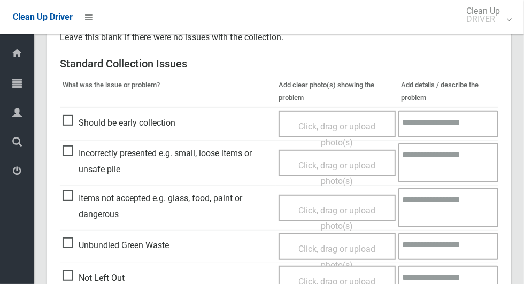
scroll to position [238, 0]
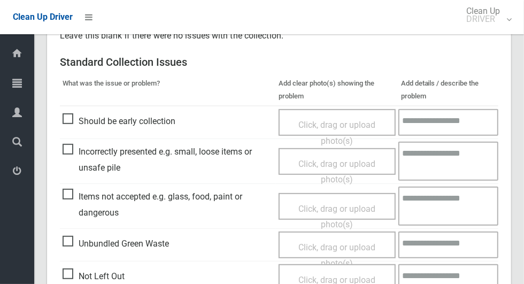
click at [66, 270] on span "Not Left Out" at bounding box center [94, 277] width 62 height 16
click at [361, 275] on span "Click, drag or upload photo(s)" at bounding box center [337, 288] width 77 height 26
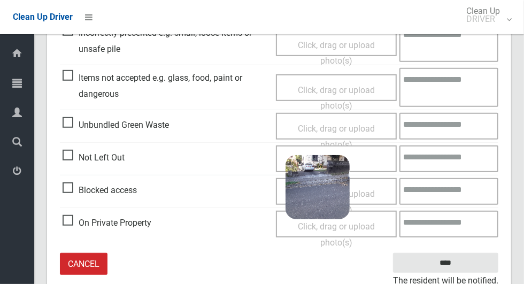
scroll to position [367, 0]
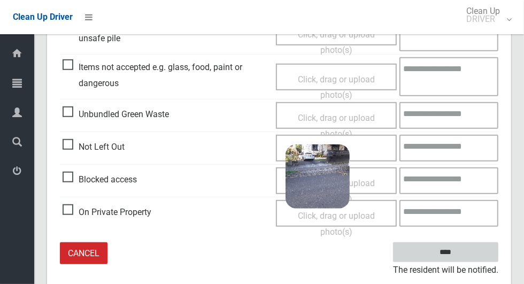
click at [474, 252] on input "****" at bounding box center [445, 252] width 105 height 20
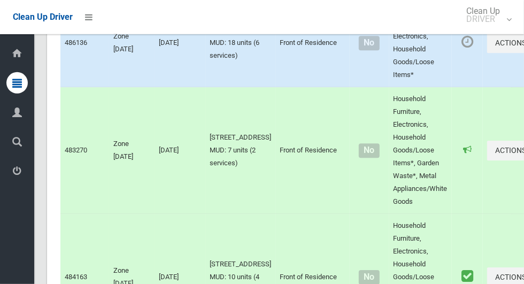
scroll to position [1648, 0]
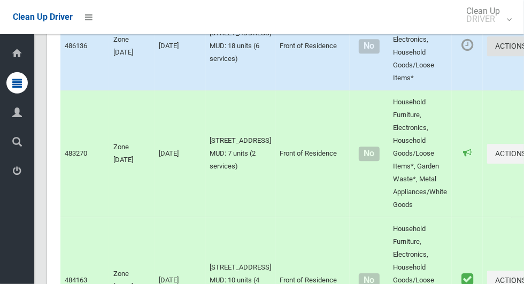
click at [488, 56] on button "Actions" at bounding box center [513, 46] width 51 height 20
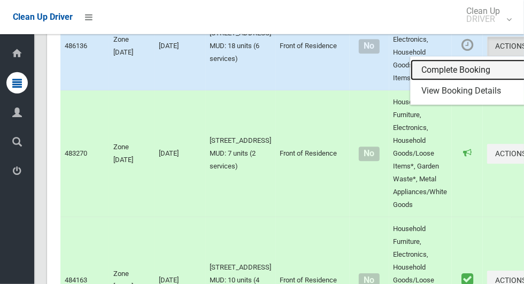
click at [456, 81] on link "Complete Booking" at bounding box center [474, 69] width 127 height 21
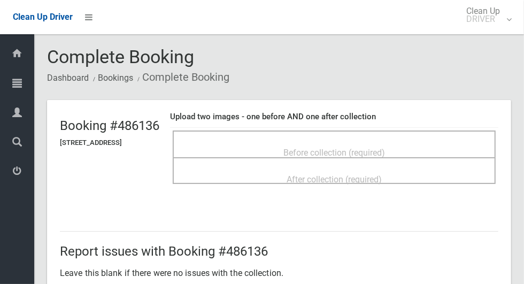
click at [406, 142] on div "Before collection (required)" at bounding box center [335, 152] width 300 height 20
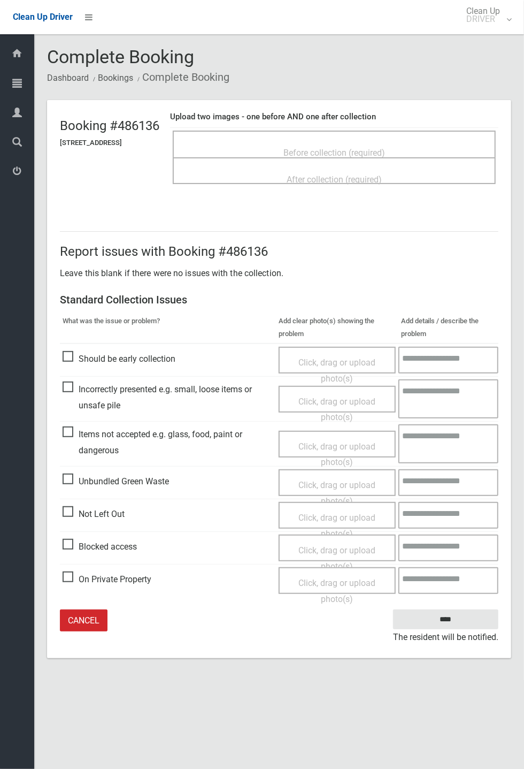
click at [385, 149] on span "Before collection (required)" at bounding box center [335, 153] width 102 height 10
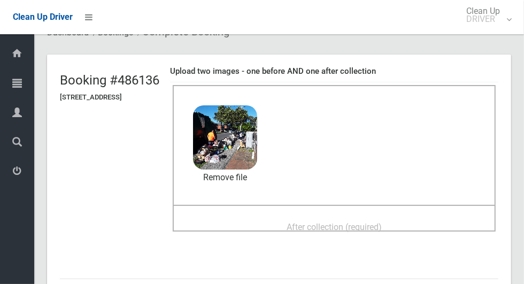
scroll to position [43, 0]
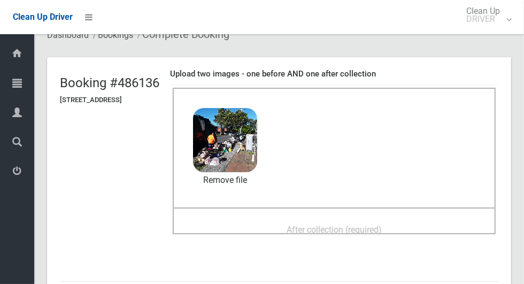
click at [325, 225] on span "After collection (required)" at bounding box center [334, 230] width 95 height 10
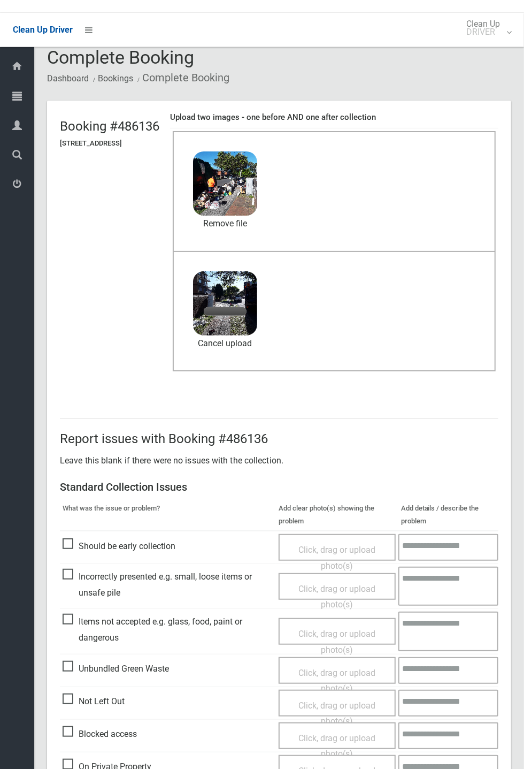
scroll to position [0, 0]
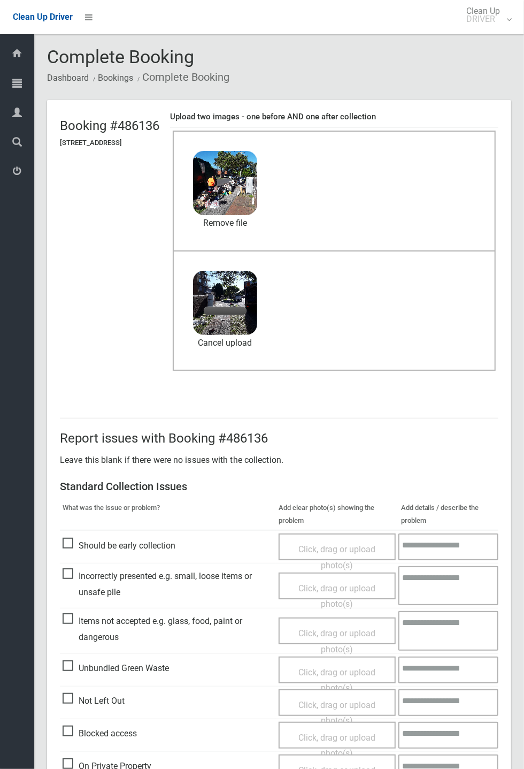
click at [79, 284] on span "Items not accepted e.g. glass, food, paint or dangerous" at bounding box center [168, 629] width 211 height 32
click at [70, 284] on span "Items not accepted e.g. glass, food, paint or dangerous" at bounding box center [168, 629] width 211 height 32
click at [322, 284] on span "Click, drag or upload photo(s)" at bounding box center [337, 641] width 77 height 26
click at [433, 284] on textarea at bounding box center [449, 630] width 99 height 39
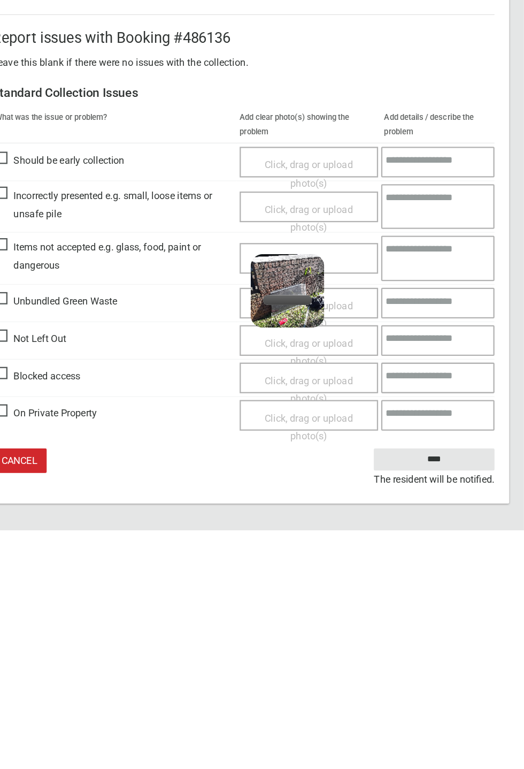
scroll to position [98, 0]
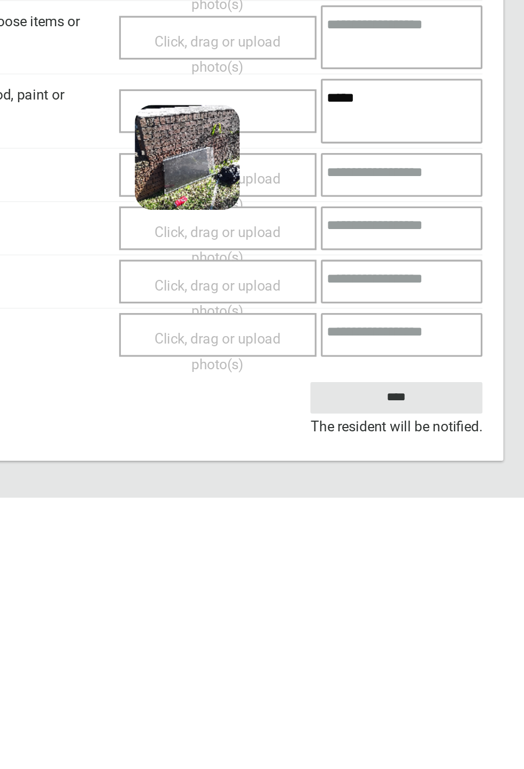
type textarea "*****"
click at [471, 284] on input "****" at bounding box center [445, 708] width 105 height 20
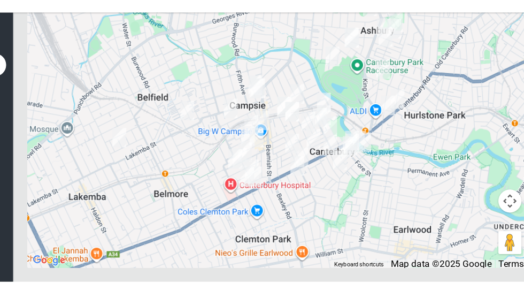
scroll to position [6694, 0]
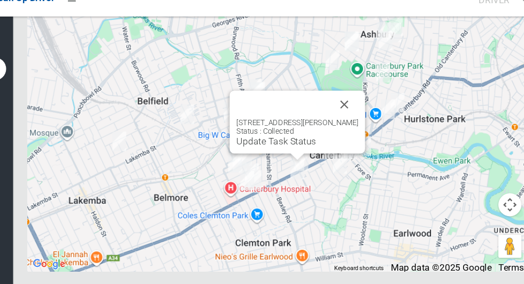
click at [346, 129] on button "Close" at bounding box center [342, 116] width 26 height 26
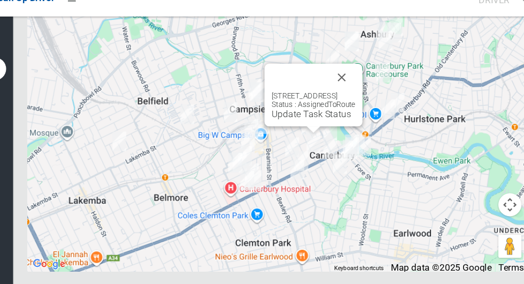
click at [346, 104] on button "Close" at bounding box center [339, 91] width 26 height 26
